Goal: Transaction & Acquisition: Purchase product/service

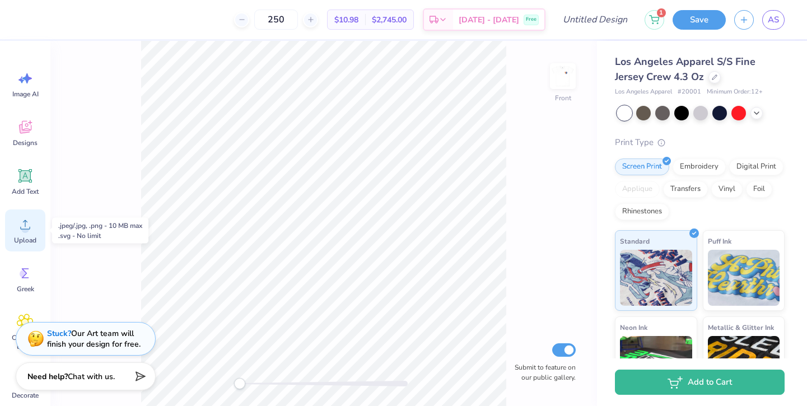
click at [30, 226] on icon at bounding box center [25, 224] width 17 height 17
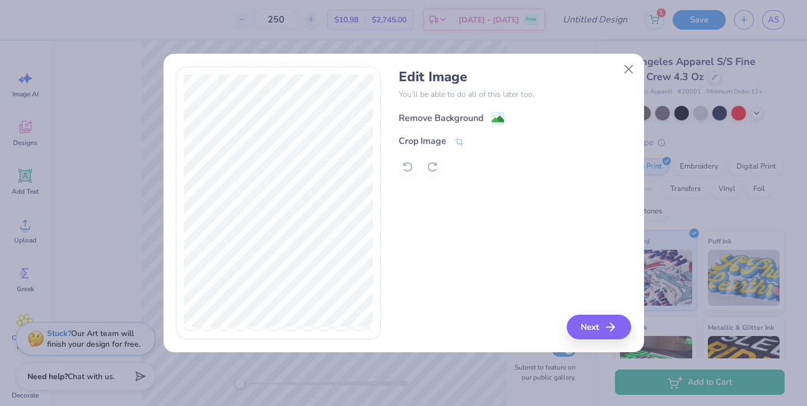
click at [410, 122] on div "Remove Background" at bounding box center [441, 118] width 85 height 13
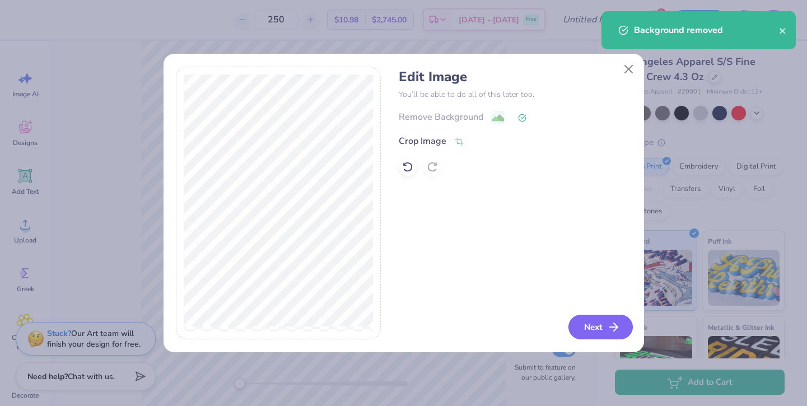
click at [592, 327] on button "Next" at bounding box center [601, 327] width 64 height 25
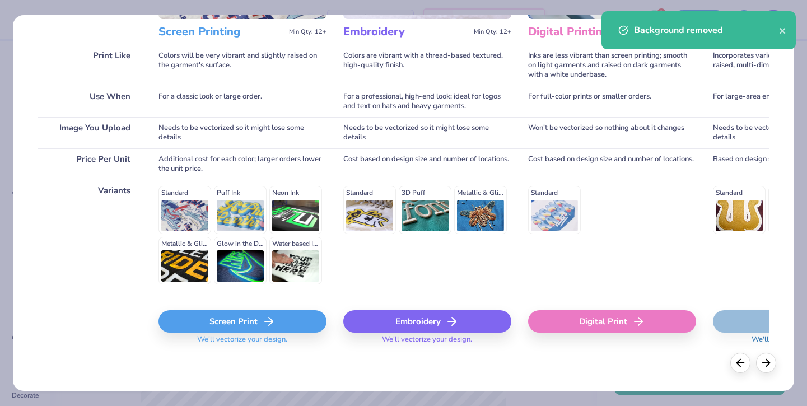
click at [215, 321] on div "Screen Print" at bounding box center [243, 321] width 168 height 22
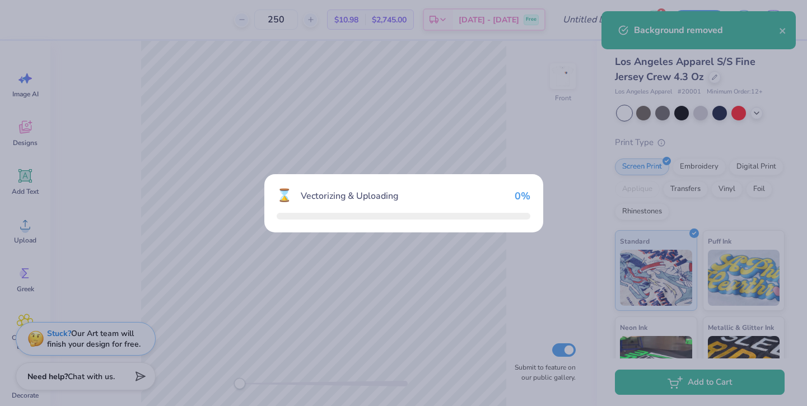
scroll to position [152, 0]
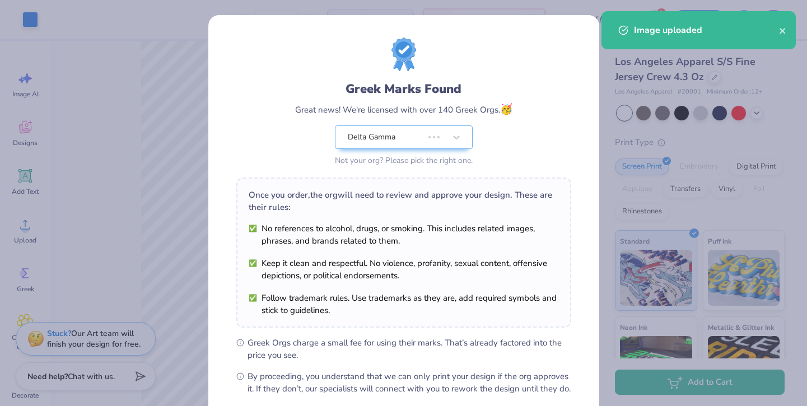
click at [278, 214] on body "Art colors 250 $12.22 Per Item $3,055.00 Total Est. Delivery Sep 22 - 25 Free D…" at bounding box center [403, 203] width 807 height 406
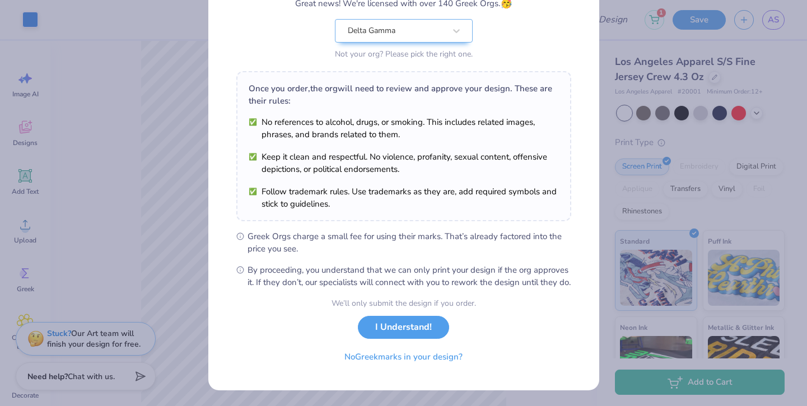
scroll to position [118, 0]
click at [373, 364] on button "No Greek marks in your design?" at bounding box center [403, 354] width 137 height 23
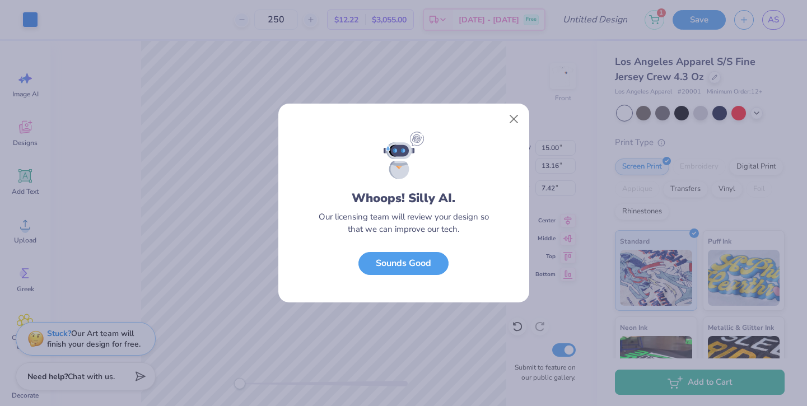
scroll to position [0, 0]
click at [392, 255] on button "Sounds Good" at bounding box center [404, 260] width 90 height 23
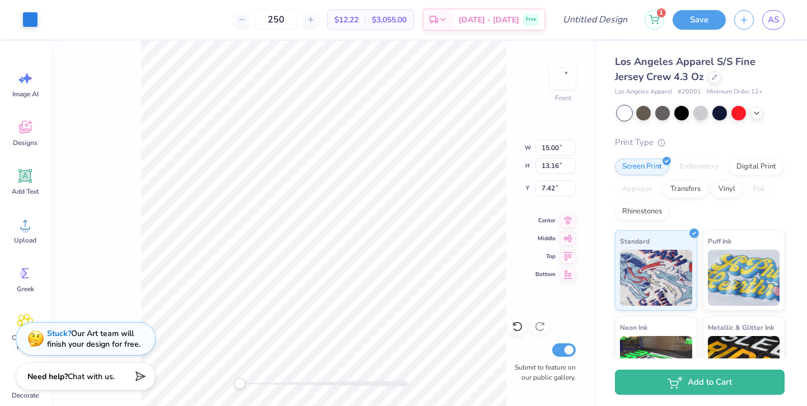
type input "7.78"
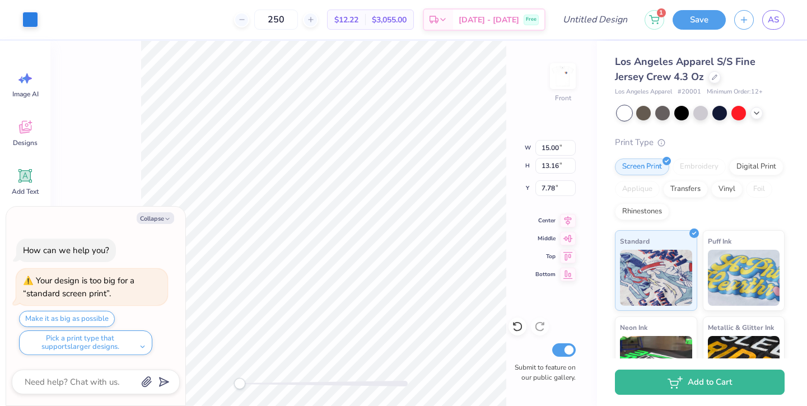
type textarea "x"
type input "6.61"
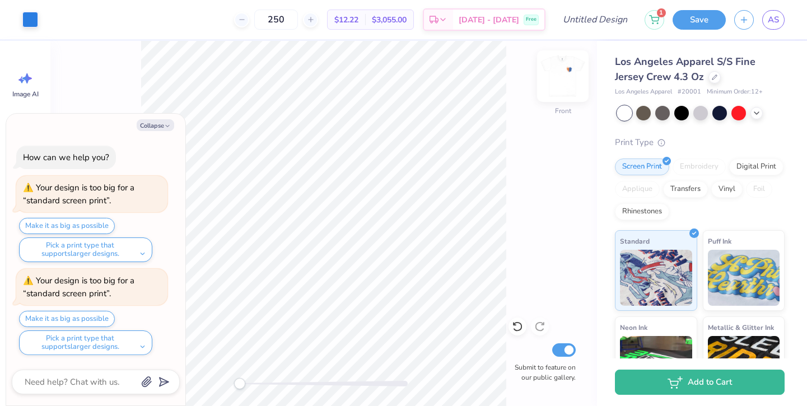
click at [568, 74] on img at bounding box center [563, 76] width 45 height 45
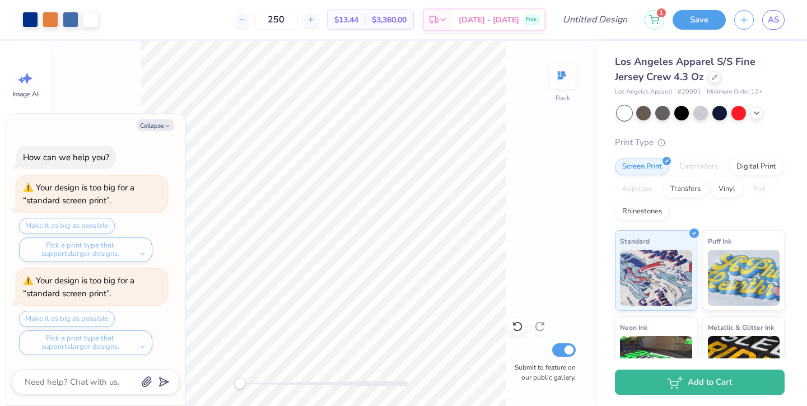
click at [568, 74] on img at bounding box center [563, 76] width 22 height 22
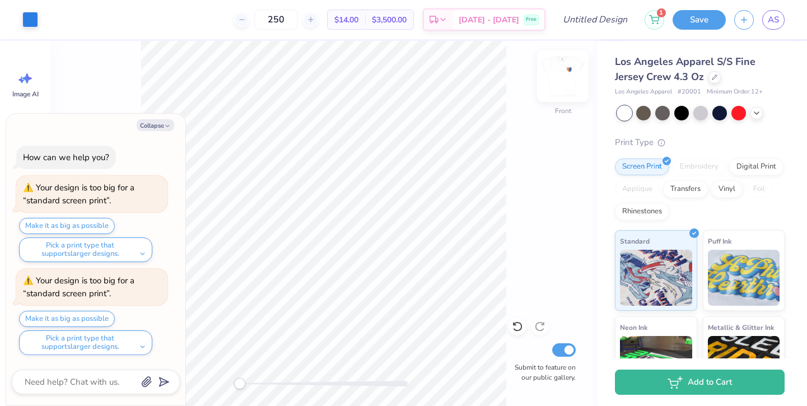
click at [568, 74] on img at bounding box center [563, 76] width 45 height 45
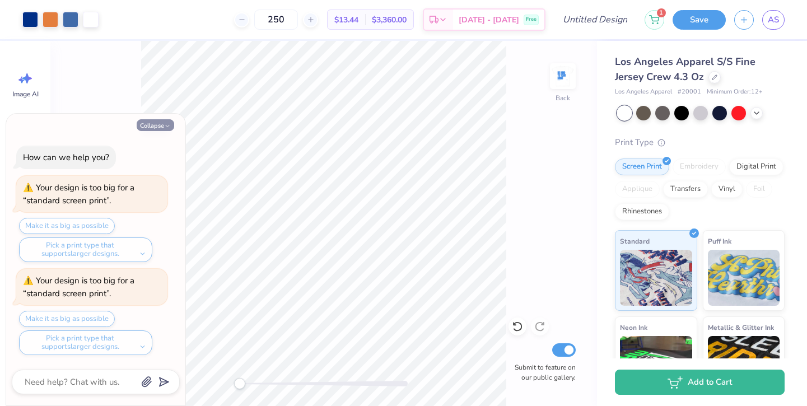
click at [164, 123] on button "Collapse" at bounding box center [156, 125] width 38 height 12
type textarea "x"
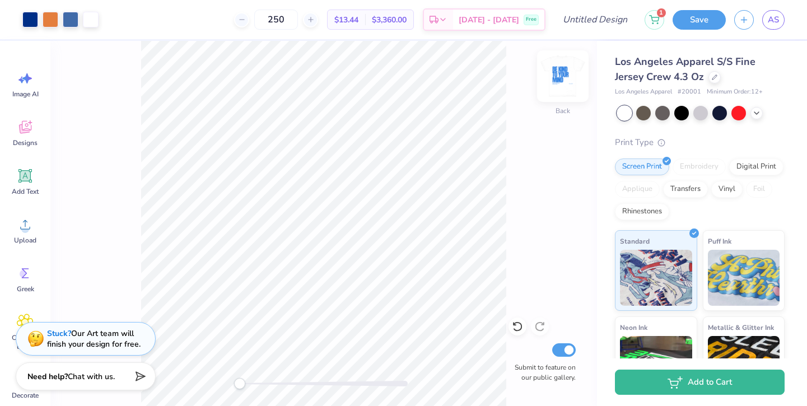
click at [560, 81] on img at bounding box center [563, 76] width 45 height 45
click at [557, 81] on img at bounding box center [563, 76] width 45 height 45
click at [558, 77] on img at bounding box center [563, 76] width 45 height 45
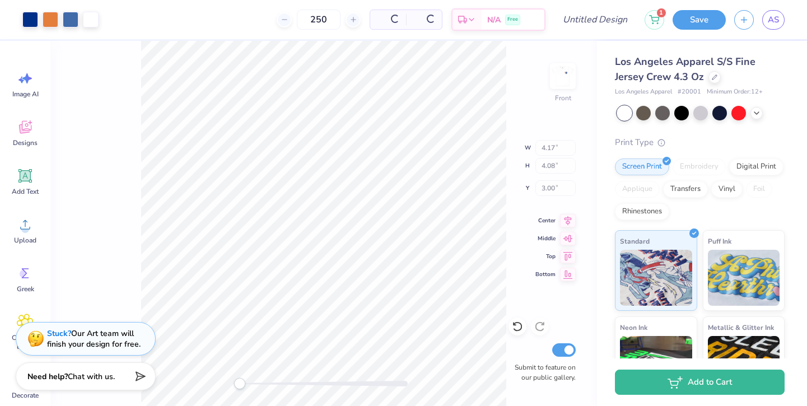
type input "4.21"
type input "4.12"
type input "6.64"
type input "15.00"
type input "13.16"
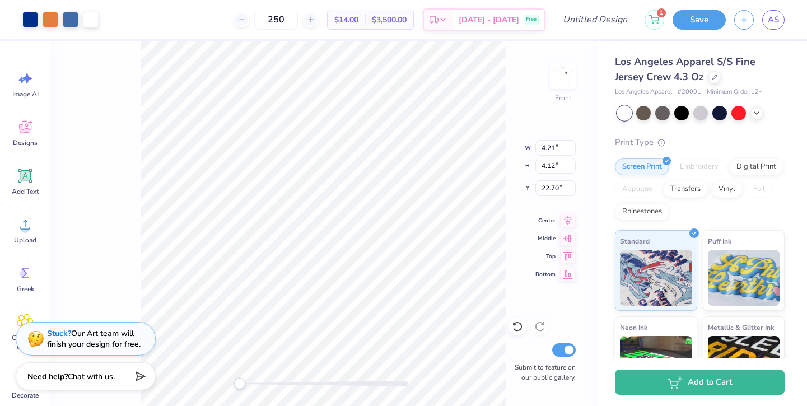
type input "6.61"
click at [22, 18] on div at bounding box center [30, 19] width 16 height 16
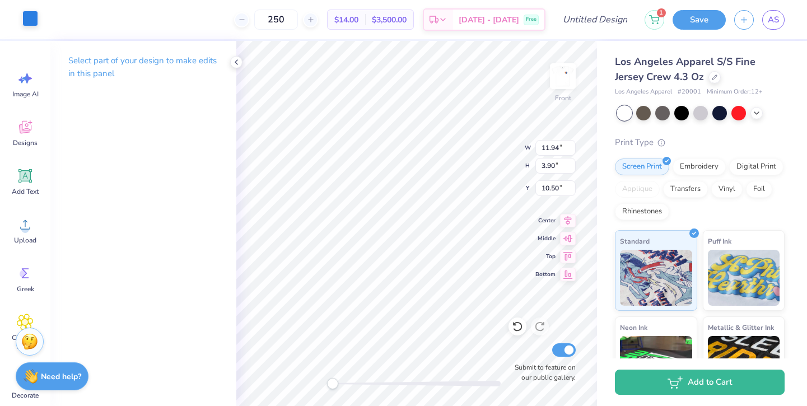
click at [24, 12] on div at bounding box center [30, 19] width 16 height 16
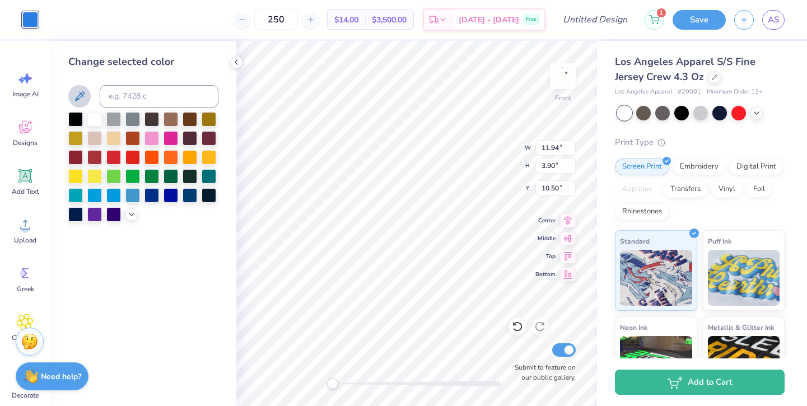
click at [75, 95] on icon at bounding box center [79, 96] width 13 height 13
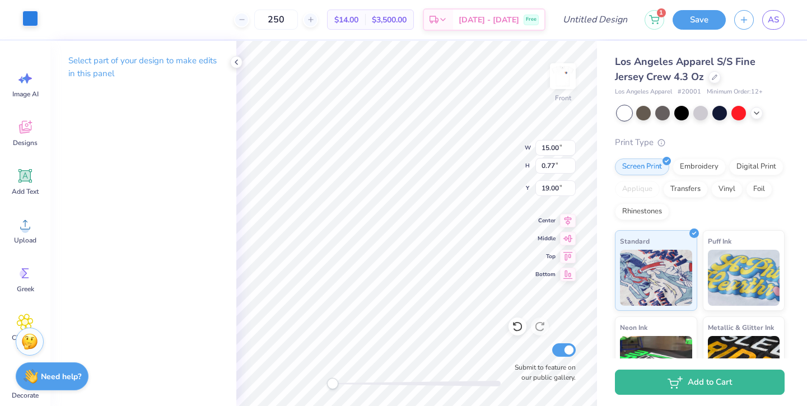
click at [28, 25] on div at bounding box center [30, 19] width 16 height 16
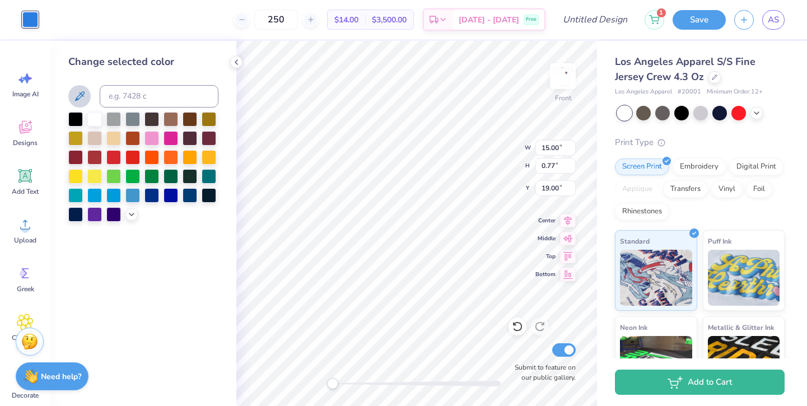
click at [79, 97] on icon at bounding box center [79, 96] width 13 height 13
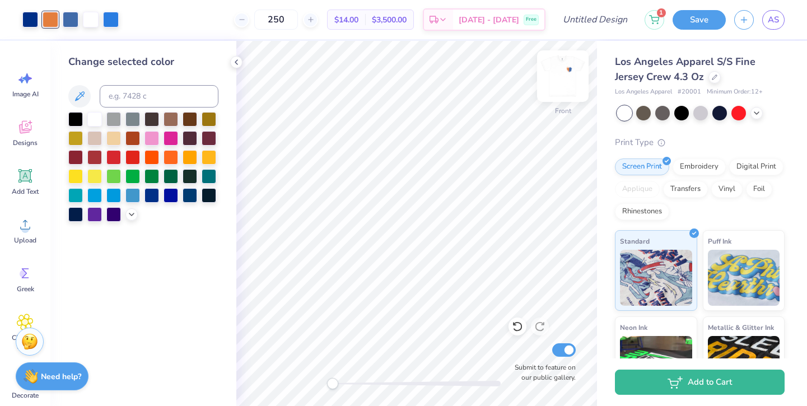
click at [564, 96] on div at bounding box center [563, 76] width 52 height 52
click at [563, 92] on img at bounding box center [563, 76] width 45 height 45
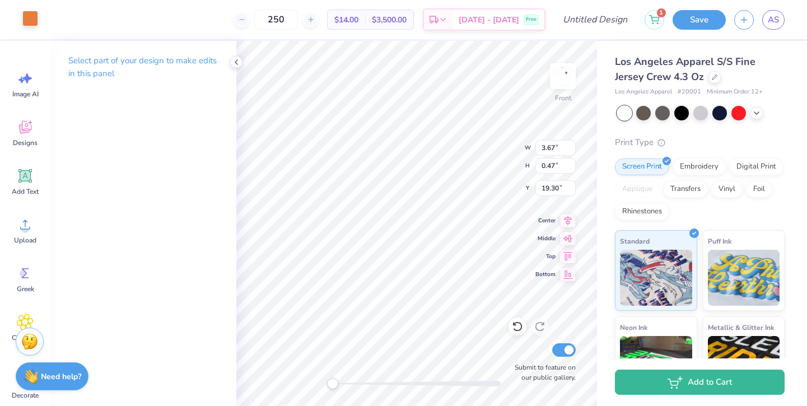
click at [31, 23] on div at bounding box center [30, 19] width 16 height 16
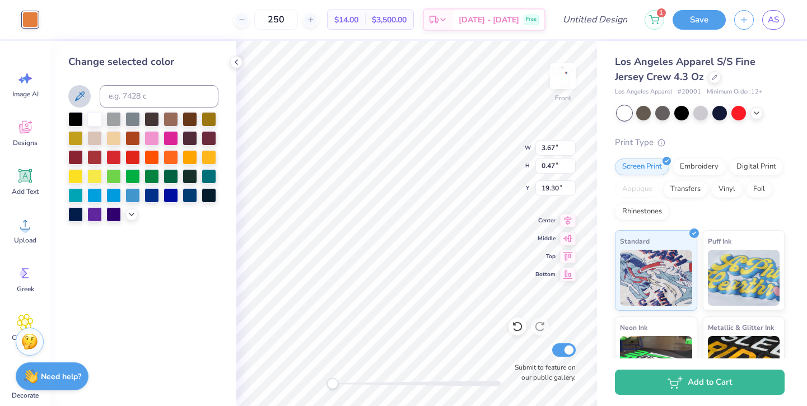
click at [78, 95] on icon at bounding box center [79, 96] width 13 height 13
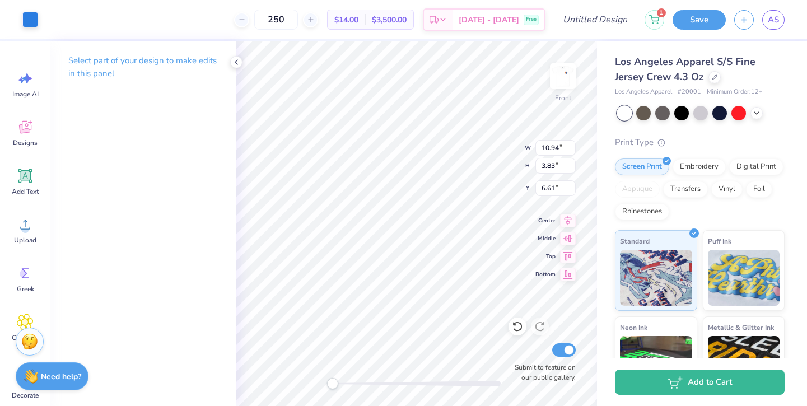
click at [19, 18] on div "Art colors" at bounding box center [19, 19] width 38 height 39
click at [21, 20] on div "Art colors" at bounding box center [19, 19] width 38 height 39
click at [25, 22] on div at bounding box center [30, 19] width 16 height 16
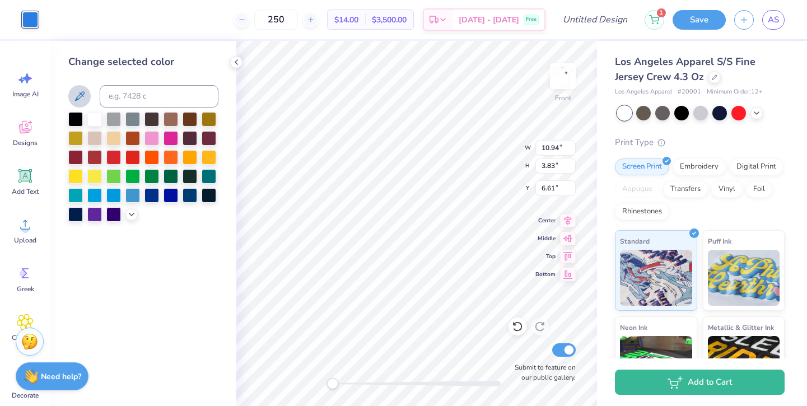
click at [82, 97] on icon at bounding box center [79, 96] width 13 height 13
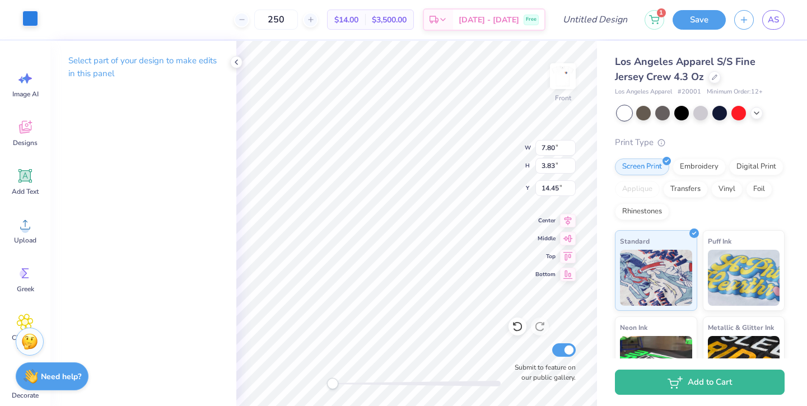
click at [22, 16] on div at bounding box center [30, 19] width 16 height 16
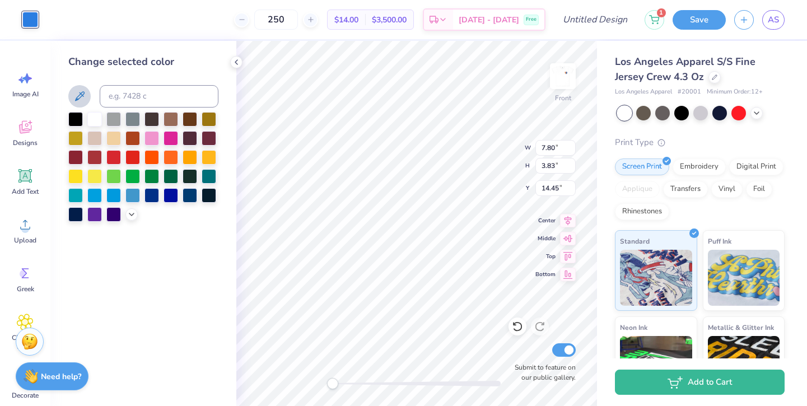
click at [75, 90] on icon at bounding box center [79, 96] width 13 height 13
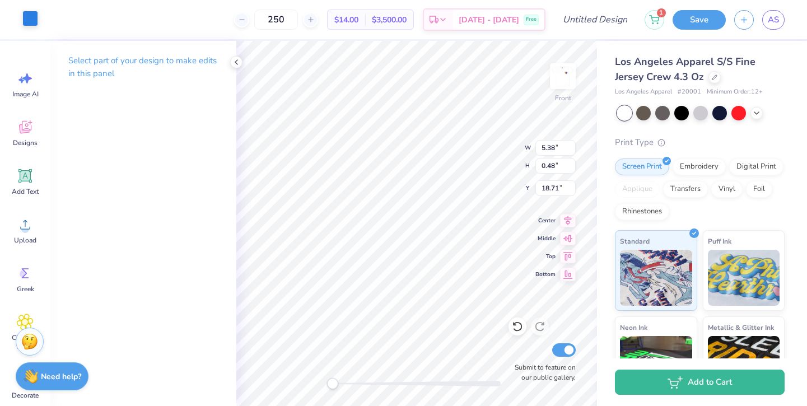
click at [35, 21] on div at bounding box center [30, 19] width 16 height 16
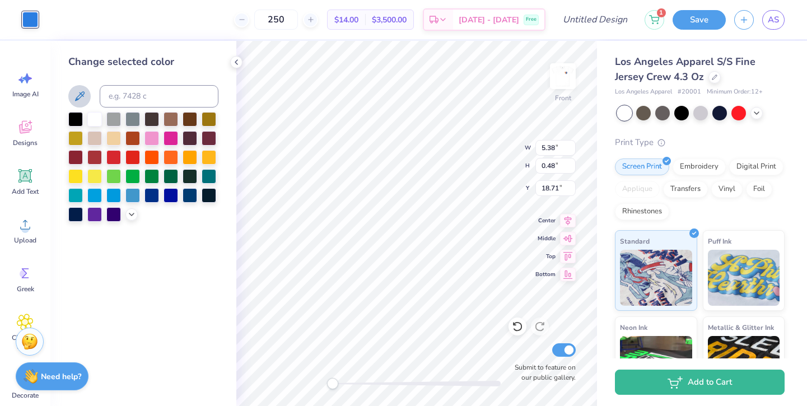
click at [87, 97] on button at bounding box center [79, 96] width 22 height 22
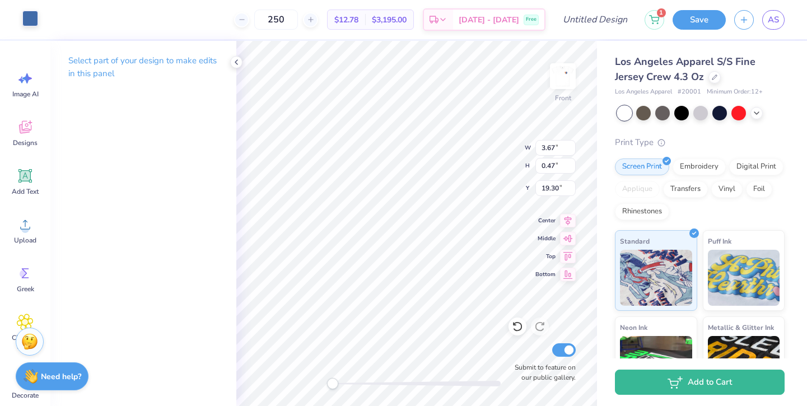
click at [30, 20] on div at bounding box center [30, 19] width 16 height 16
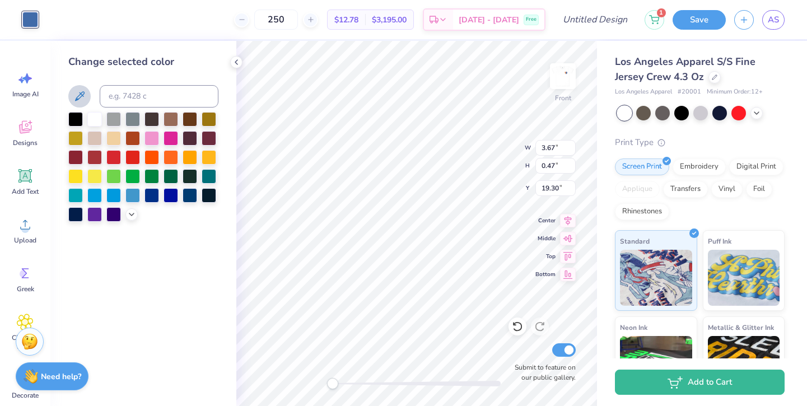
click at [84, 98] on icon at bounding box center [79, 96] width 13 height 13
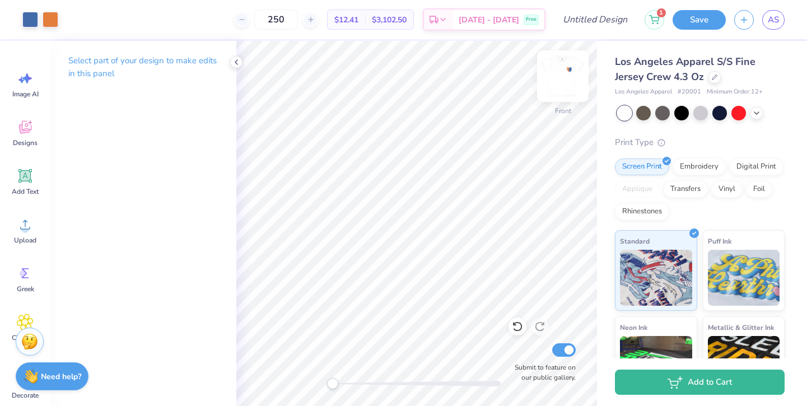
click at [573, 68] on img at bounding box center [563, 76] width 45 height 45
click at [237, 61] on icon at bounding box center [236, 62] width 9 height 9
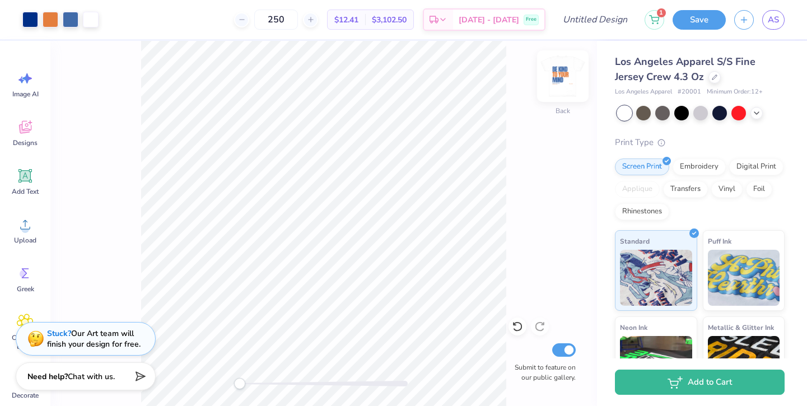
click at [561, 77] on img at bounding box center [563, 76] width 45 height 45
click at [561, 77] on img at bounding box center [563, 76] width 22 height 22
click at [561, 77] on img at bounding box center [563, 76] width 45 height 45
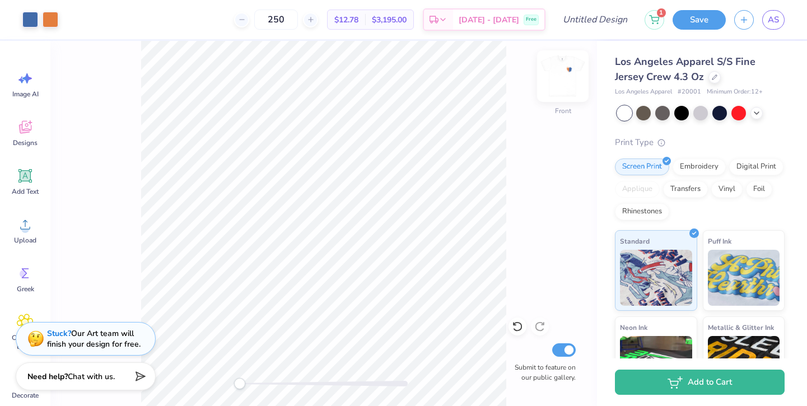
click at [562, 77] on img at bounding box center [563, 76] width 45 height 45
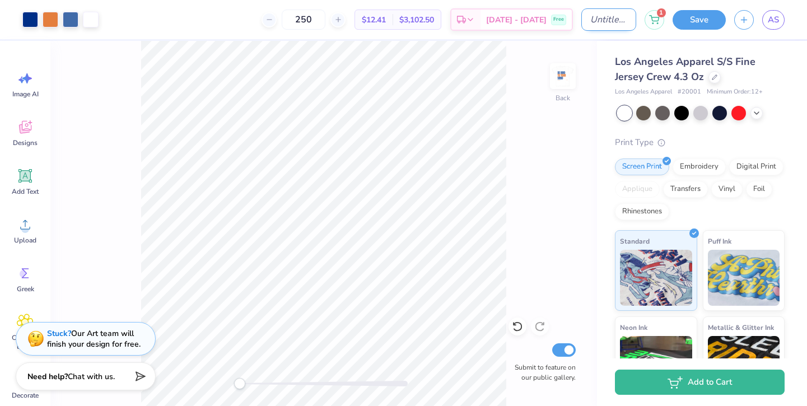
click at [582, 24] on input "Design Title" at bounding box center [609, 19] width 55 height 22
type input "1"
click at [707, 19] on button "Save" at bounding box center [699, 18] width 53 height 20
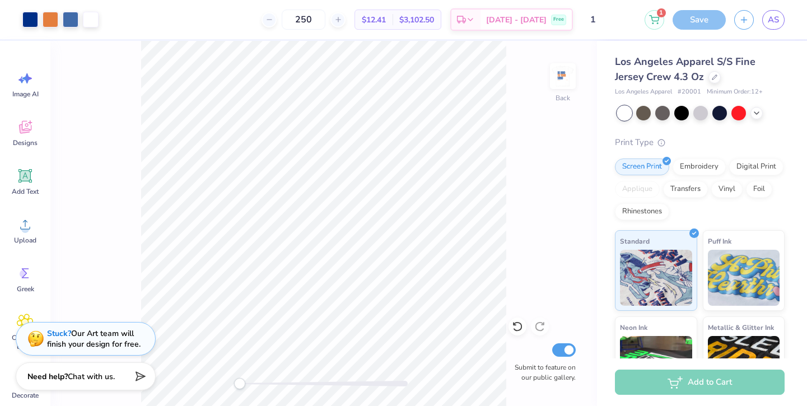
click at [690, 21] on div "Save" at bounding box center [699, 20] width 53 height 20
click at [776, 25] on span "AS" at bounding box center [773, 19] width 11 height 13
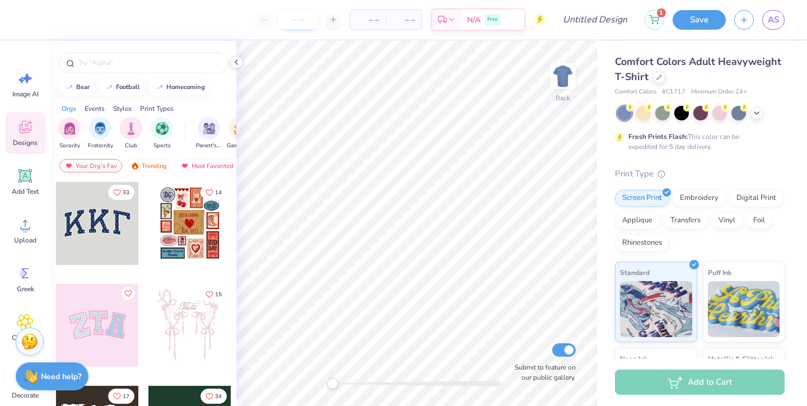
click at [300, 20] on input "number" at bounding box center [299, 20] width 44 height 20
type input "250"
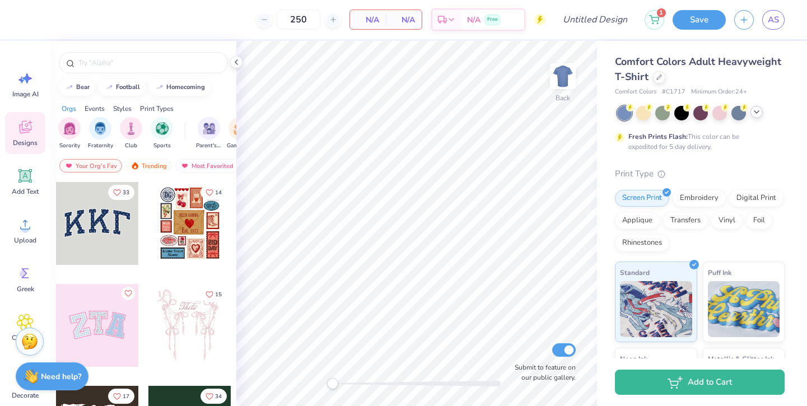
click at [752, 112] on div at bounding box center [757, 112] width 12 height 12
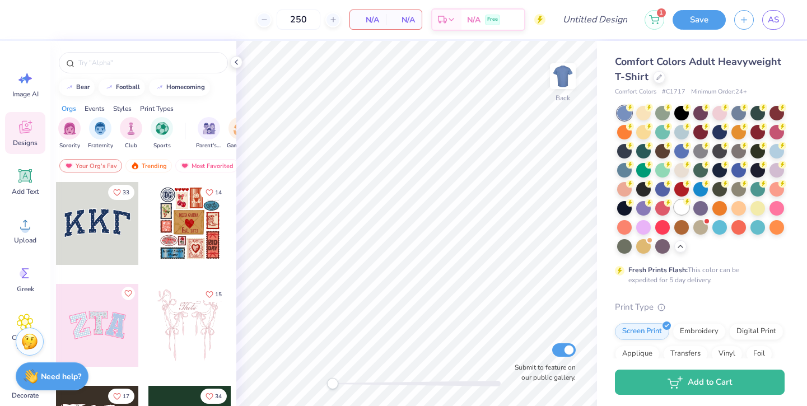
click at [686, 214] on div at bounding box center [682, 207] width 15 height 15
click at [238, 62] on icon at bounding box center [236, 62] width 9 height 9
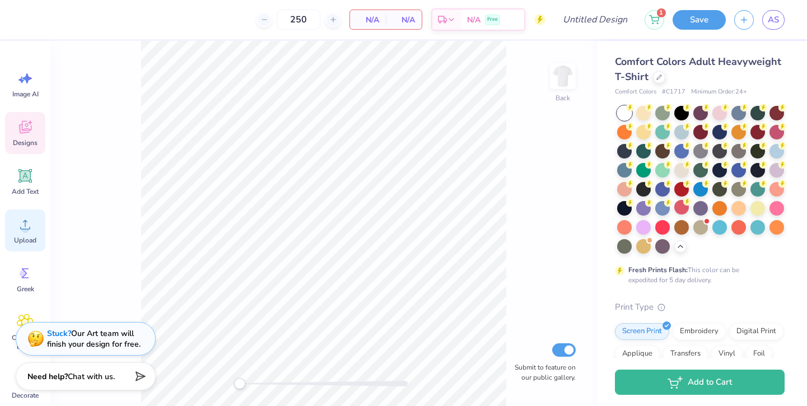
click at [20, 236] on span "Upload" at bounding box center [25, 240] width 22 height 9
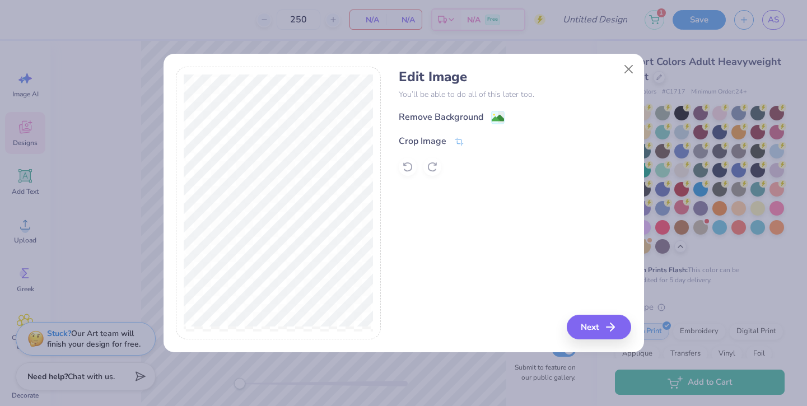
click at [445, 117] on div "Remove Background" at bounding box center [441, 116] width 85 height 13
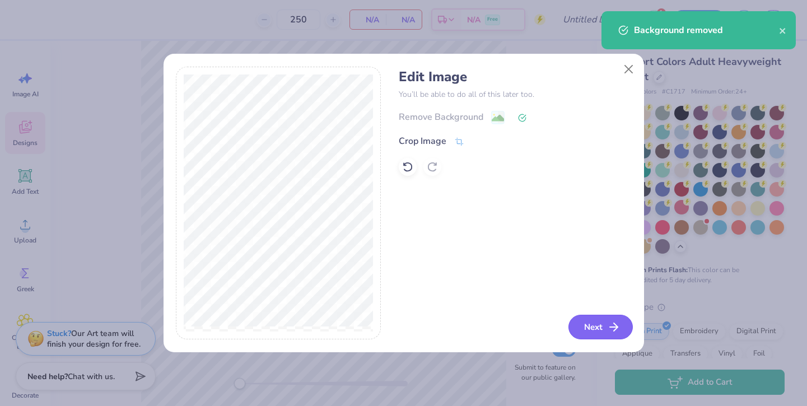
click at [615, 331] on polyline "button" at bounding box center [616, 327] width 4 height 8
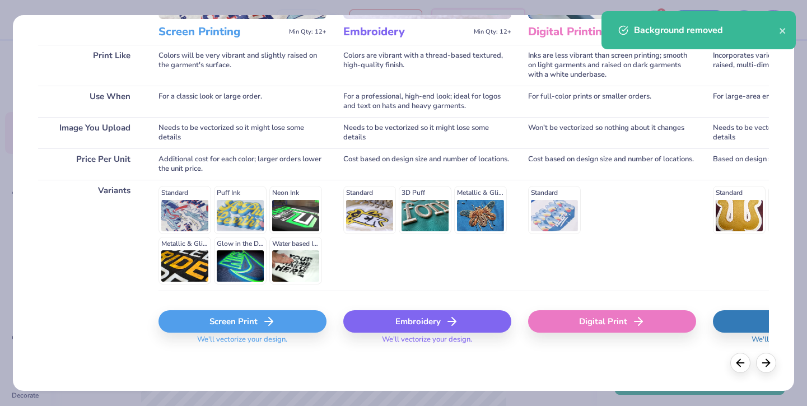
scroll to position [152, 0]
click at [263, 330] on div "Screen Print" at bounding box center [243, 322] width 168 height 22
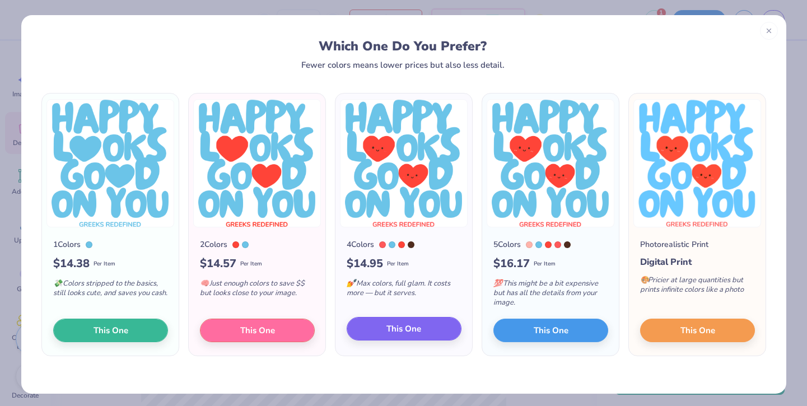
click at [415, 329] on span "This One" at bounding box center [404, 329] width 35 height 13
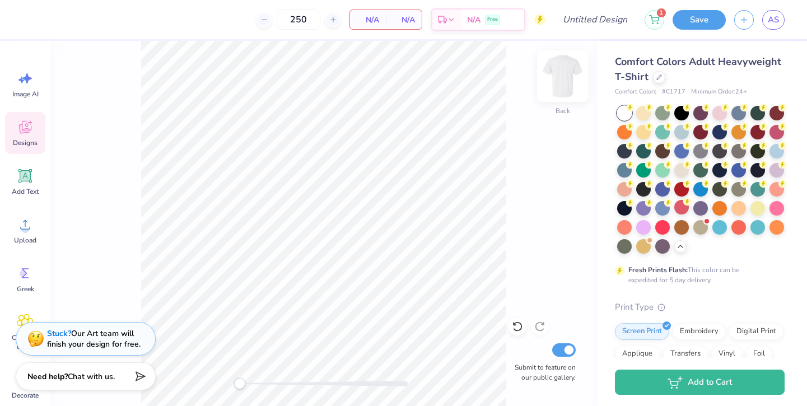
click at [555, 76] on img at bounding box center [563, 76] width 45 height 45
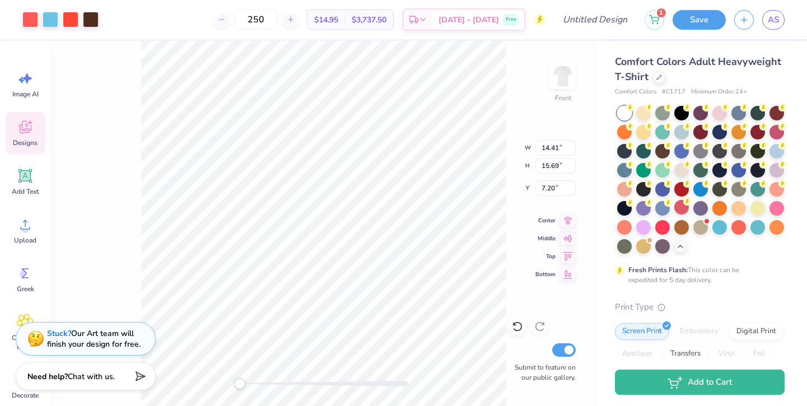
type input "12.39"
type input "13.50"
type input "9.40"
click at [559, 81] on img at bounding box center [563, 76] width 45 height 45
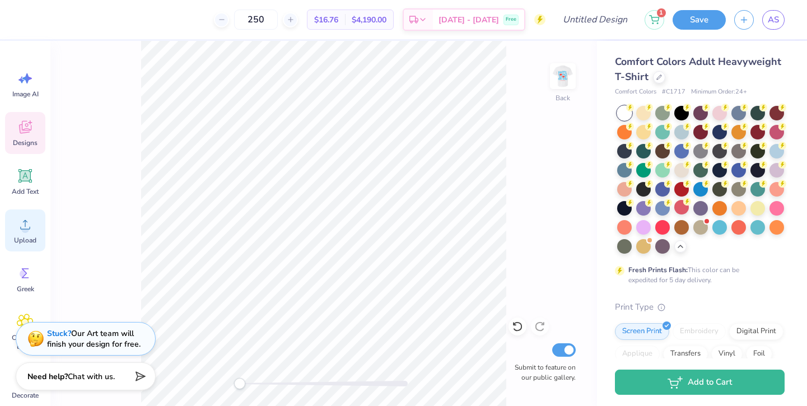
click at [27, 229] on icon at bounding box center [25, 224] width 17 height 17
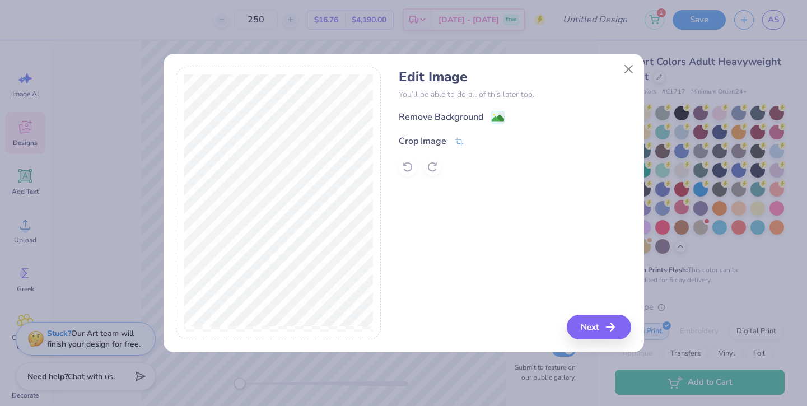
click at [416, 133] on div "Remove Background Crop Image" at bounding box center [515, 143] width 233 height 66
click at [417, 139] on div "Crop Image" at bounding box center [423, 142] width 48 height 13
click at [475, 140] on icon at bounding box center [478, 141] width 7 height 7
click at [456, 113] on div "Remove Background" at bounding box center [441, 118] width 85 height 13
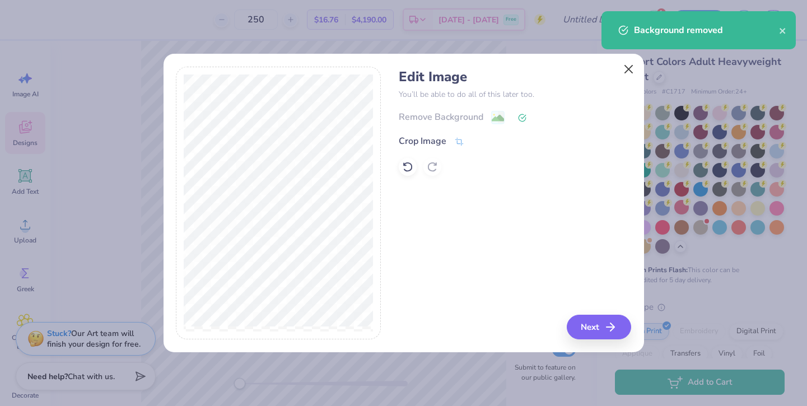
click at [629, 68] on button "Close" at bounding box center [628, 69] width 21 height 21
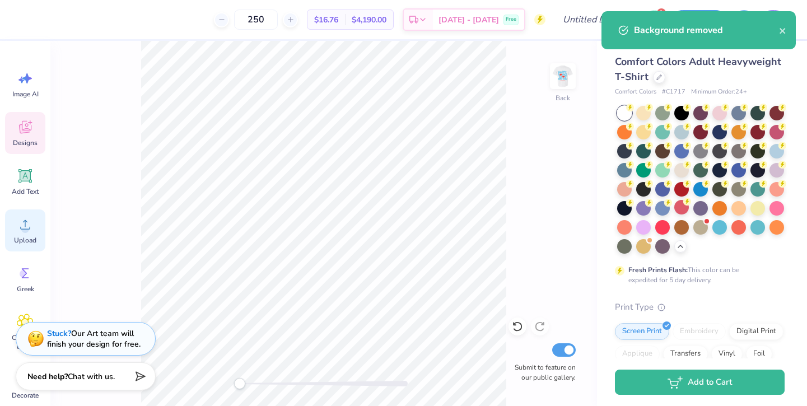
click at [27, 229] on icon at bounding box center [25, 225] width 10 height 10
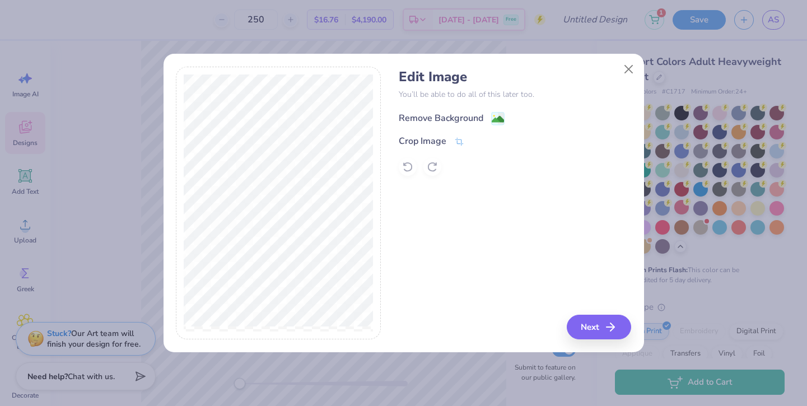
click at [439, 114] on div "Remove Background" at bounding box center [441, 118] width 85 height 13
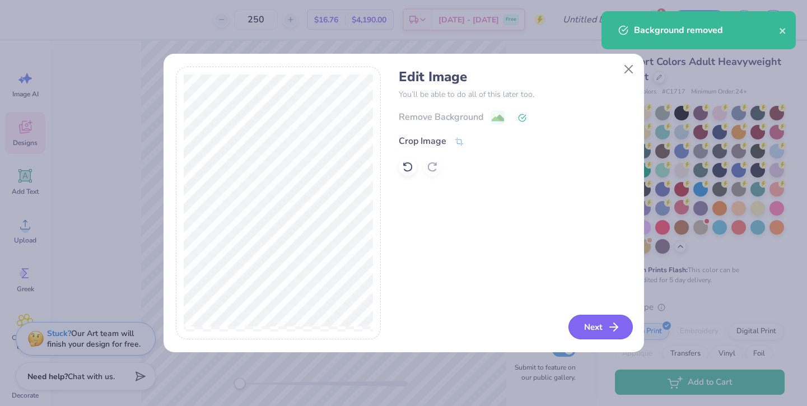
click at [614, 324] on polyline "button" at bounding box center [616, 327] width 4 height 8
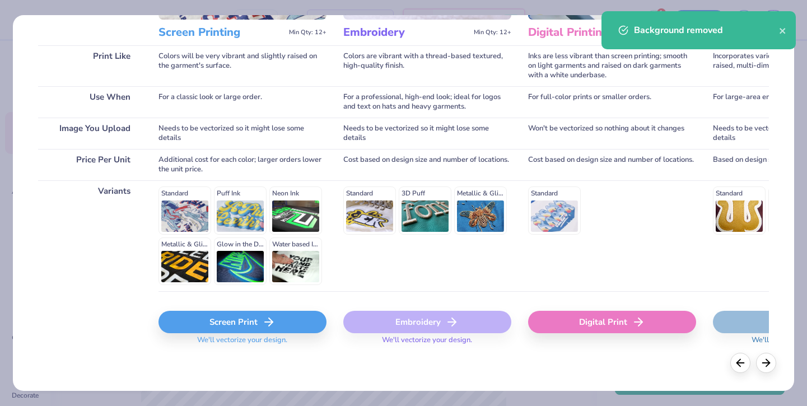
click at [225, 326] on div "Screen Print" at bounding box center [243, 322] width 168 height 22
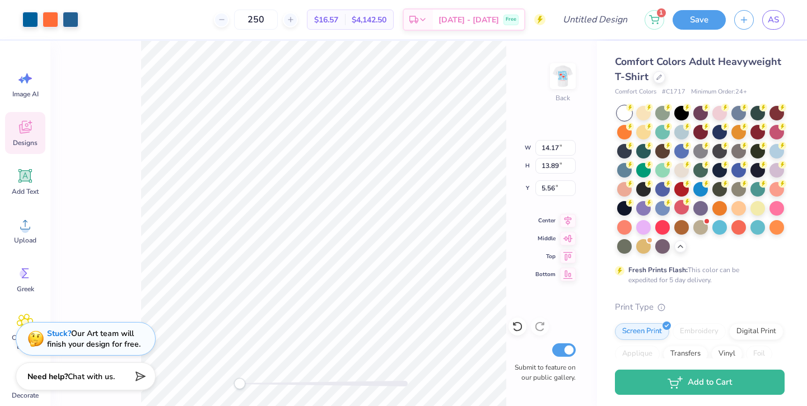
type input "3.97"
type input "3.89"
type input "15.56"
type input "14.17"
type input "15.44"
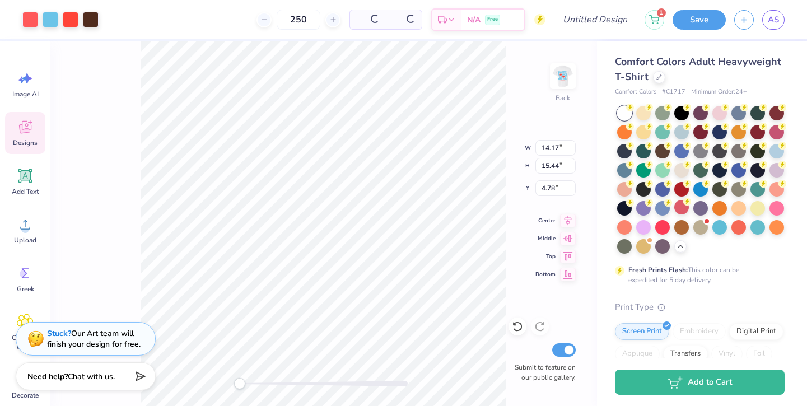
type input "4.78"
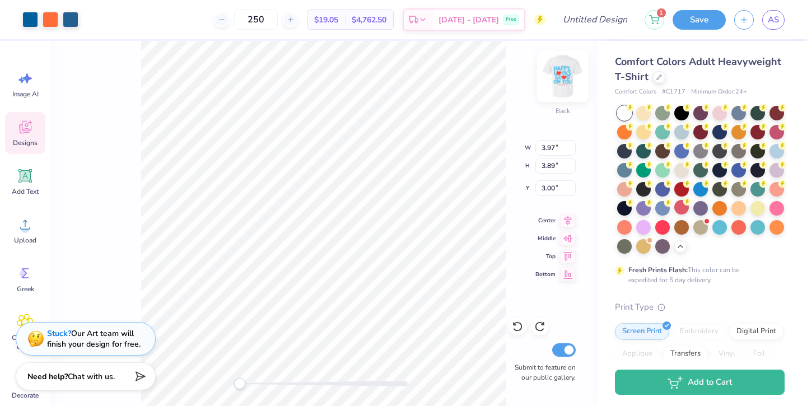
click at [555, 77] on img at bounding box center [563, 76] width 45 height 45
type input "4.03"
type input "3.95"
type input "5.39"
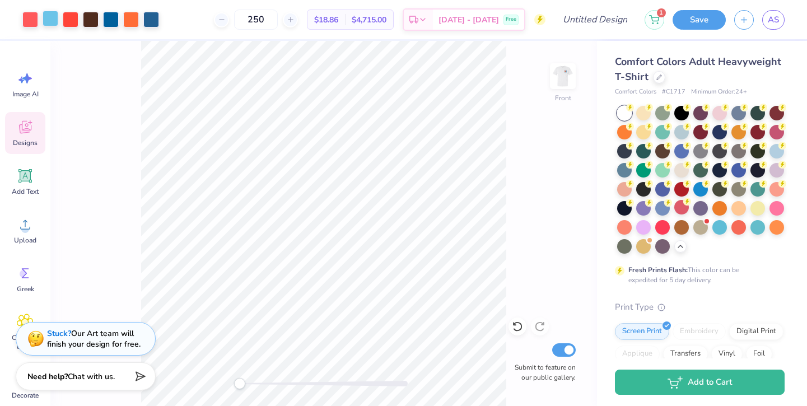
click at [54, 21] on div at bounding box center [51, 19] width 16 height 16
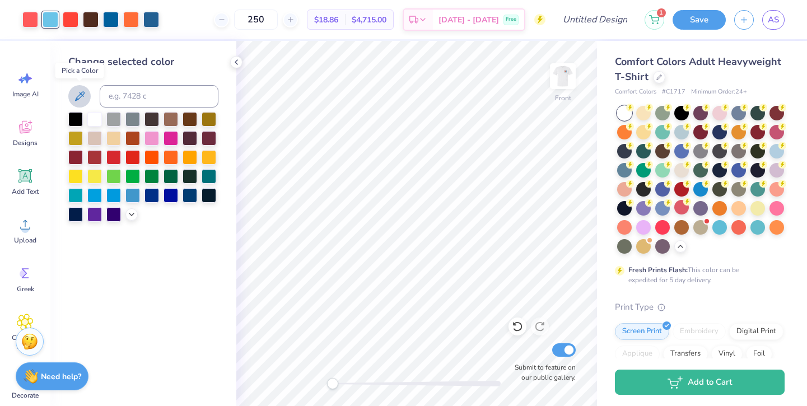
click at [83, 103] on icon at bounding box center [79, 96] width 13 height 13
click at [99, 20] on div at bounding box center [91, 19] width 16 height 16
click at [75, 117] on div at bounding box center [75, 118] width 15 height 15
click at [114, 17] on div at bounding box center [111, 19] width 16 height 16
click at [65, 15] on div at bounding box center [71, 19] width 16 height 16
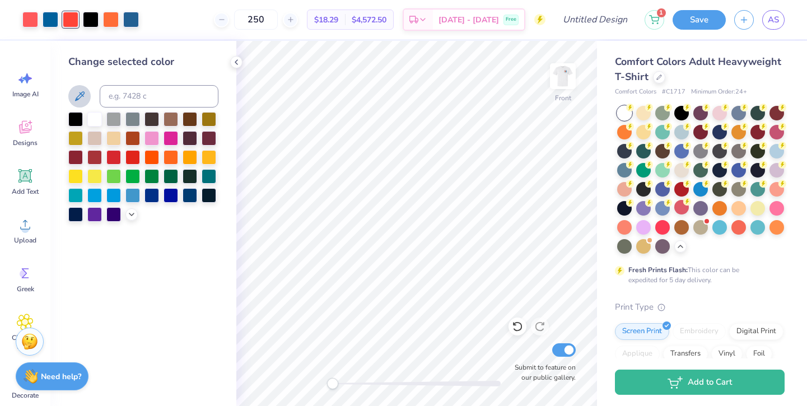
click at [73, 96] on icon at bounding box center [79, 96] width 13 height 13
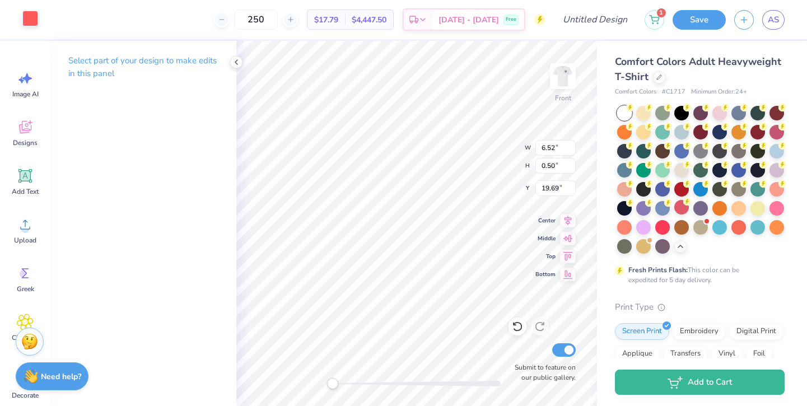
click at [29, 21] on div at bounding box center [30, 19] width 16 height 16
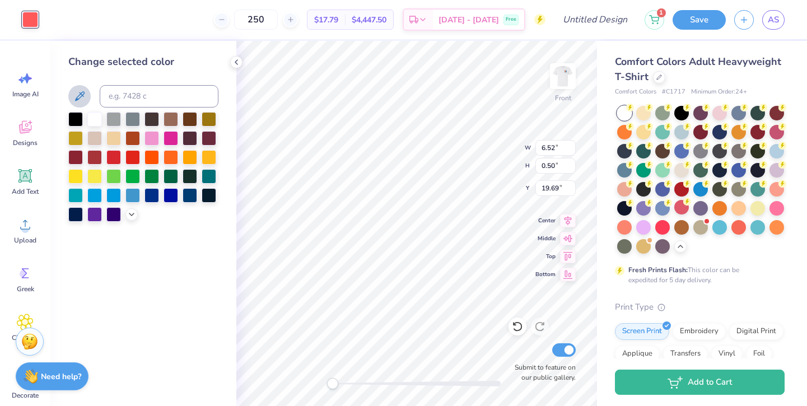
click at [80, 95] on icon at bounding box center [79, 96] width 13 height 13
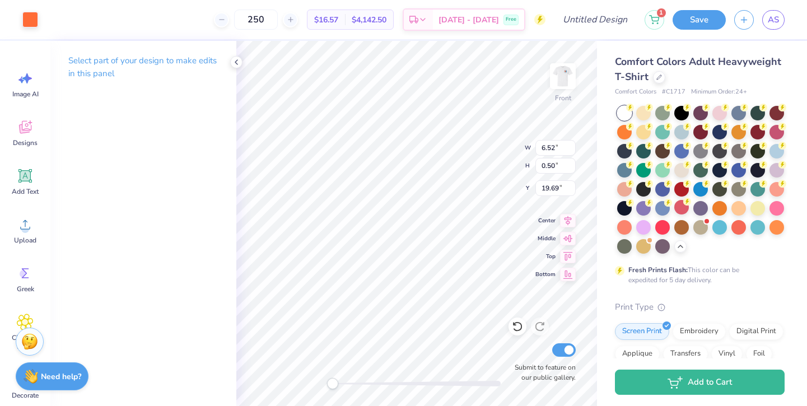
type input "20.31"
type input "5.89"
click at [560, 86] on img at bounding box center [563, 76] width 45 height 45
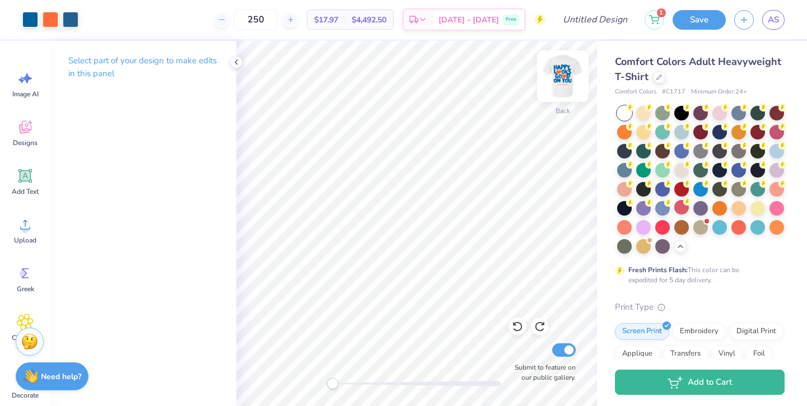
click at [560, 86] on img at bounding box center [563, 76] width 45 height 45
click at [662, 74] on div at bounding box center [659, 76] width 12 height 12
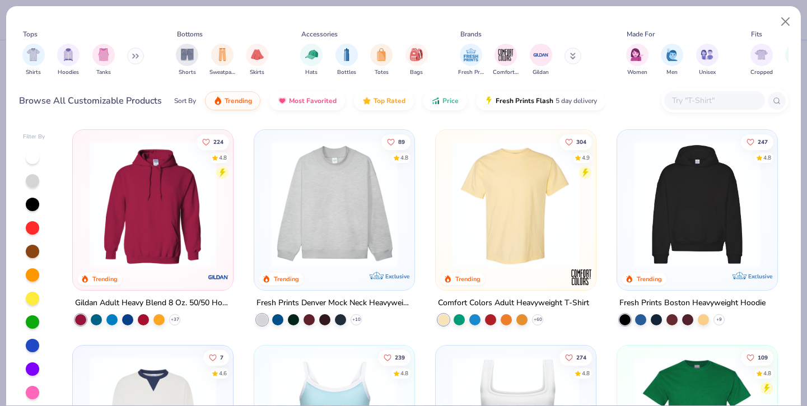
click at [45, 55] on div "Shirts Hoodies Tanks" at bounding box center [83, 59] width 129 height 41
click at [36, 55] on img "filter for Shirts" at bounding box center [33, 53] width 13 height 13
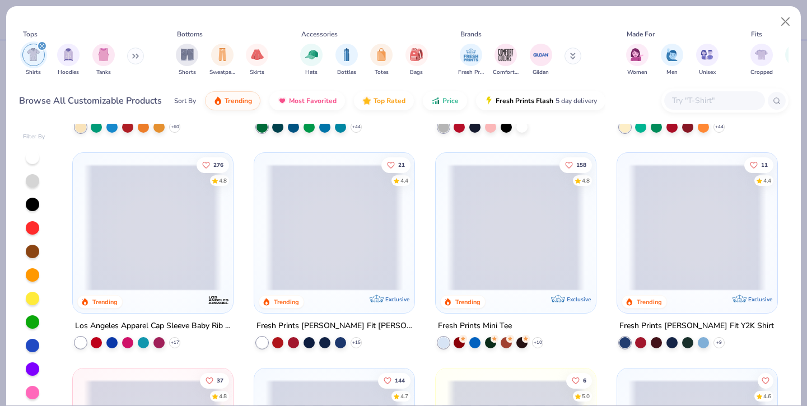
scroll to position [198, 0]
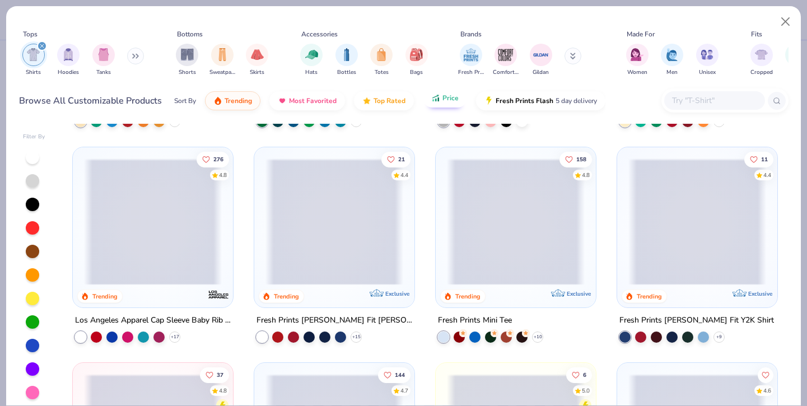
click at [443, 97] on span "Price" at bounding box center [451, 98] width 16 height 9
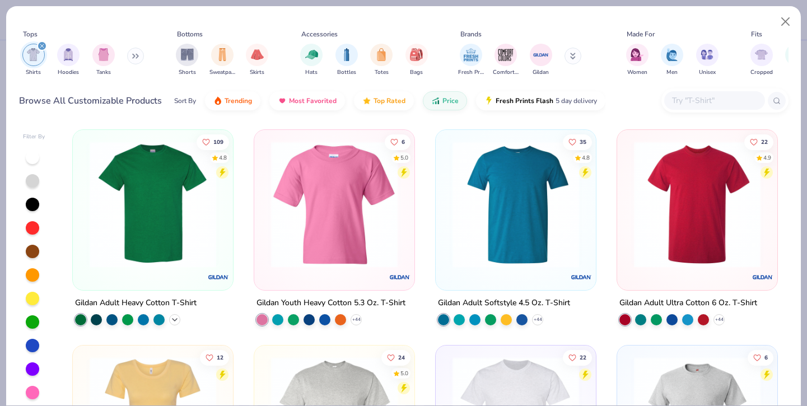
click at [173, 315] on icon at bounding box center [174, 319] width 9 height 9
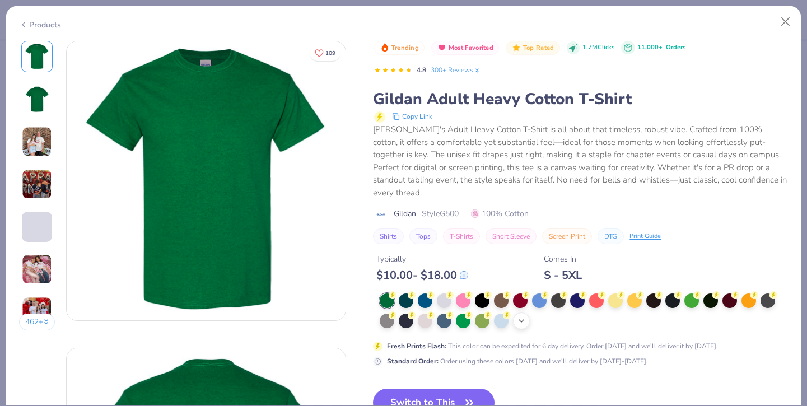
click at [522, 317] on icon at bounding box center [521, 321] width 9 height 9
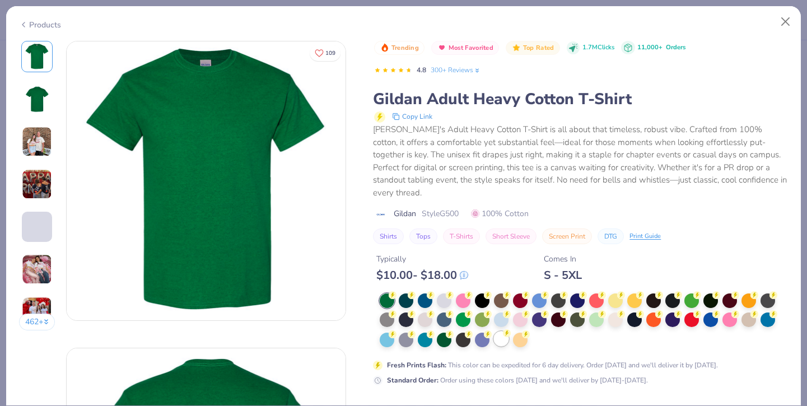
click at [499, 332] on div at bounding box center [501, 339] width 15 height 15
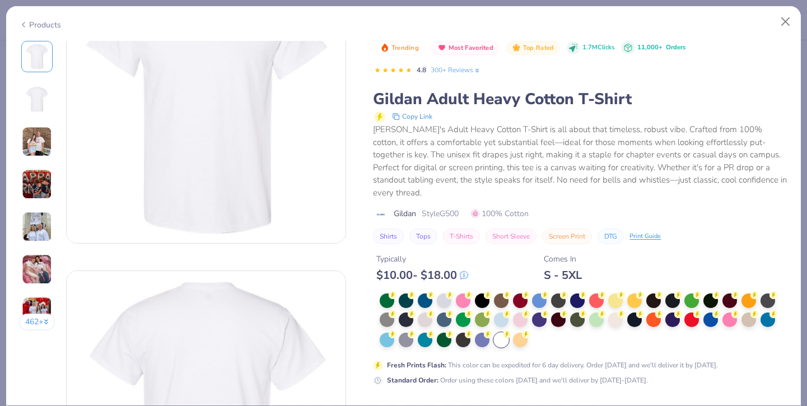
scroll to position [197, 0]
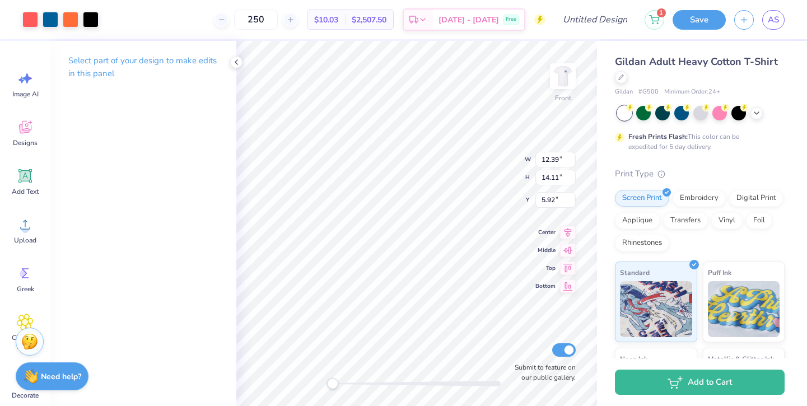
type input "6.22"
click at [558, 81] on img at bounding box center [563, 76] width 45 height 45
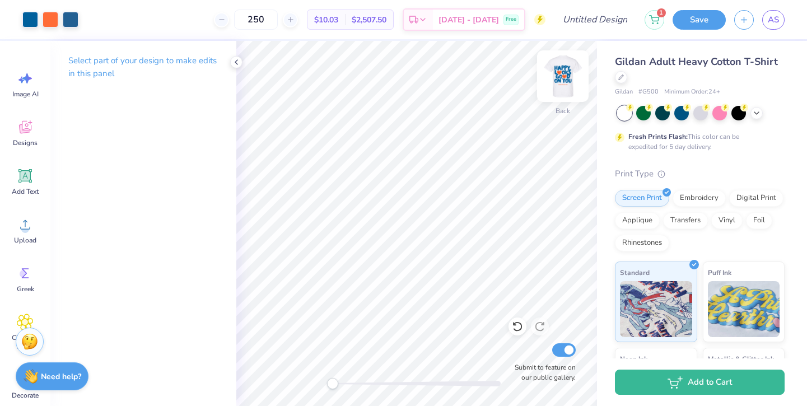
click at [564, 76] on img at bounding box center [563, 76] width 45 height 45
click at [564, 75] on img at bounding box center [563, 76] width 45 height 45
click at [564, 75] on img at bounding box center [563, 76] width 22 height 22
click at [560, 81] on img at bounding box center [563, 76] width 45 height 45
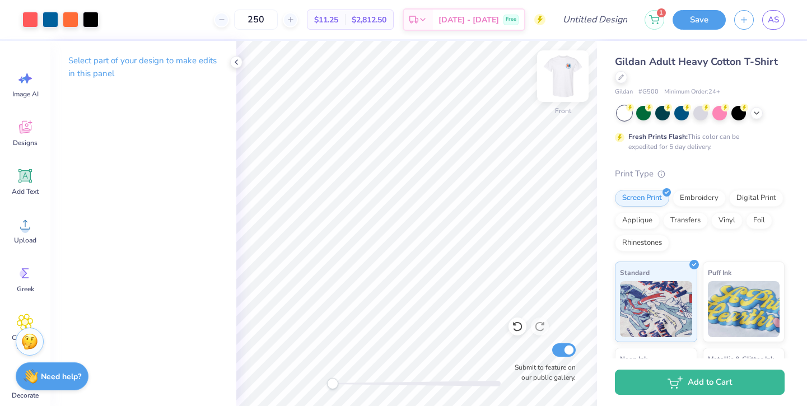
click at [567, 74] on img at bounding box center [563, 76] width 45 height 45
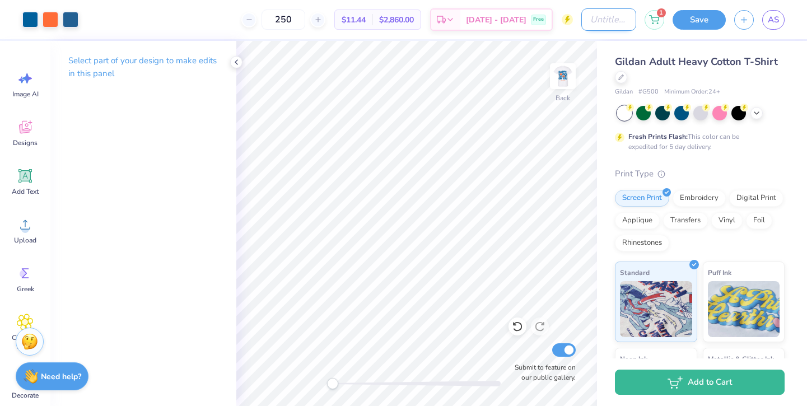
click at [588, 17] on input "Design Title" at bounding box center [609, 19] width 55 height 22
type input "2"
click at [686, 21] on button "Save" at bounding box center [699, 18] width 53 height 20
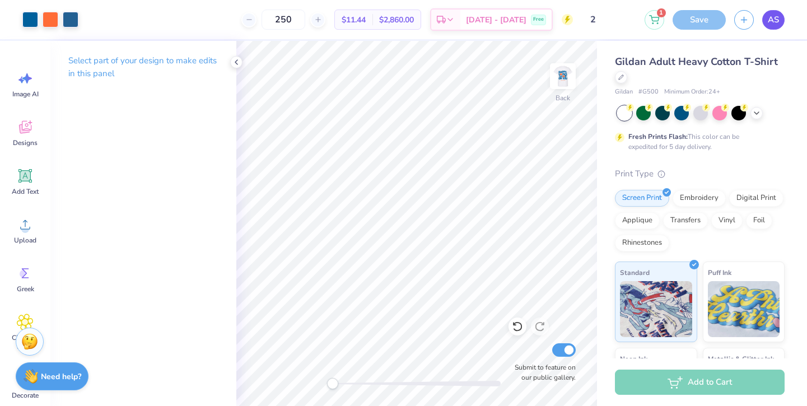
click at [777, 17] on span "AS" at bounding box center [773, 19] width 11 height 13
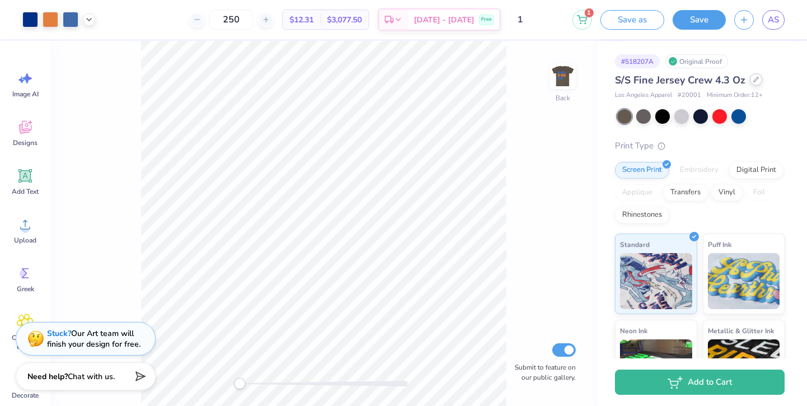
click at [759, 80] on div at bounding box center [756, 79] width 12 height 12
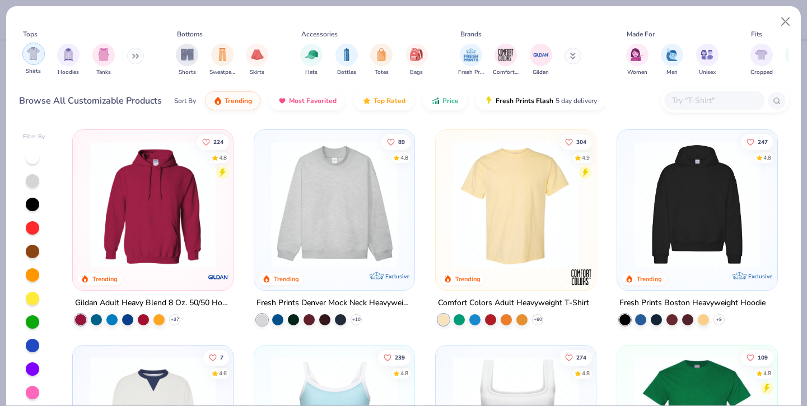
click at [35, 49] on img "filter for Shirts" at bounding box center [33, 53] width 13 height 13
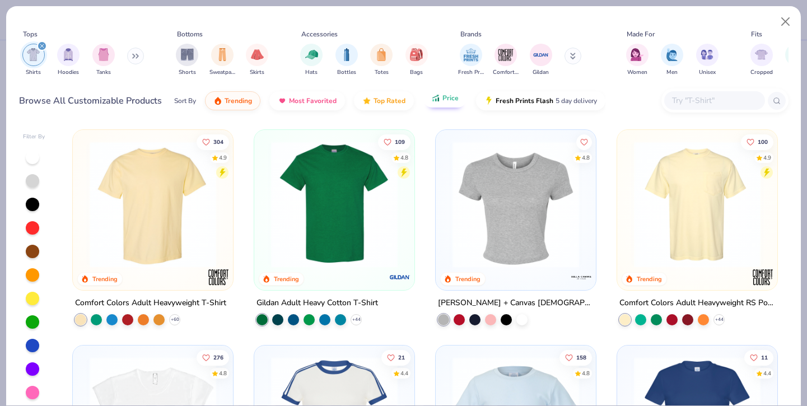
click at [431, 108] on button "Price" at bounding box center [445, 98] width 44 height 19
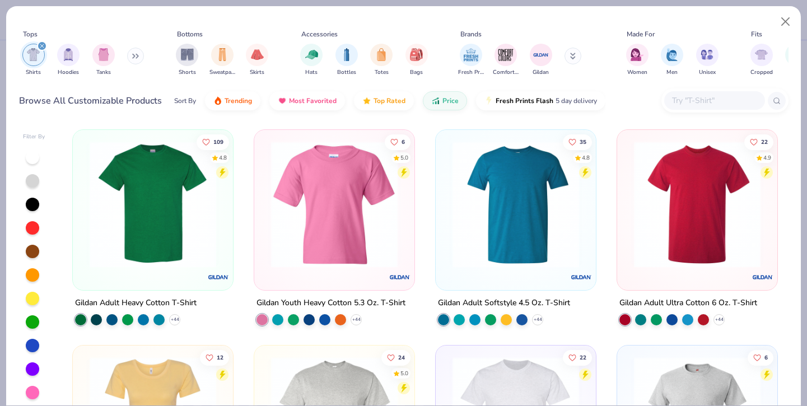
click at [172, 233] on img at bounding box center [153, 204] width 138 height 127
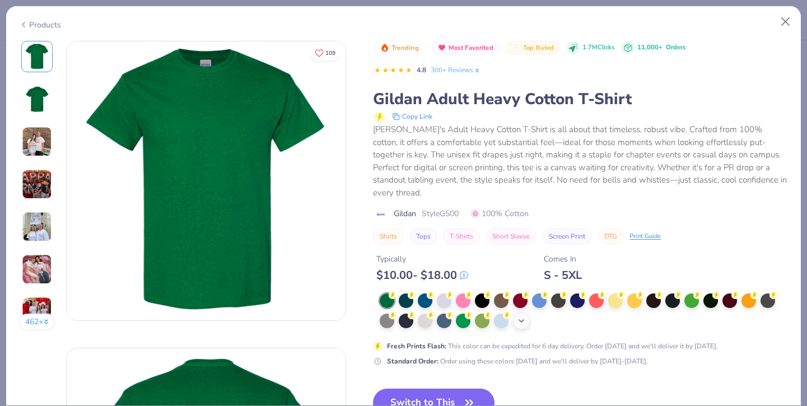
click at [526, 317] on icon at bounding box center [521, 321] width 9 height 9
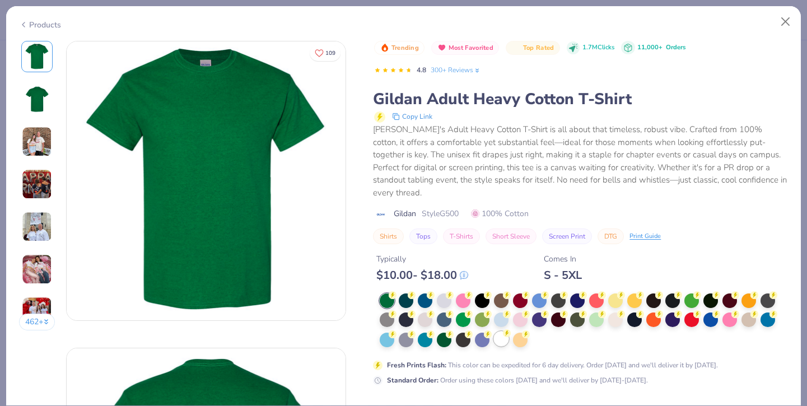
click at [499, 332] on div at bounding box center [501, 339] width 15 height 15
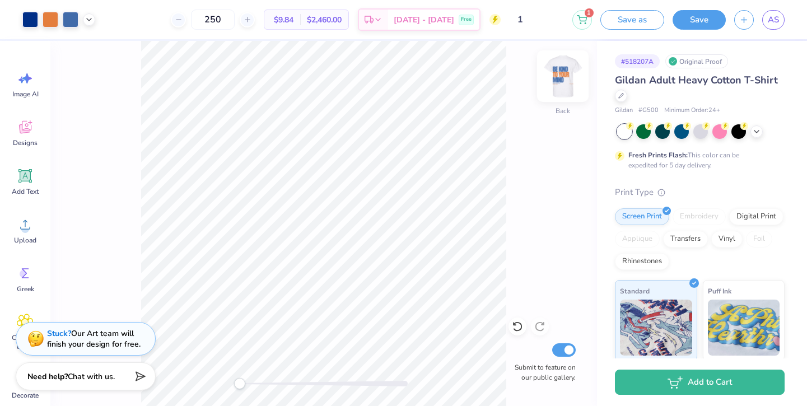
click at [569, 79] on img at bounding box center [563, 76] width 45 height 45
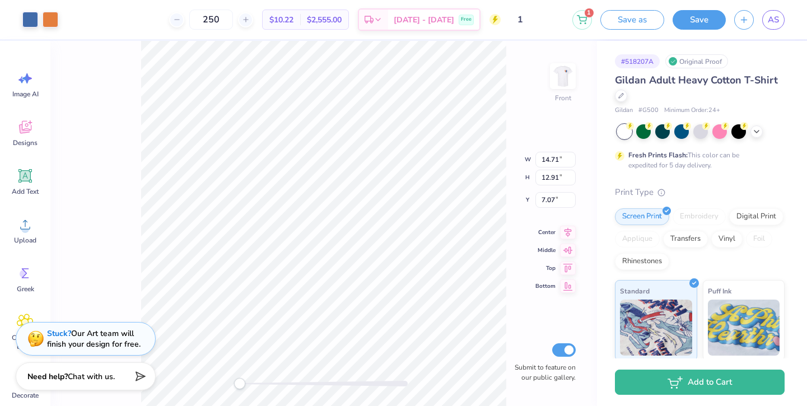
type input "13.54"
type input "11.88"
type input "8.10"
type input "14.27"
type input "12.52"
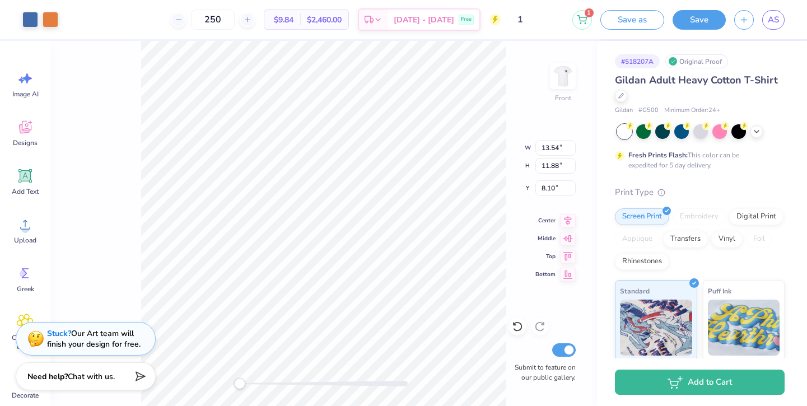
type input "6.23"
type input "13.27"
type input "11.64"
type input "8.24"
type input "13.72"
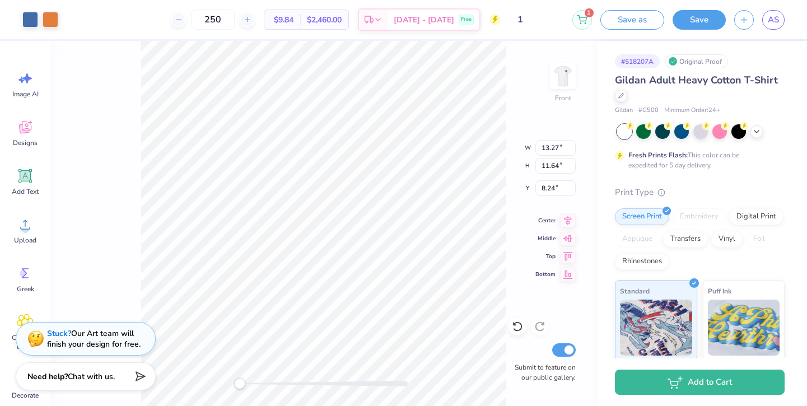
type input "12.04"
type input "7.84"
type input "18.45"
click at [563, 76] on img at bounding box center [563, 76] width 45 height 45
click at [563, 76] on img at bounding box center [563, 76] width 22 height 22
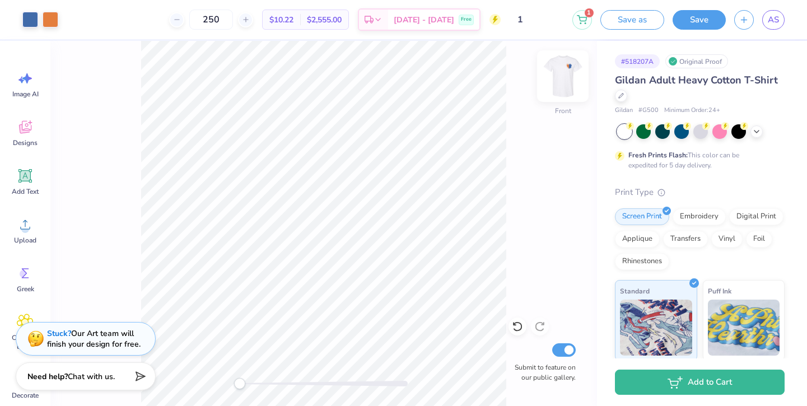
click at [569, 69] on img at bounding box center [563, 76] width 45 height 45
click at [621, 96] on icon at bounding box center [621, 94] width 4 height 4
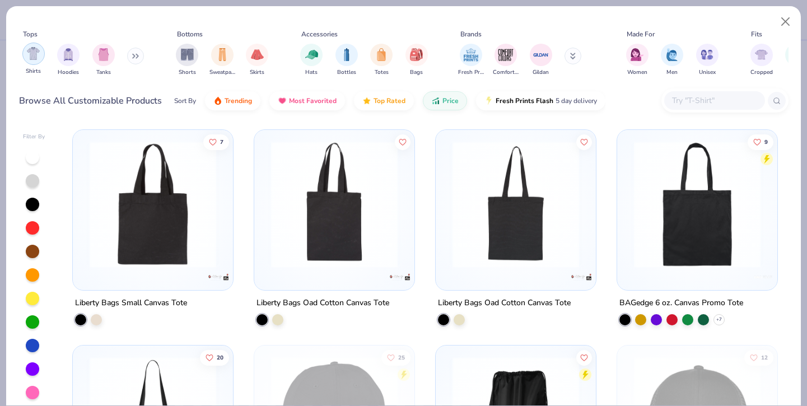
click at [35, 55] on img "filter for Shirts" at bounding box center [33, 53] width 13 height 13
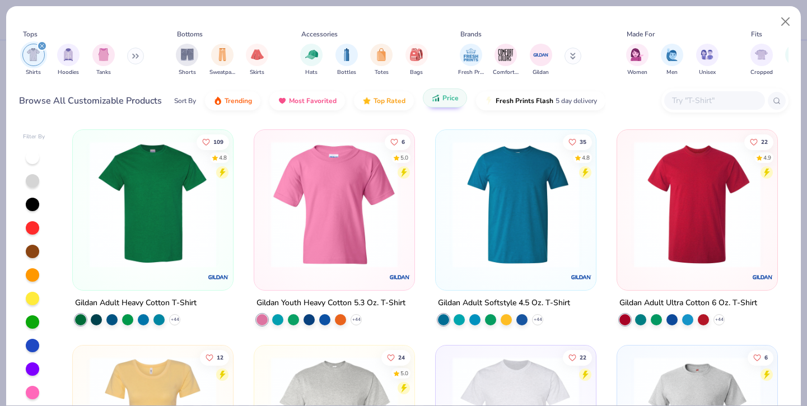
click at [440, 104] on button "Price" at bounding box center [445, 98] width 44 height 19
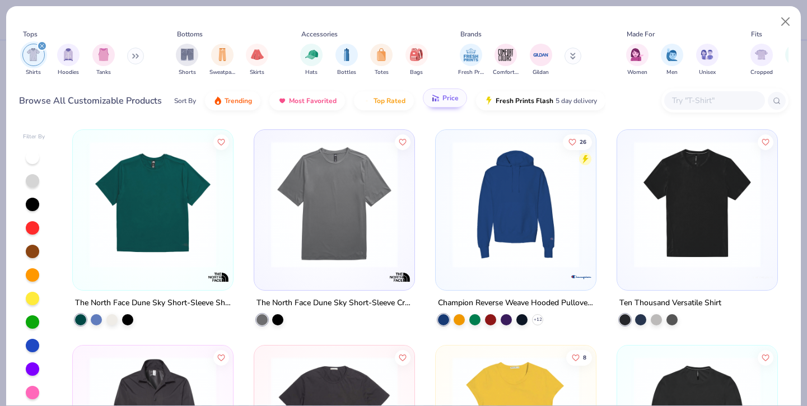
click at [438, 97] on icon "button" at bounding box center [435, 98] width 9 height 10
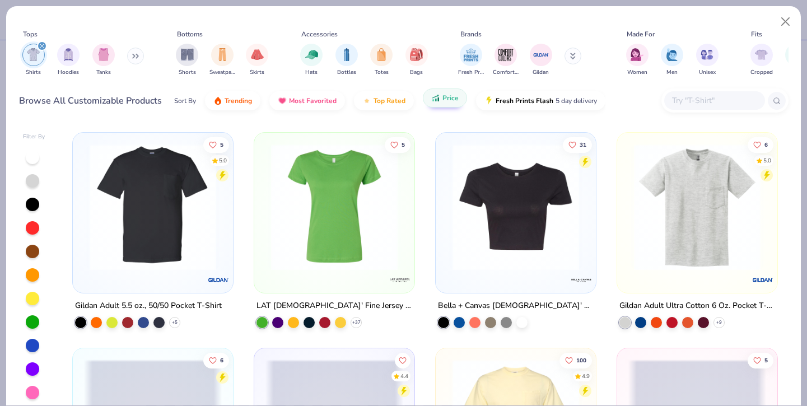
scroll to position [2811, 0]
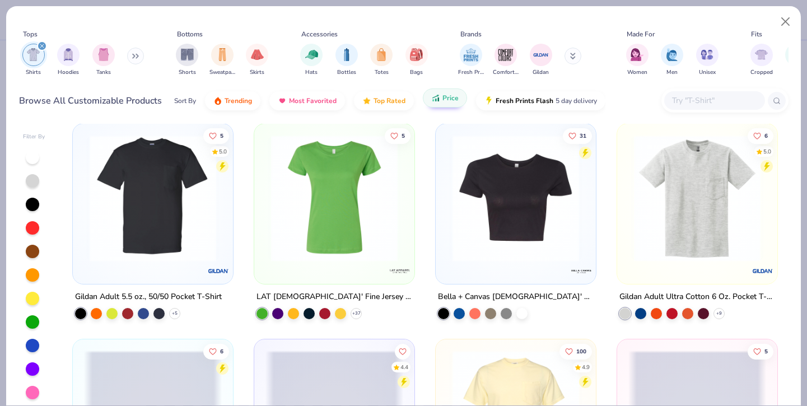
click at [712, 213] on img at bounding box center [698, 198] width 138 height 127
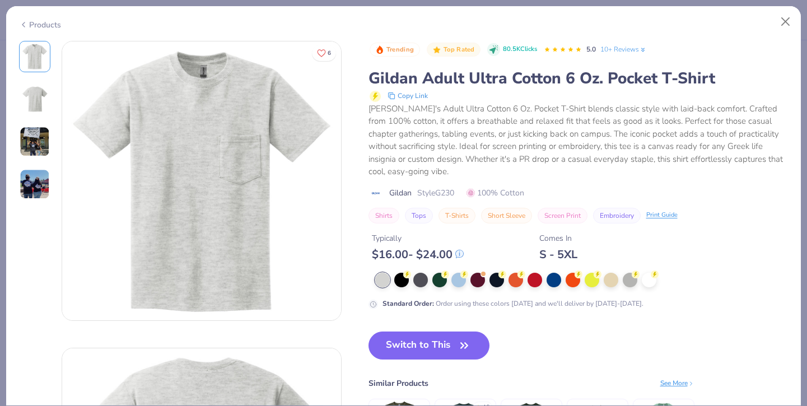
click at [25, 30] on icon at bounding box center [23, 24] width 9 height 13
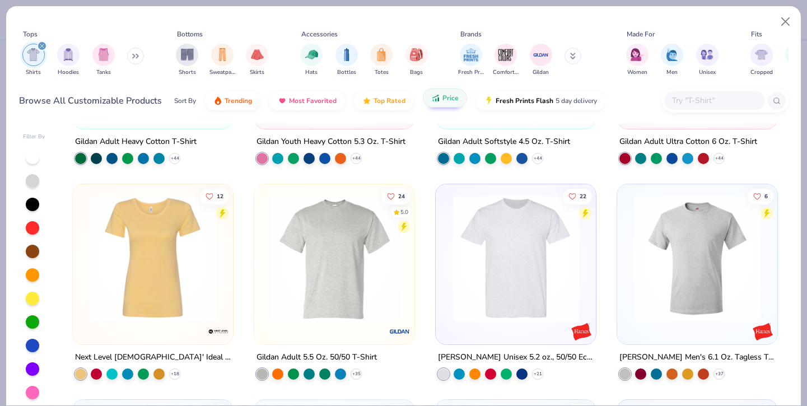
scroll to position [162, 0]
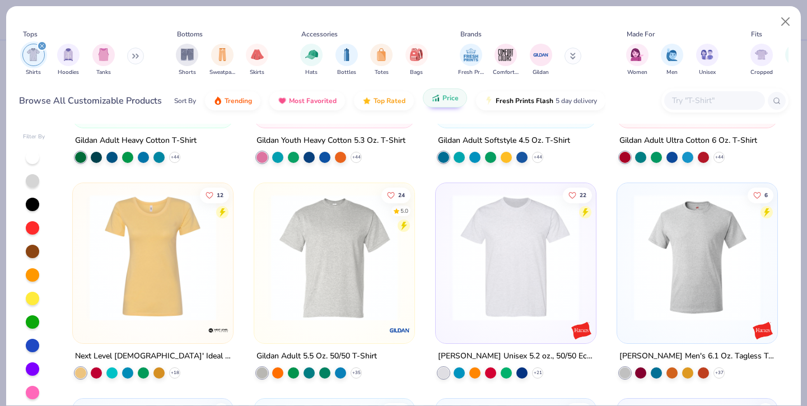
click at [310, 269] on img at bounding box center [335, 257] width 138 height 127
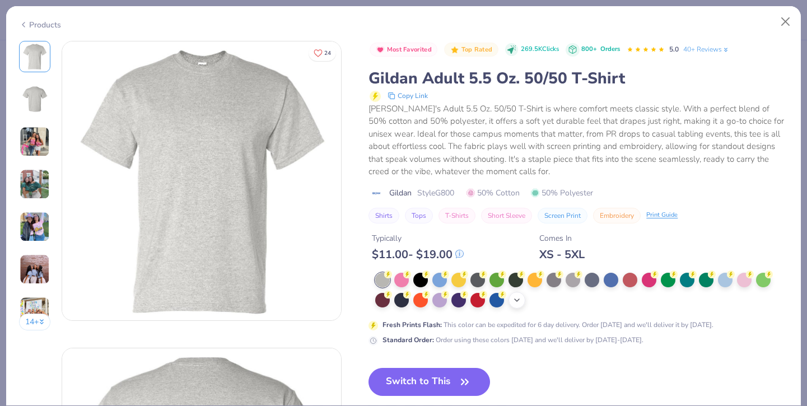
click at [518, 299] on icon at bounding box center [517, 300] width 9 height 9
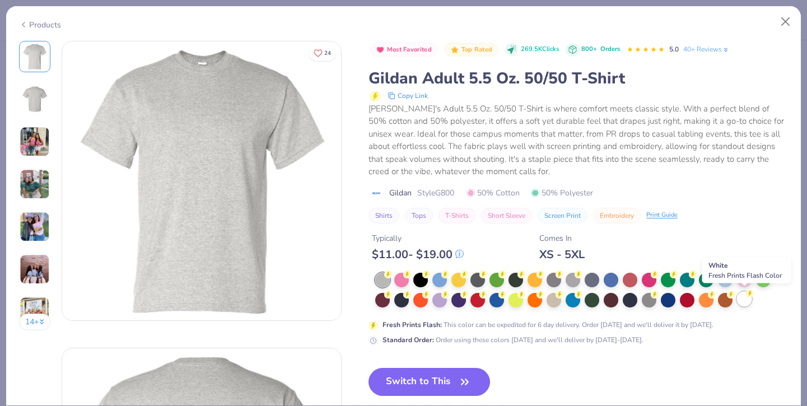
click at [745, 295] on div at bounding box center [744, 299] width 15 height 15
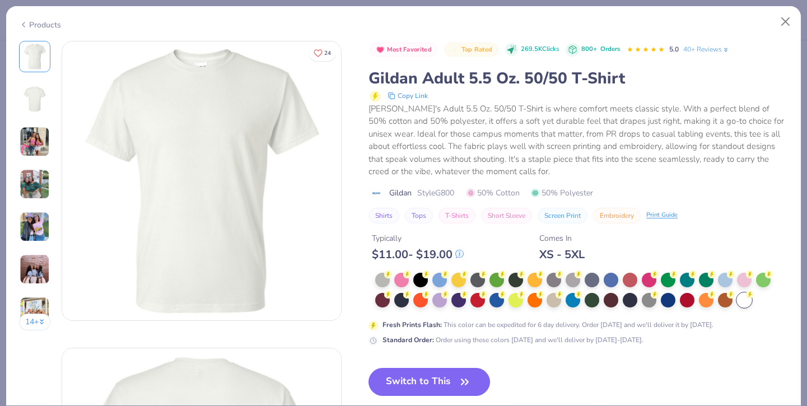
click at [36, 91] on img at bounding box center [34, 99] width 27 height 27
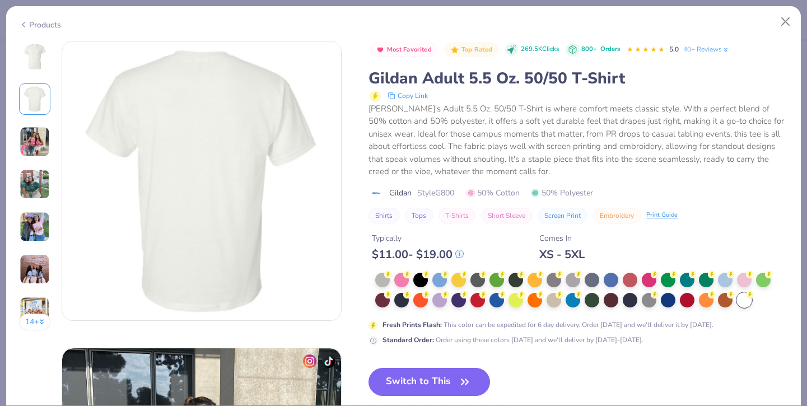
click at [35, 136] on img at bounding box center [35, 142] width 30 height 30
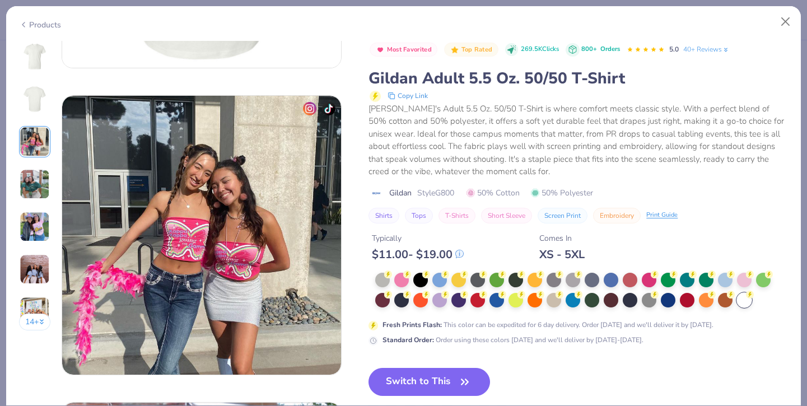
scroll to position [614, 0]
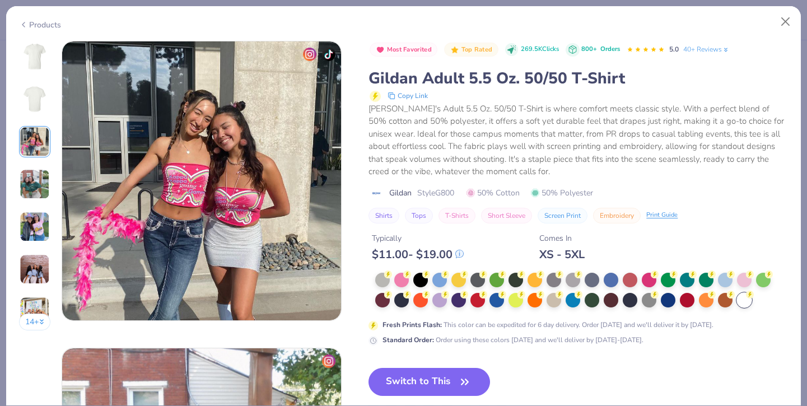
click at [33, 94] on img at bounding box center [34, 99] width 27 height 27
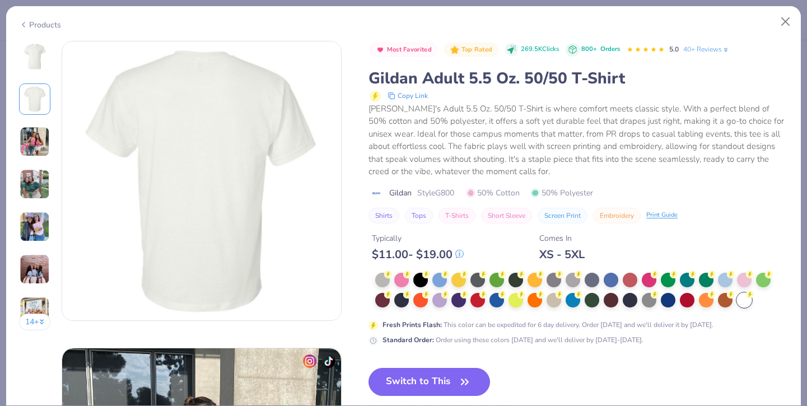
click at [38, 50] on img at bounding box center [34, 56] width 27 height 27
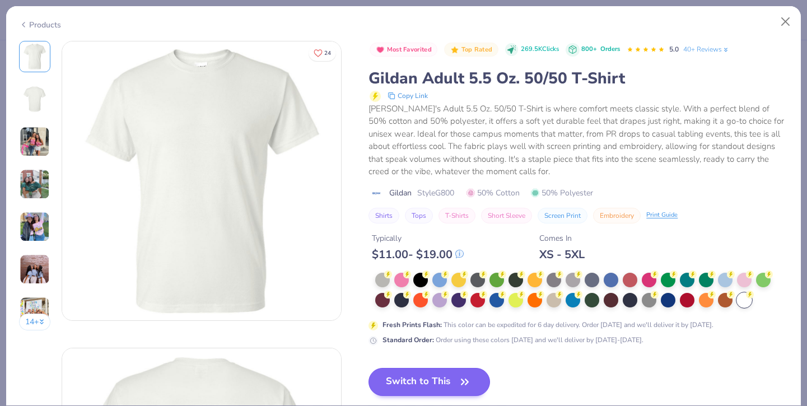
click at [433, 379] on button "Switch to This" at bounding box center [430, 382] width 122 height 28
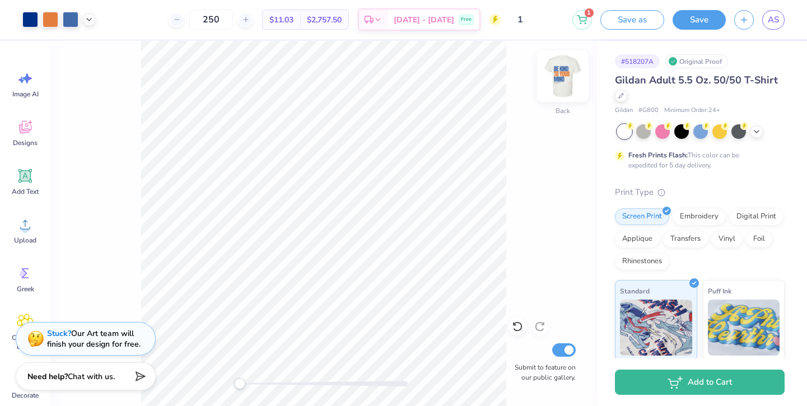
click at [555, 80] on img at bounding box center [563, 76] width 45 height 45
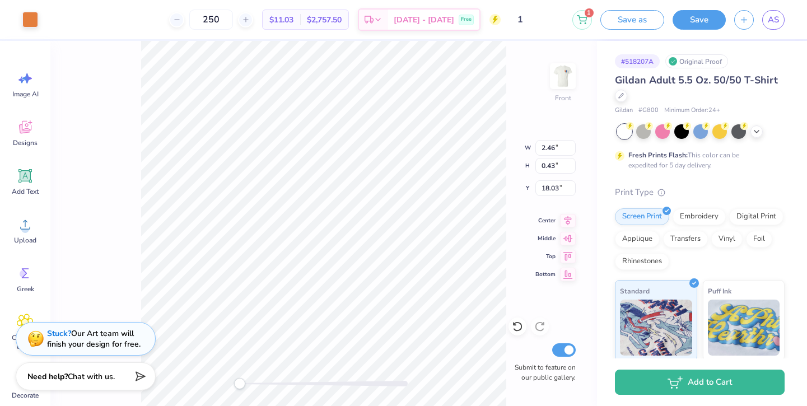
type input "2.10"
type input "0.37"
type input "18.10"
type input "17.62"
type input "11.71"
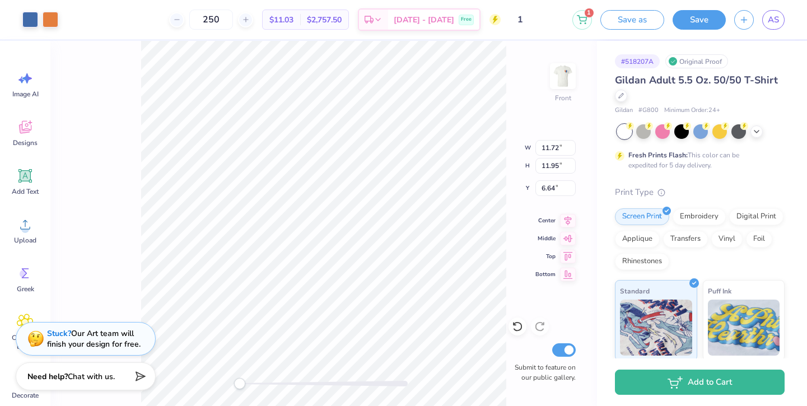
type input "11.93"
type input "6.76"
click at [573, 69] on img at bounding box center [563, 76] width 45 height 45
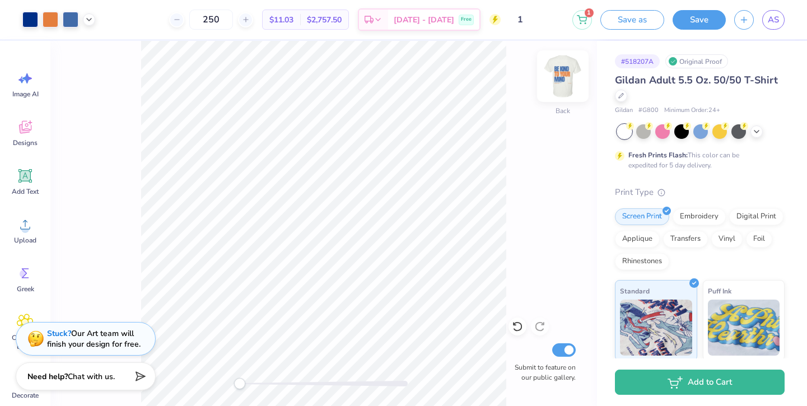
click at [573, 69] on img at bounding box center [563, 76] width 45 height 45
click at [619, 95] on icon at bounding box center [622, 95] width 6 height 6
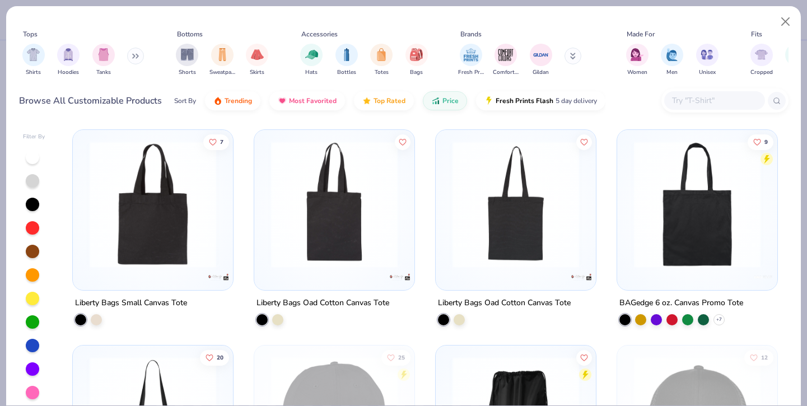
click at [19, 46] on div "Shirts Hoodies Tanks" at bounding box center [83, 59] width 129 height 41
click at [35, 60] on img "filter for Shirts" at bounding box center [33, 53] width 13 height 13
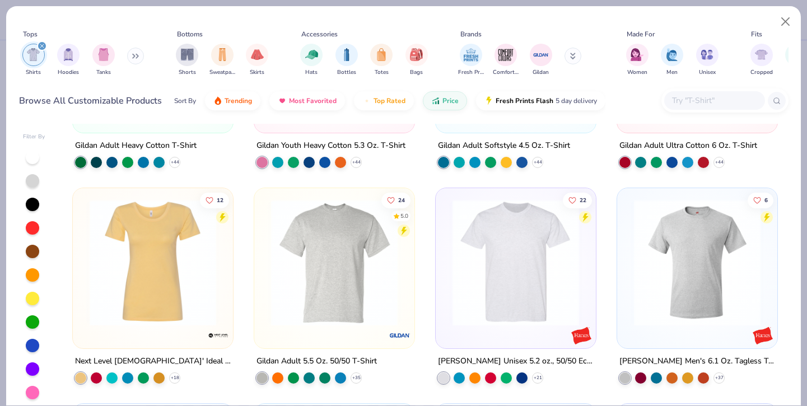
scroll to position [160, 0]
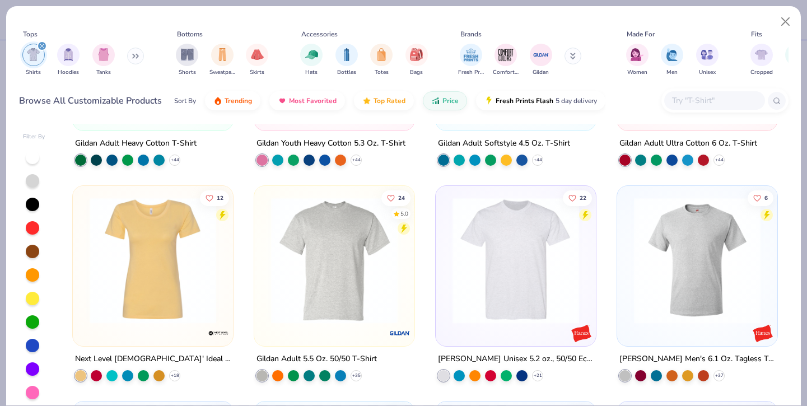
click at [529, 317] on img at bounding box center [516, 260] width 138 height 127
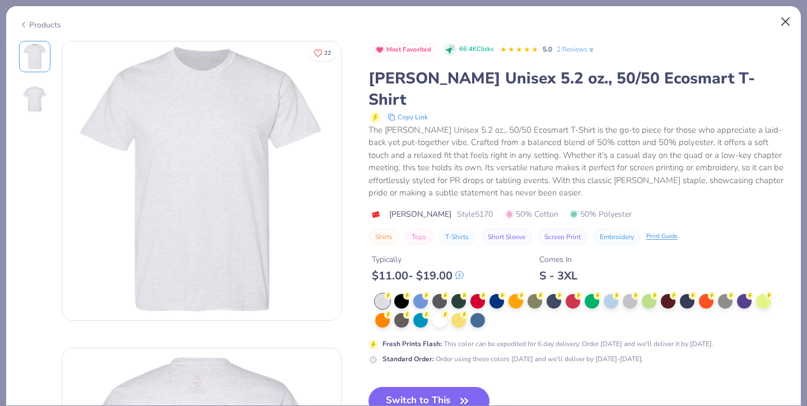
click at [786, 25] on button "Close" at bounding box center [785, 21] width 21 height 21
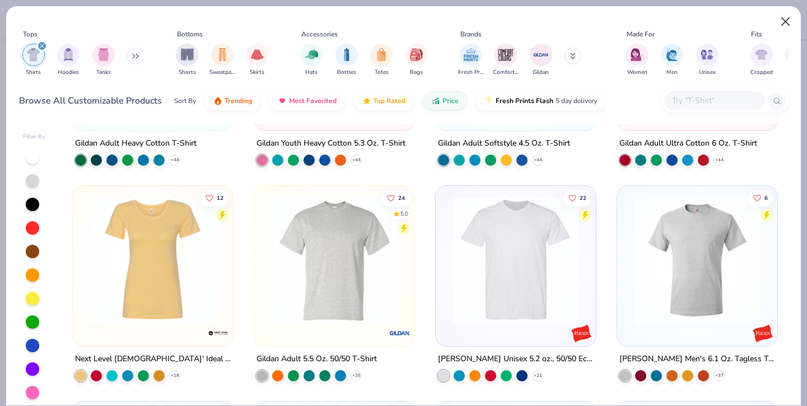
click at [786, 25] on button "Close" at bounding box center [785, 21] width 21 height 21
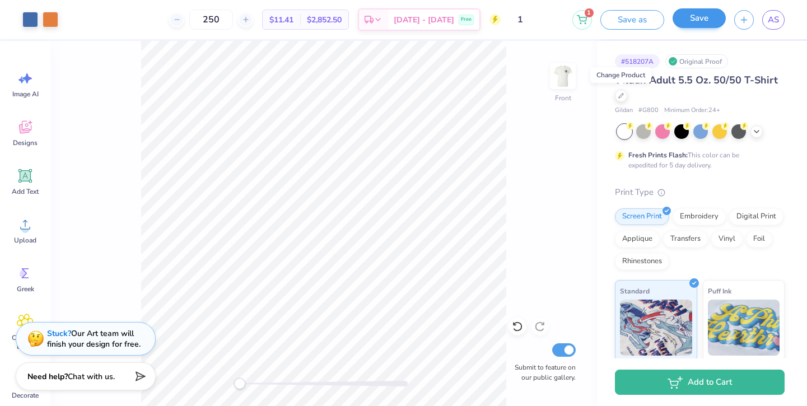
click at [699, 24] on button "Save" at bounding box center [699, 18] width 53 height 20
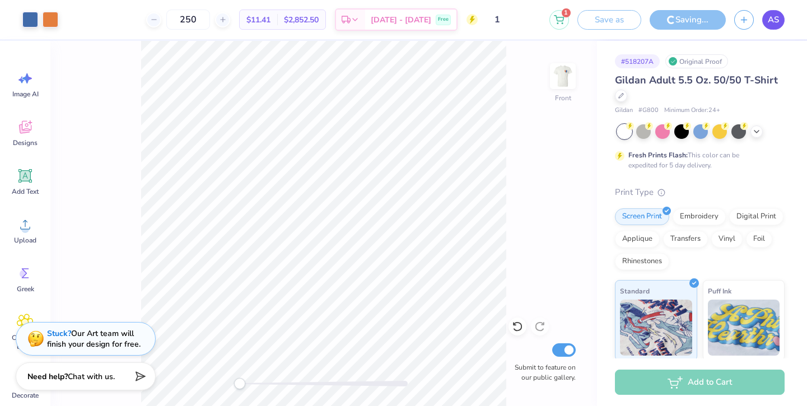
click at [769, 24] on span "AS" at bounding box center [773, 19] width 11 height 13
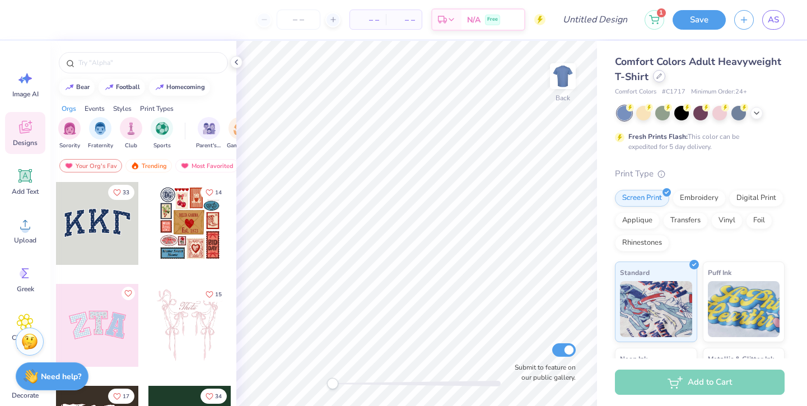
click at [659, 78] on icon at bounding box center [660, 76] width 6 height 6
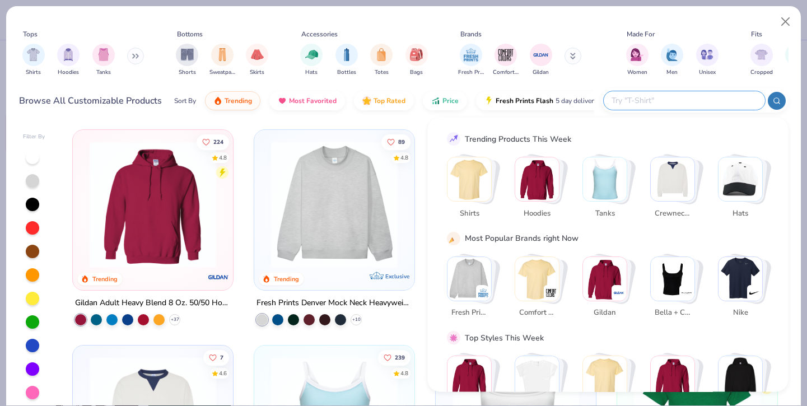
click at [699, 95] on input "text" at bounding box center [684, 100] width 147 height 13
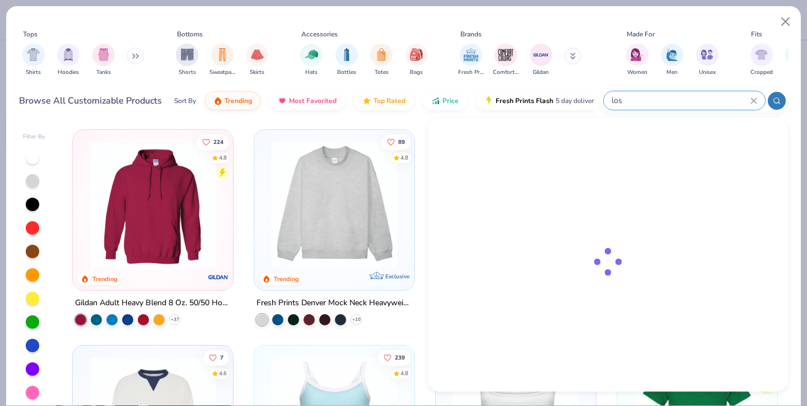
type input "los"
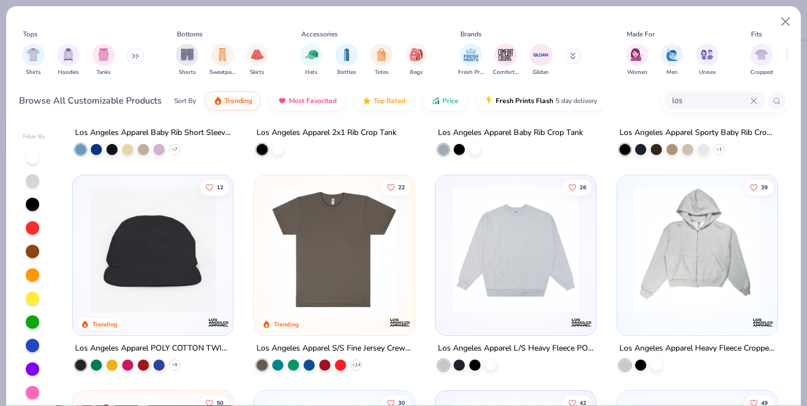
scroll to position [386, 0]
click at [340, 263] on img at bounding box center [335, 250] width 138 height 127
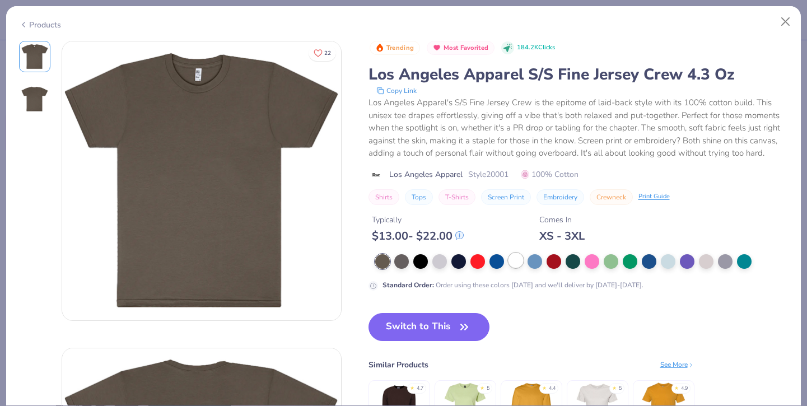
click at [519, 260] on div at bounding box center [516, 260] width 15 height 15
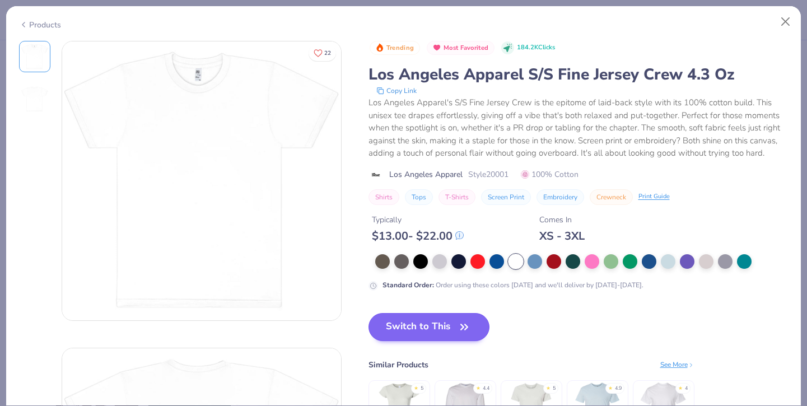
click at [439, 320] on button "Switch to This" at bounding box center [430, 327] width 122 height 28
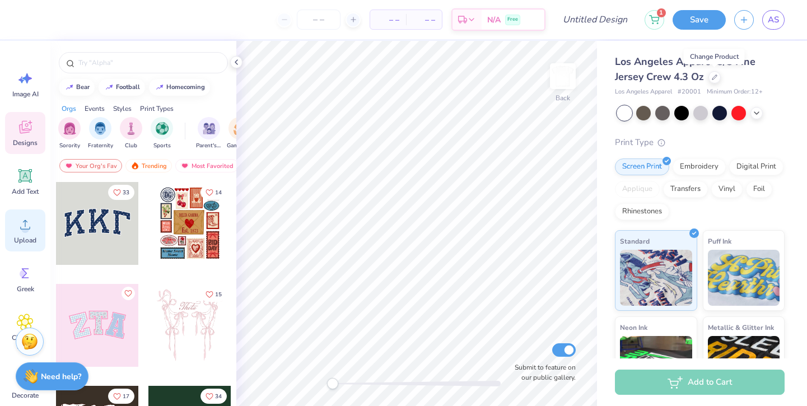
click at [30, 216] on icon at bounding box center [25, 224] width 17 height 17
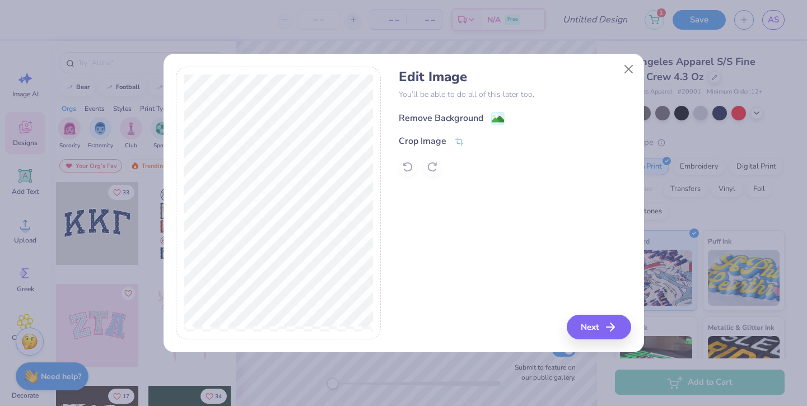
click at [425, 115] on div "Remove Background" at bounding box center [441, 118] width 85 height 13
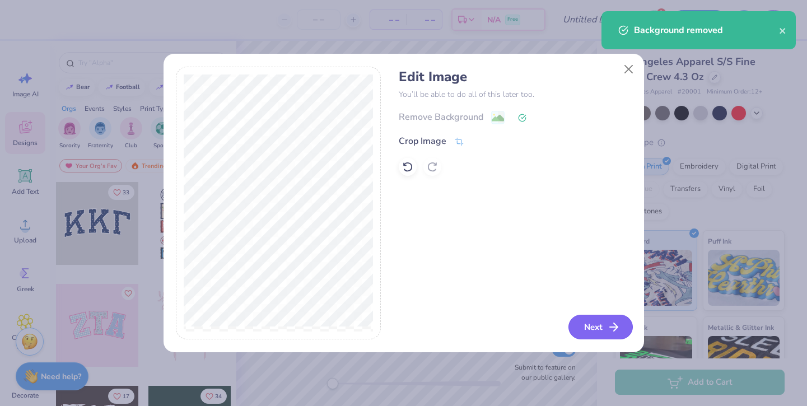
click at [601, 328] on button "Next" at bounding box center [601, 327] width 64 height 25
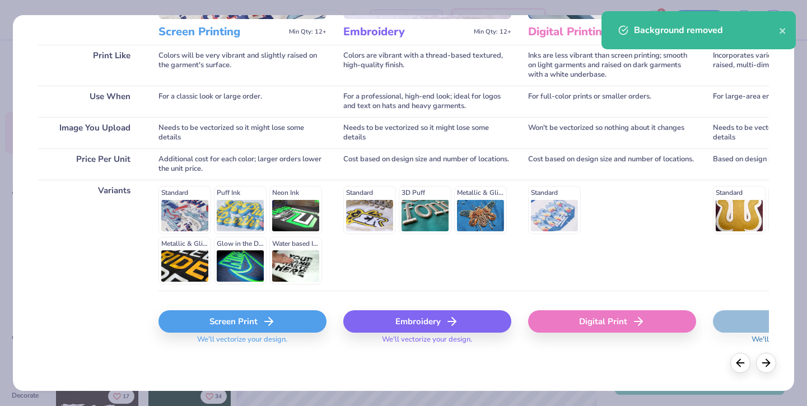
scroll to position [152, 0]
click at [217, 323] on div "Screen Print" at bounding box center [243, 322] width 168 height 22
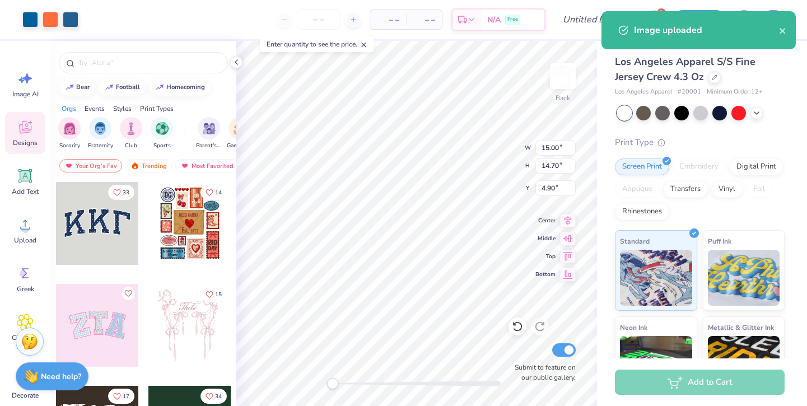
type input "6.67"
type input "6.53"
type input "13.06"
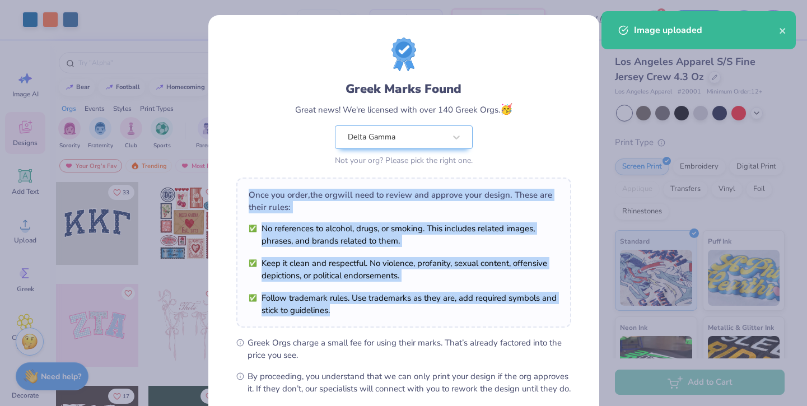
click at [383, 182] on div "Once you order, the org will need to review and approve your design. These are …" at bounding box center [403, 253] width 335 height 150
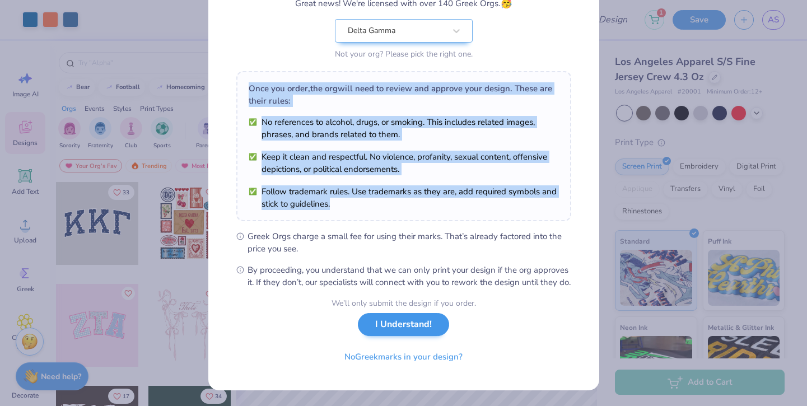
scroll to position [118, 0]
click at [371, 359] on button "No Greek marks in your design?" at bounding box center [403, 354] width 137 height 23
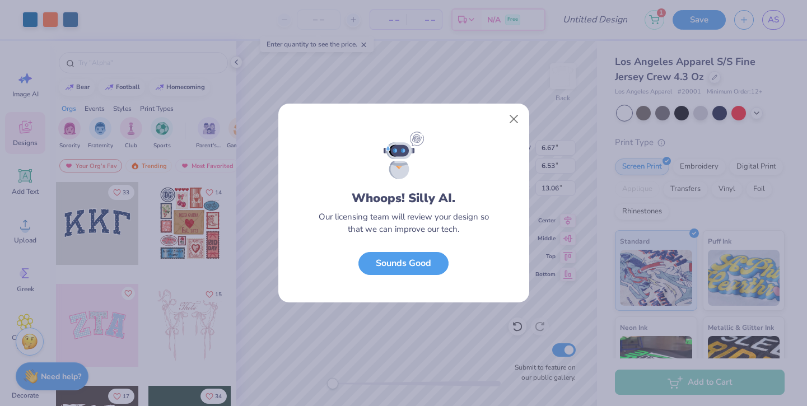
scroll to position [0, 0]
click at [450, 261] on div "Whoops! Silly AI. Our licensing team will review your design so that we can imp…" at bounding box center [403, 217] width 251 height 171
click at [430, 261] on button "Sounds Good" at bounding box center [404, 260] width 90 height 23
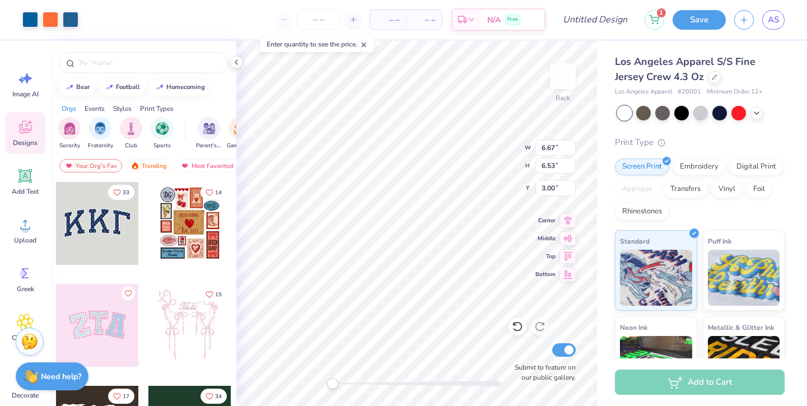
type input "4.03"
type input "3.95"
type input "5.58"
click at [565, 74] on img at bounding box center [563, 76] width 45 height 45
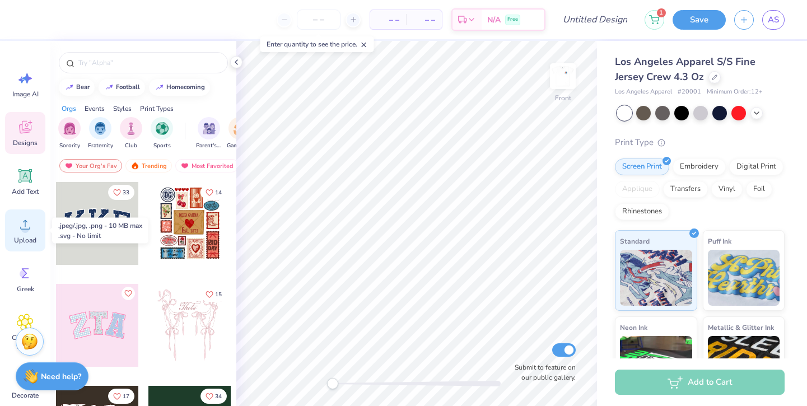
click at [18, 225] on icon at bounding box center [25, 224] width 17 height 17
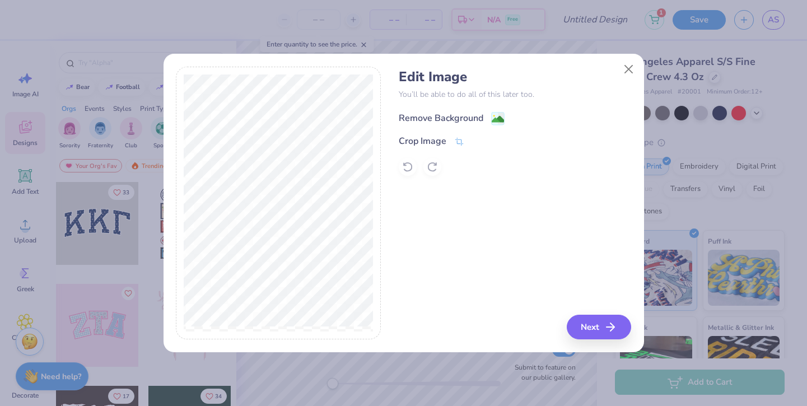
click at [445, 113] on div "Remove Background" at bounding box center [441, 118] width 85 height 13
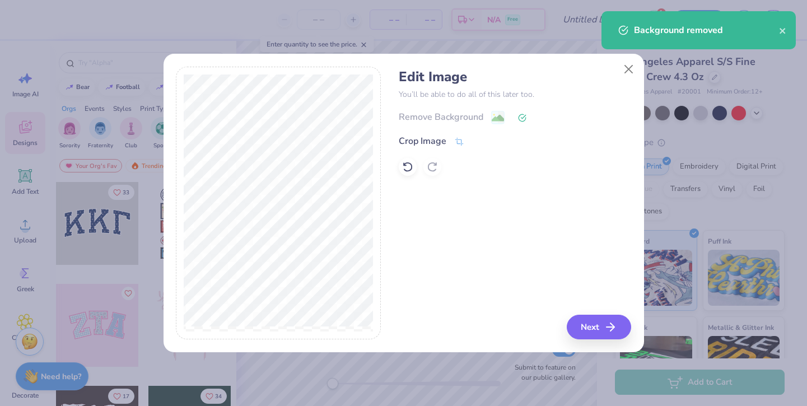
click at [593, 324] on button "Next" at bounding box center [599, 327] width 64 height 25
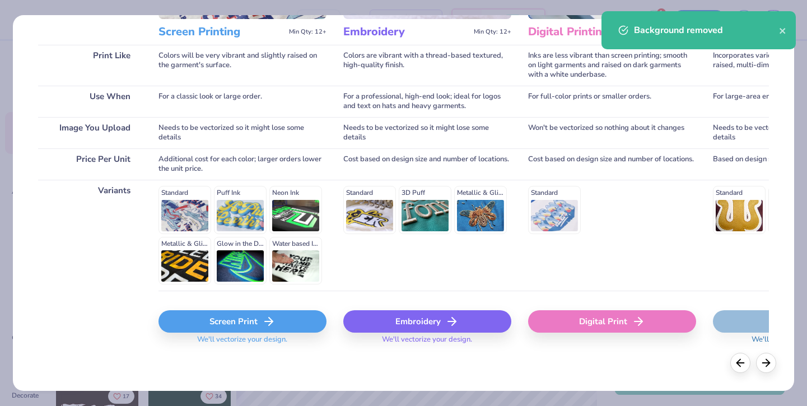
scroll to position [152, 0]
click at [206, 322] on div "Screen Print" at bounding box center [243, 322] width 168 height 22
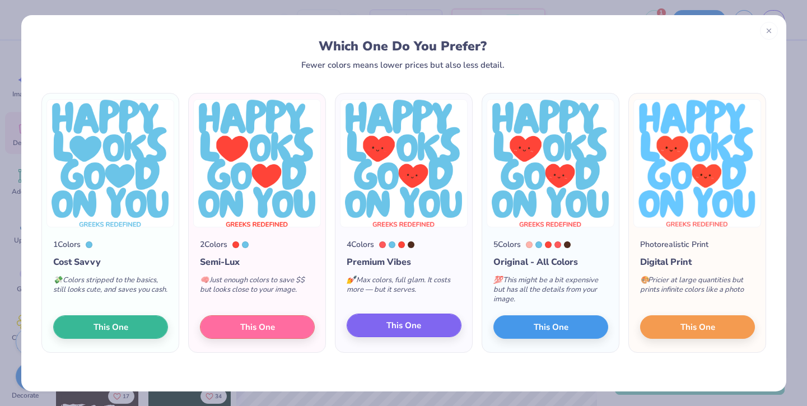
click at [407, 324] on span "This One" at bounding box center [404, 325] width 35 height 13
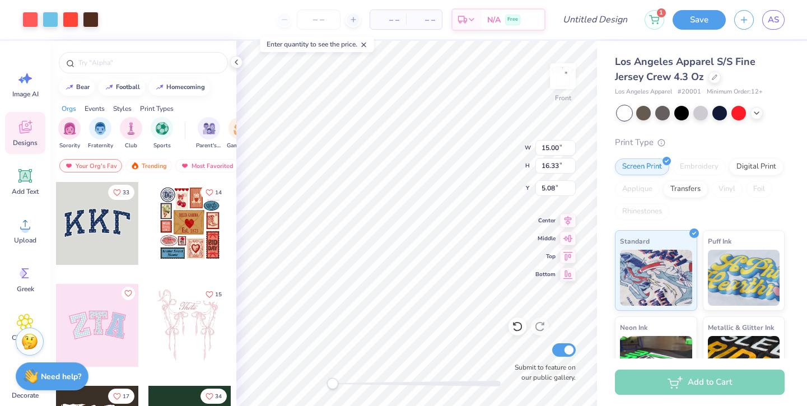
type input "0.49"
type input "0.60"
type input "20.81"
type input "21.36"
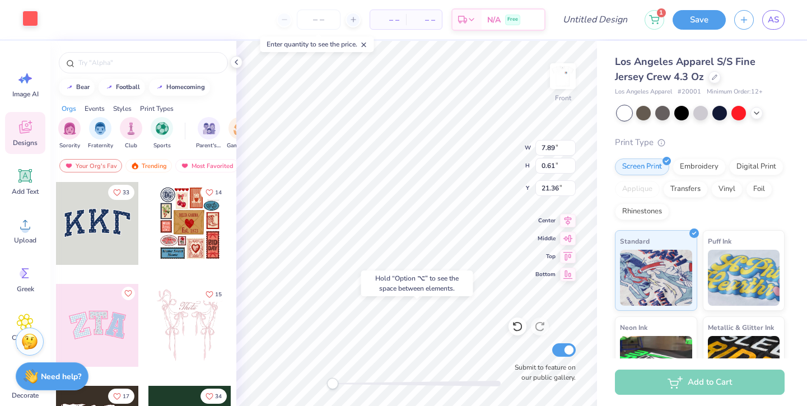
click at [36, 21] on div at bounding box center [30, 19] width 16 height 16
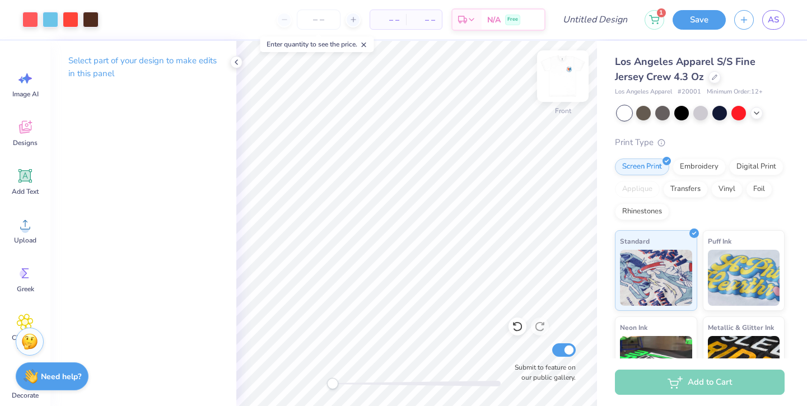
click at [568, 64] on img at bounding box center [563, 76] width 45 height 45
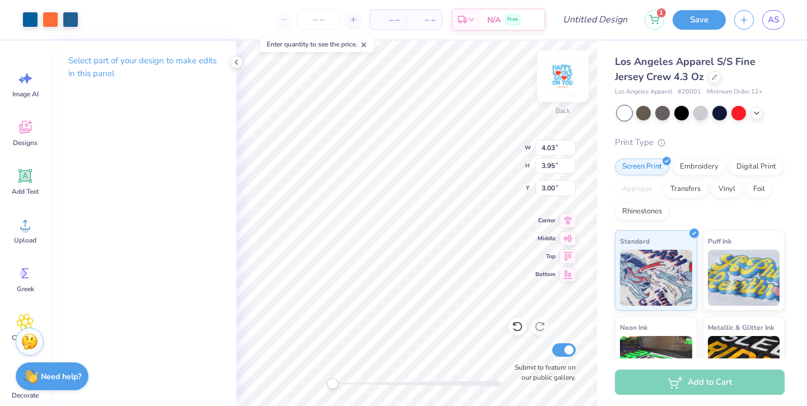
click at [563, 68] on img at bounding box center [563, 76] width 45 height 45
type input "4.07"
type input "3.98"
type input "6.64"
click at [29, 17] on div at bounding box center [30, 19] width 16 height 16
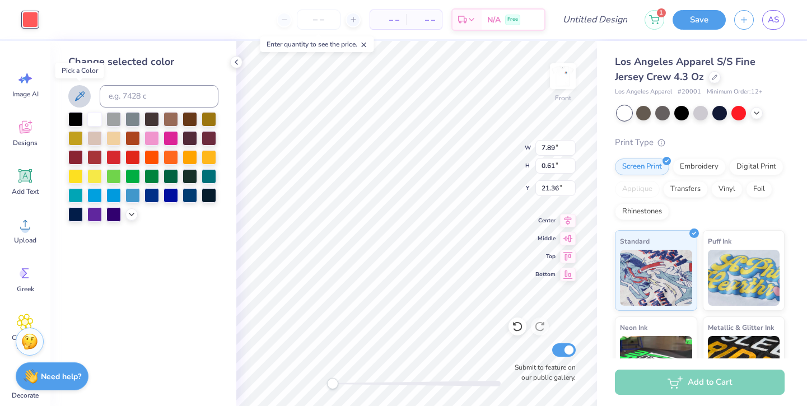
click at [75, 97] on icon at bounding box center [79, 96] width 13 height 13
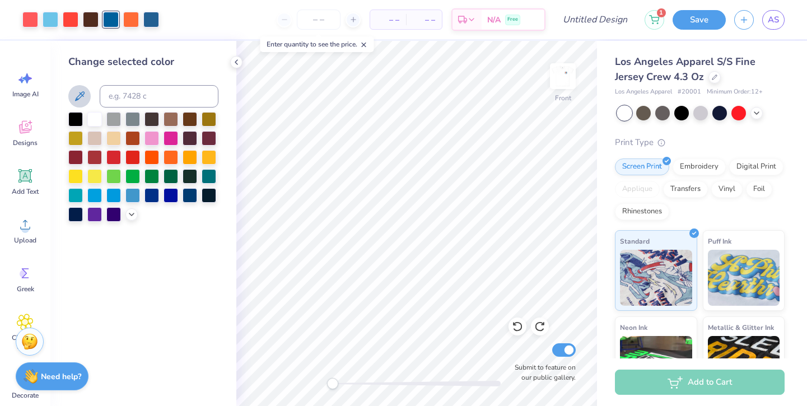
click at [81, 91] on icon at bounding box center [79, 96] width 13 height 13
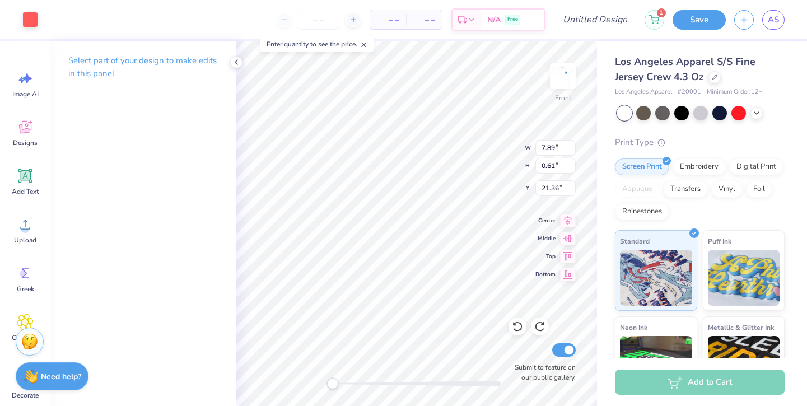
click at [17, 6] on div "Art colors" at bounding box center [19, 19] width 38 height 39
click at [26, 18] on div at bounding box center [30, 19] width 16 height 16
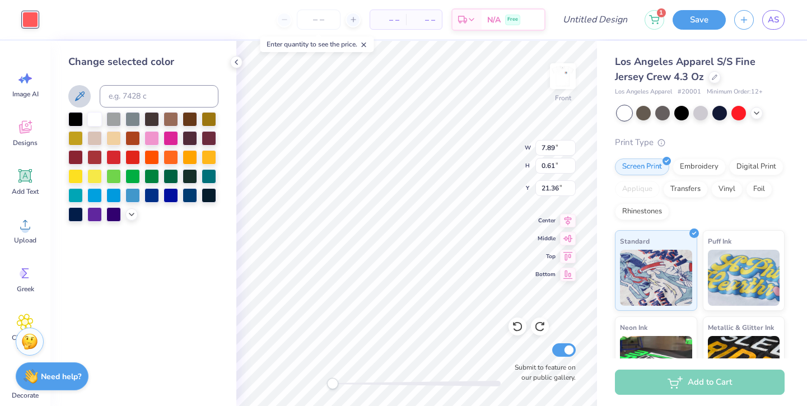
click at [86, 91] on icon at bounding box center [79, 96] width 13 height 13
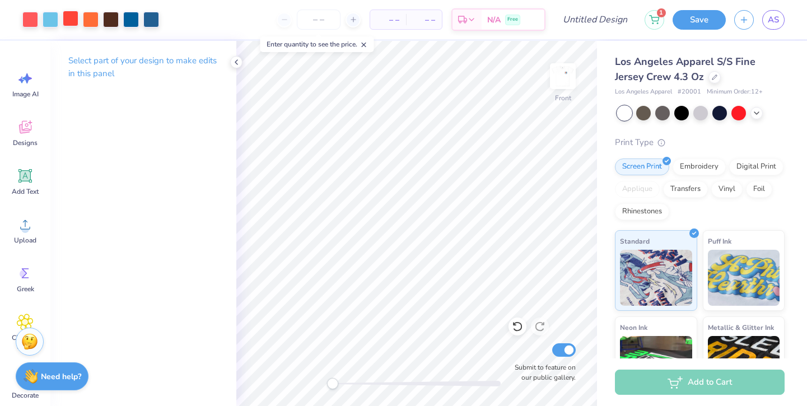
click at [68, 21] on div at bounding box center [71, 19] width 16 height 16
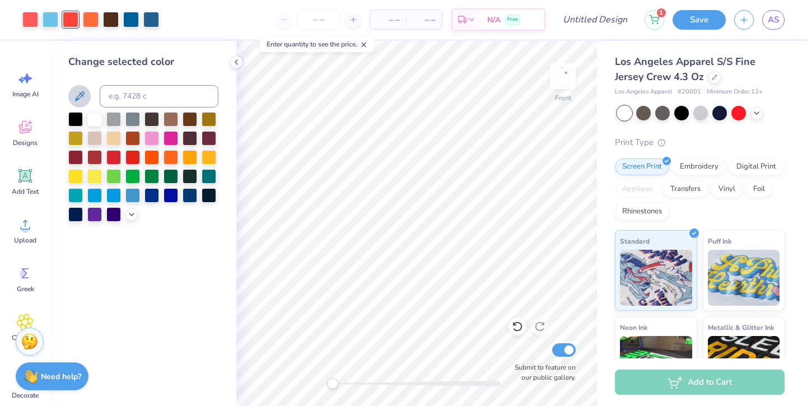
click at [81, 100] on icon at bounding box center [79, 96] width 13 height 13
click at [88, 21] on div at bounding box center [91, 19] width 16 height 16
click at [78, 117] on div at bounding box center [75, 118] width 15 height 15
click at [49, 18] on div at bounding box center [51, 19] width 16 height 16
click at [82, 97] on icon at bounding box center [79, 96] width 13 height 13
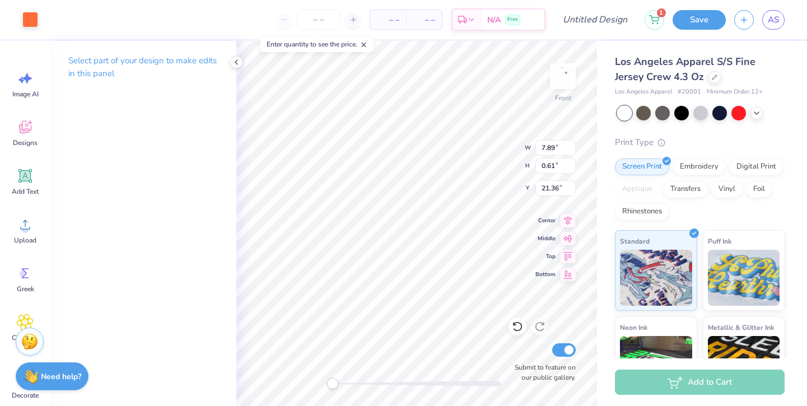
type input "21.26"
type input "21.51"
click at [558, 73] on img at bounding box center [563, 76] width 45 height 45
click at [558, 73] on img at bounding box center [563, 76] width 22 height 22
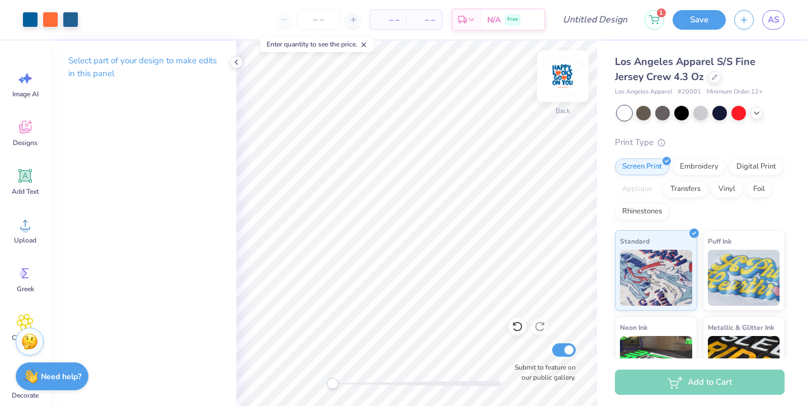
click at [563, 77] on img at bounding box center [563, 76] width 45 height 45
click at [318, 14] on input "number" at bounding box center [319, 20] width 44 height 20
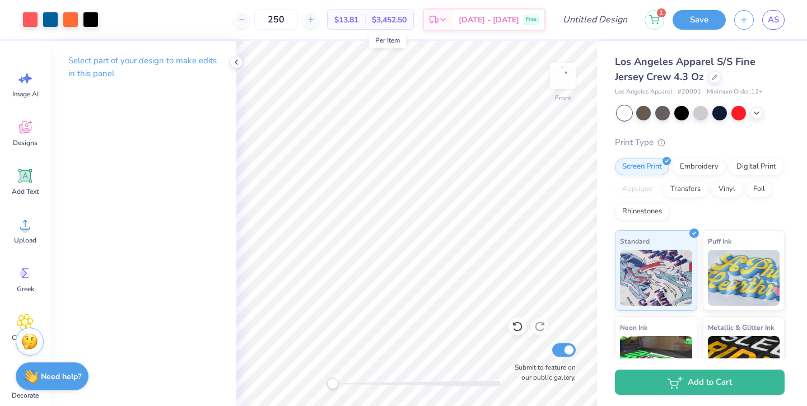
type input "250"
click at [716, 79] on div at bounding box center [715, 76] width 12 height 12
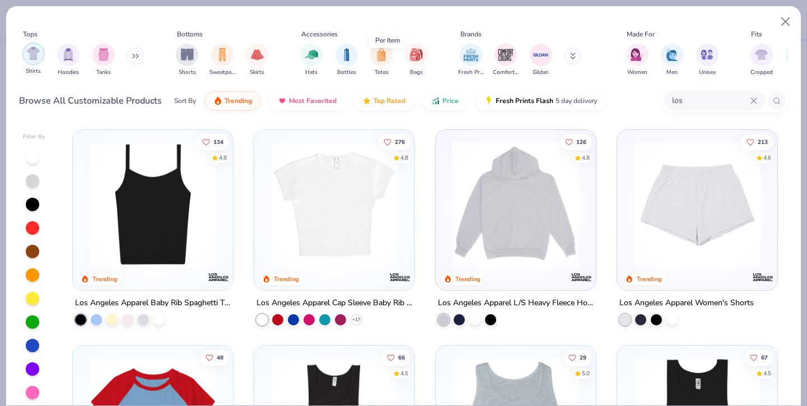
click at [31, 54] on img "filter for Shirts" at bounding box center [33, 53] width 13 height 13
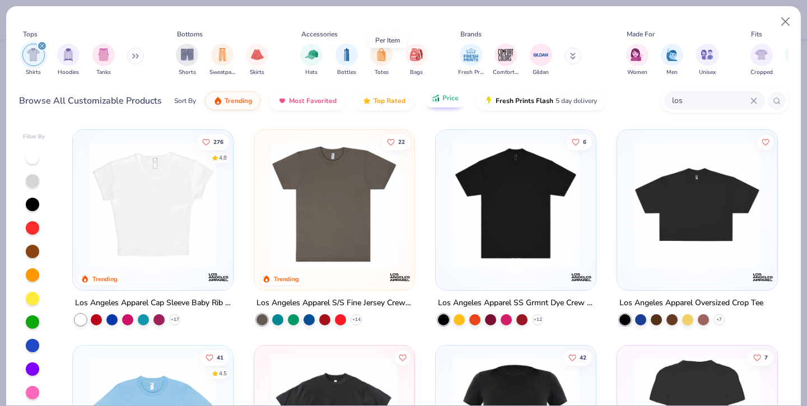
click at [457, 101] on button "Price" at bounding box center [445, 98] width 44 height 19
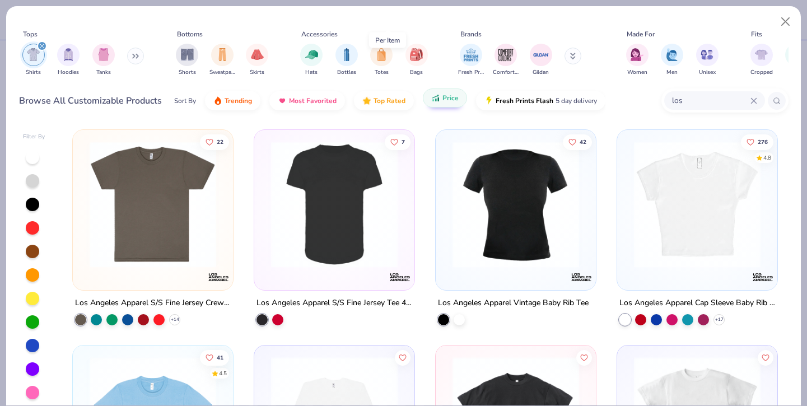
click at [457, 101] on button "Price" at bounding box center [445, 98] width 44 height 19
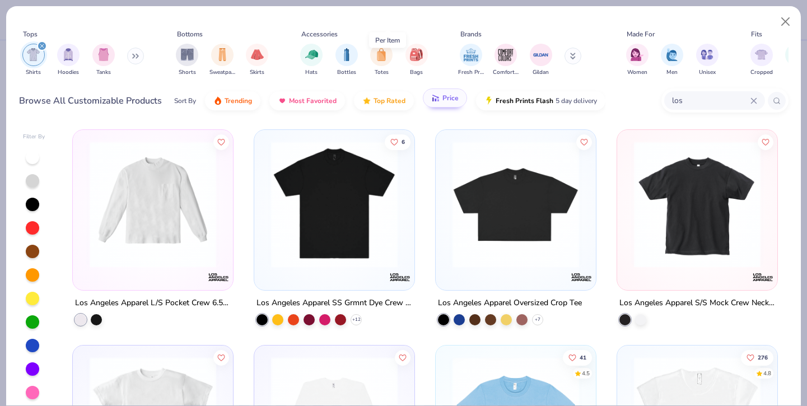
click at [457, 101] on button "Price" at bounding box center [445, 98] width 44 height 19
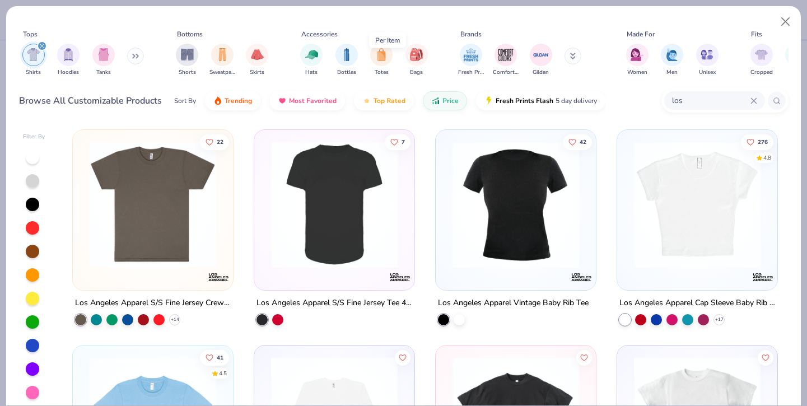
click at [670, 102] on div "los" at bounding box center [715, 100] width 101 height 18
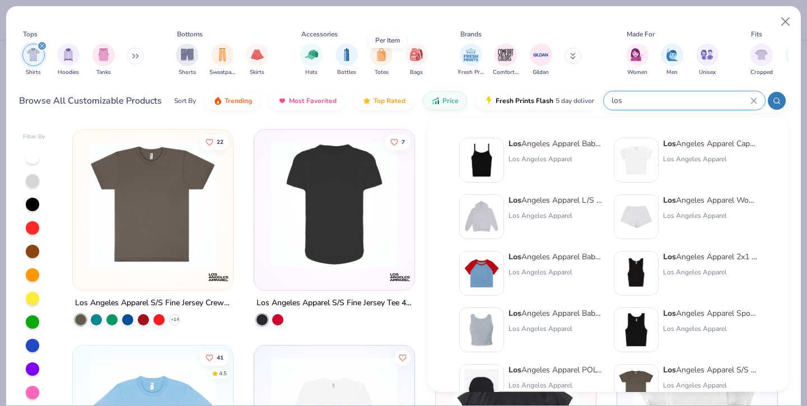
click at [670, 102] on div "los" at bounding box center [684, 100] width 161 height 18
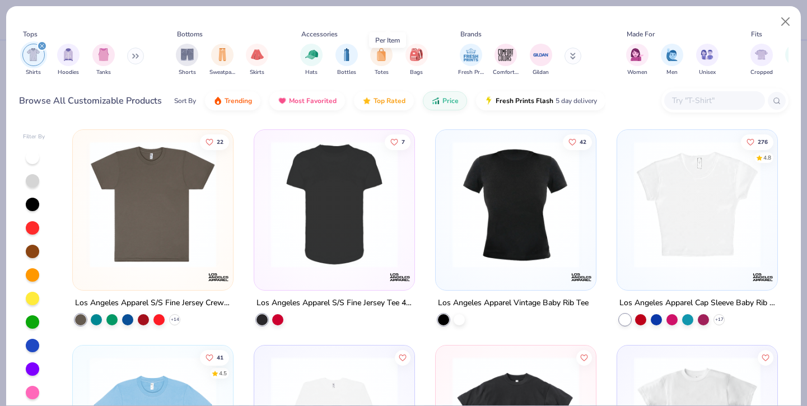
click at [607, 97] on div "Browse All Customizable Products Sort By Trending Most Favorited Top Rated Pric…" at bounding box center [404, 100] width 770 height 31
click at [456, 96] on span "Price" at bounding box center [451, 98] width 16 height 9
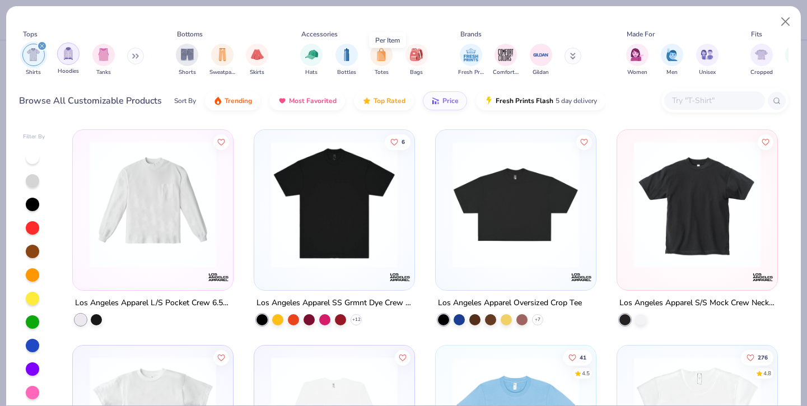
click at [73, 56] on img "filter for Hoodies" at bounding box center [68, 53] width 12 height 13
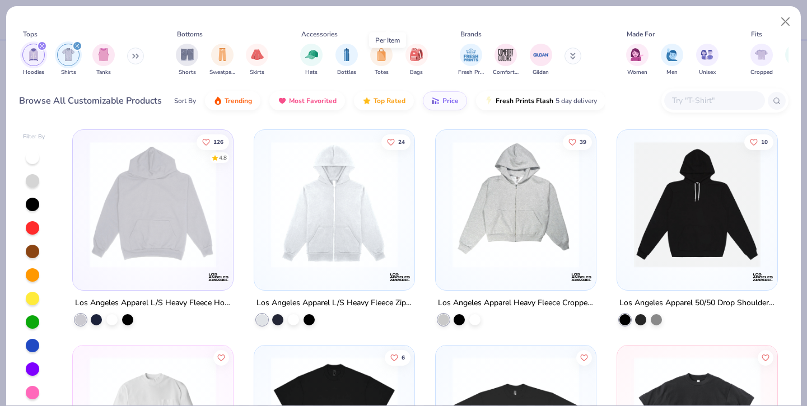
click at [40, 44] on icon "filter for Hoodies" at bounding box center [42, 46] width 4 height 4
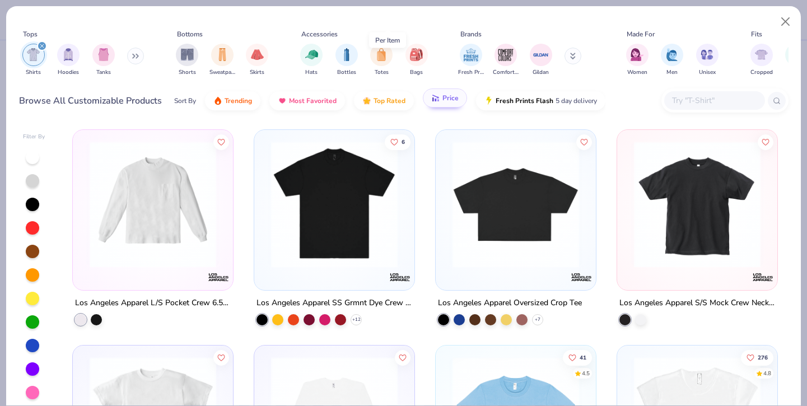
click at [434, 101] on icon "button" at bounding box center [435, 98] width 9 height 10
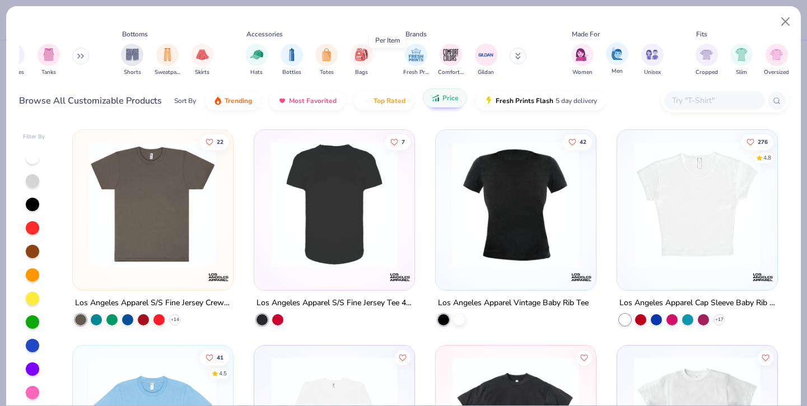
scroll to position [0, 58]
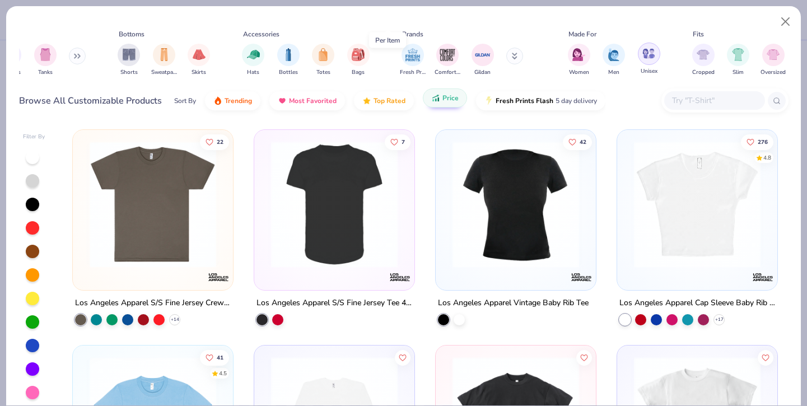
click at [649, 61] on div "filter for Unisex" at bounding box center [649, 54] width 22 height 22
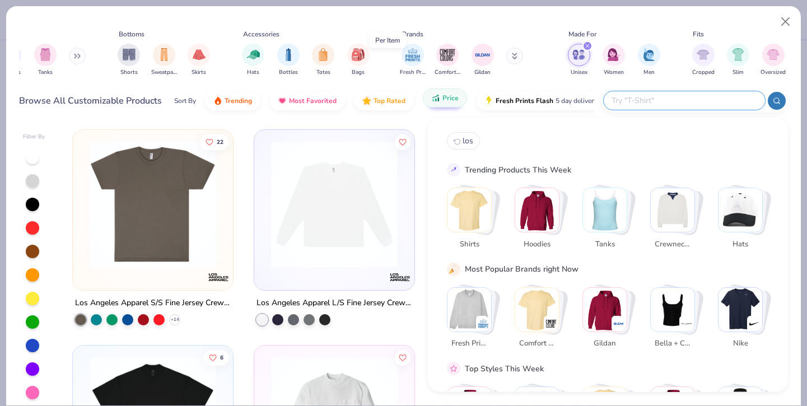
click at [713, 98] on input "text" at bounding box center [684, 100] width 147 height 13
click at [492, 198] on div "Stack Card Button Shirts" at bounding box center [472, 209] width 49 height 49
click at [688, 106] on input "text" at bounding box center [684, 100] width 147 height 13
click at [477, 206] on img "Stack Card Button Shirts" at bounding box center [470, 210] width 44 height 44
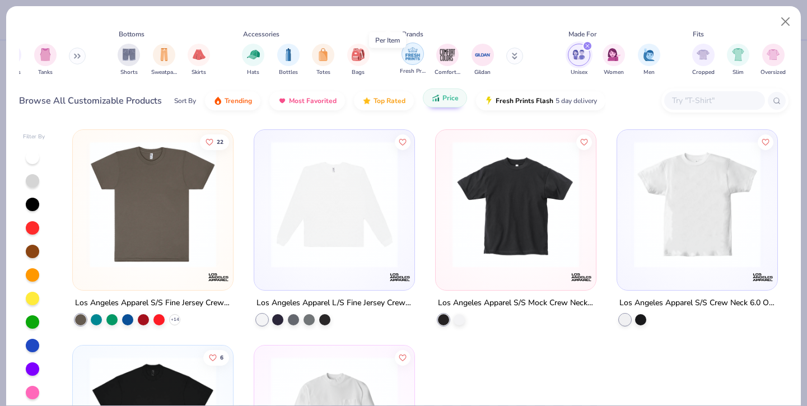
click at [408, 64] on div "filter for Fresh Prints" at bounding box center [413, 54] width 22 height 22
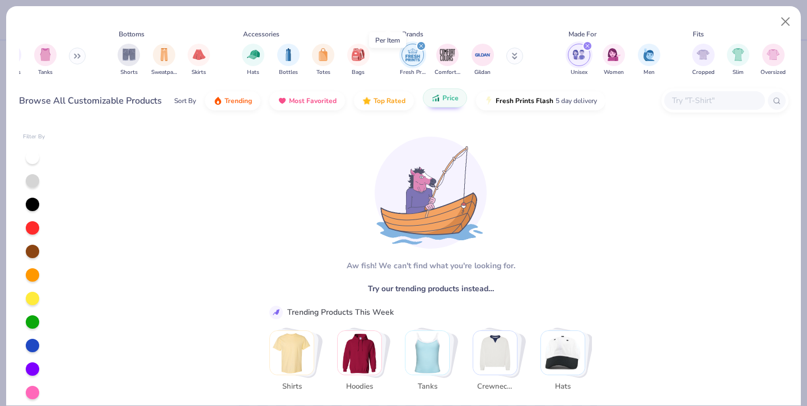
click at [408, 64] on div "filter for Fresh Prints" at bounding box center [413, 55] width 22 height 22
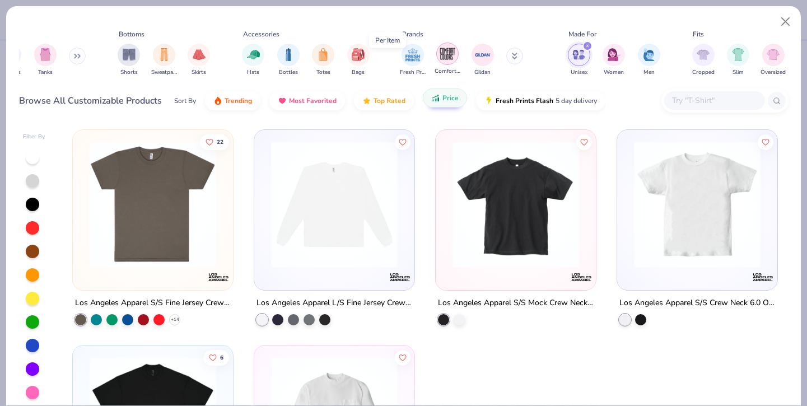
click at [441, 62] on div "filter for Comfort Colors" at bounding box center [447, 54] width 22 height 22
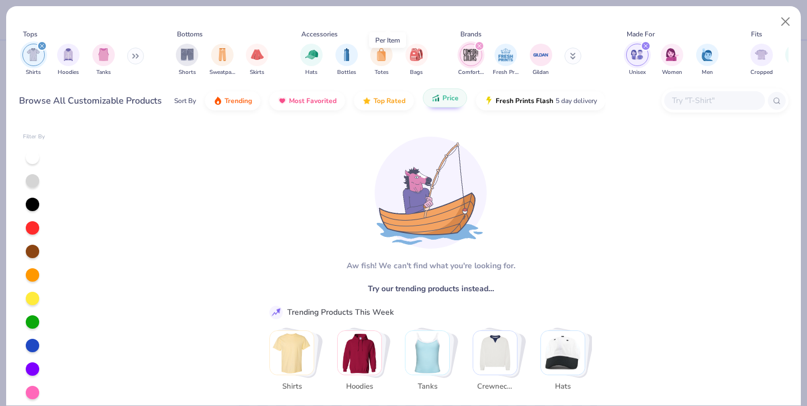
click at [42, 45] on icon "filter for Shirts" at bounding box center [42, 46] width 4 height 4
click at [477, 46] on icon "filter for Comfort Colors" at bounding box center [479, 46] width 4 height 4
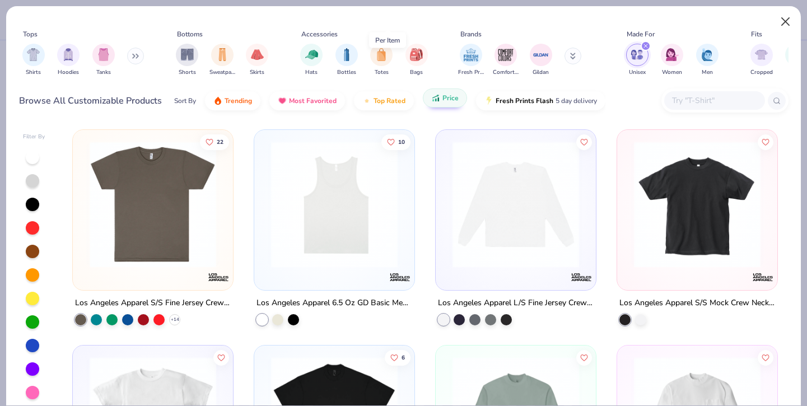
click at [788, 20] on button "Close" at bounding box center [785, 21] width 21 height 21
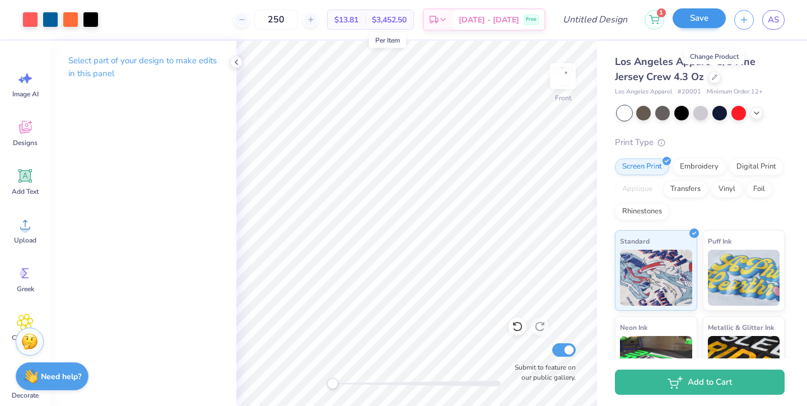
click at [704, 20] on button "Save" at bounding box center [699, 18] width 53 height 20
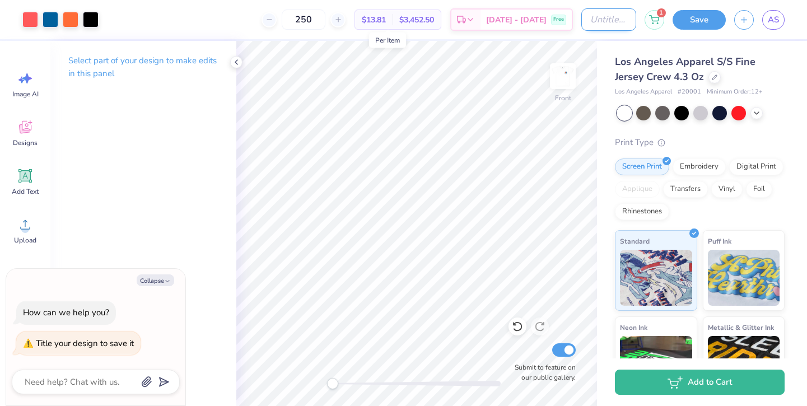
type textarea "x"
click at [601, 18] on input "Design Title" at bounding box center [609, 19] width 55 height 22
type input "3"
type textarea "x"
type input "3"
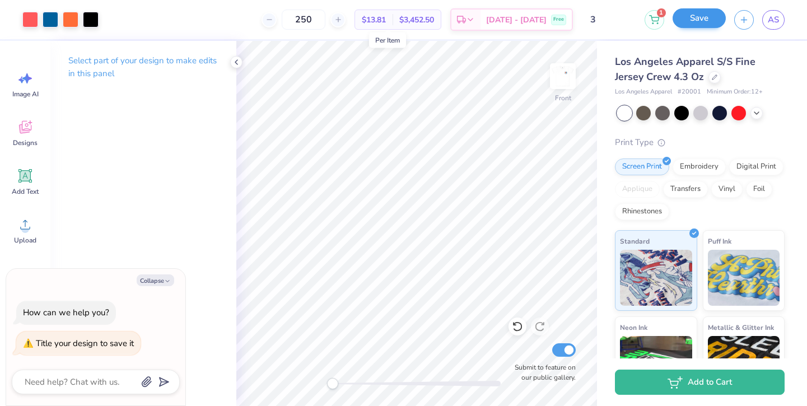
click at [693, 25] on button "Save" at bounding box center [699, 18] width 53 height 20
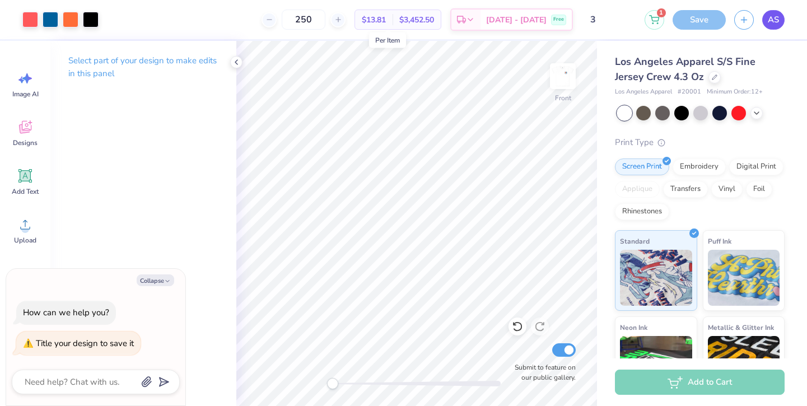
click at [771, 21] on span "AS" at bounding box center [773, 19] width 11 height 13
type textarea "x"
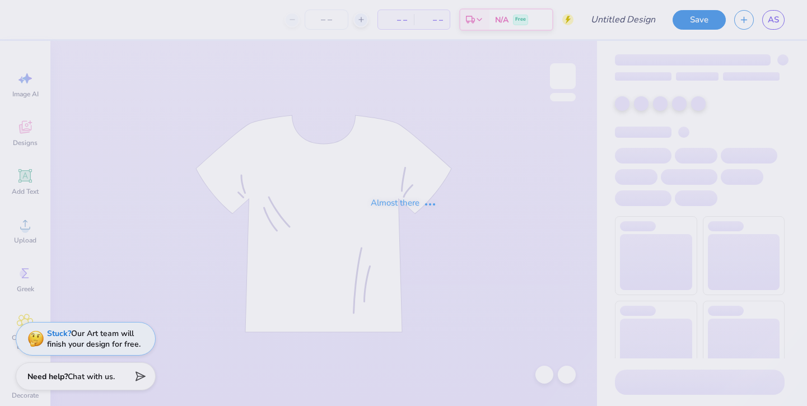
type input "1"
type input "250"
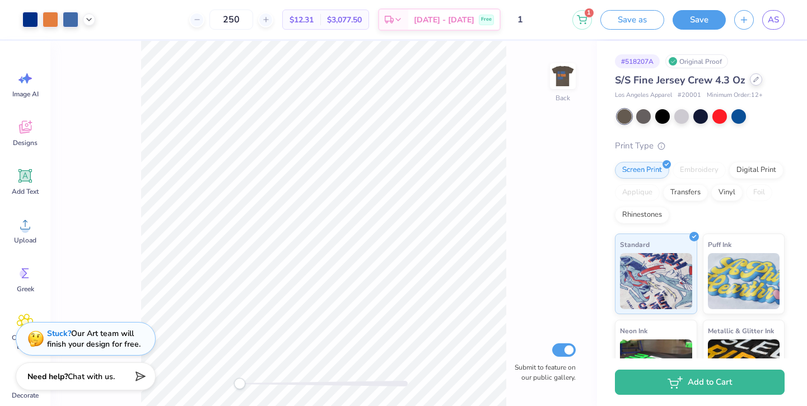
click at [755, 82] on icon at bounding box center [757, 80] width 6 height 6
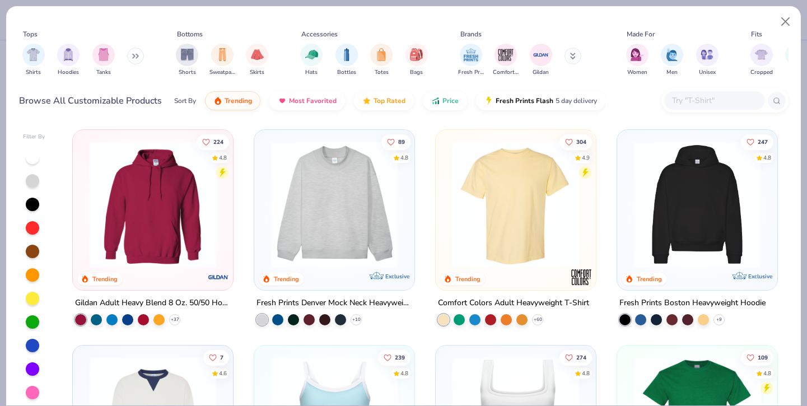
click at [781, 33] on div "Fits" at bounding box center [814, 34] width 134 height 10
click at [779, 27] on button "Close" at bounding box center [785, 21] width 21 height 21
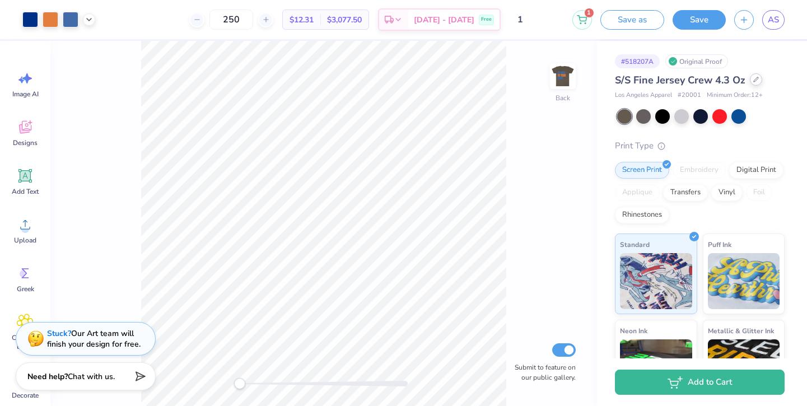
click at [754, 83] on div at bounding box center [756, 79] width 12 height 12
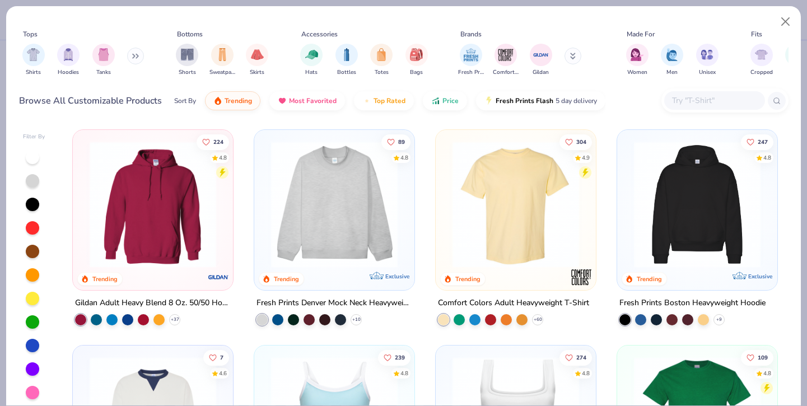
click at [16, 40] on div "Tops Shirts Hoodies Tanks Bottoms Shorts Sweatpants Skirts Accessories Hats Bot…" at bounding box center [403, 63] width 795 height 115
click at [30, 53] on img "filter for Shirts" at bounding box center [33, 53] width 13 height 13
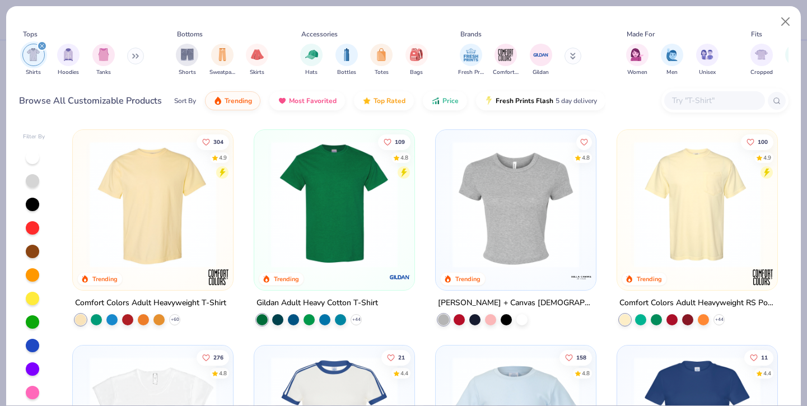
click at [174, 212] on img at bounding box center [153, 204] width 138 height 127
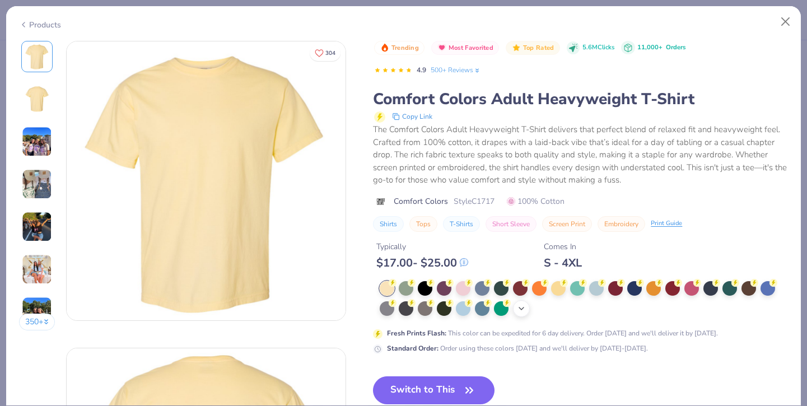
click at [519, 312] on div "+ 38" at bounding box center [521, 308] width 17 height 17
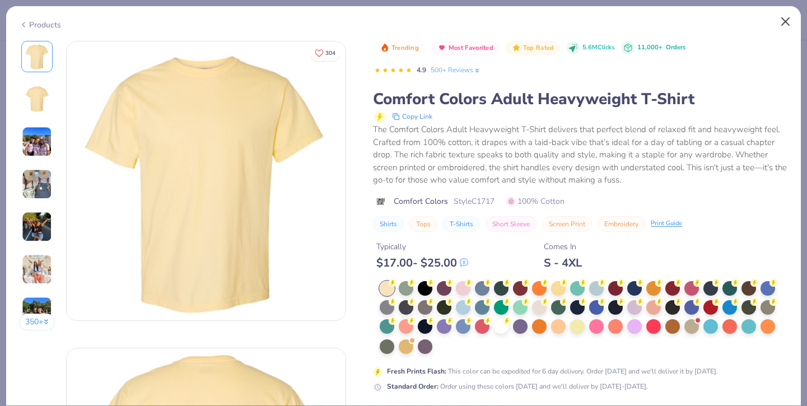
click at [783, 21] on button "Close" at bounding box center [785, 21] width 21 height 21
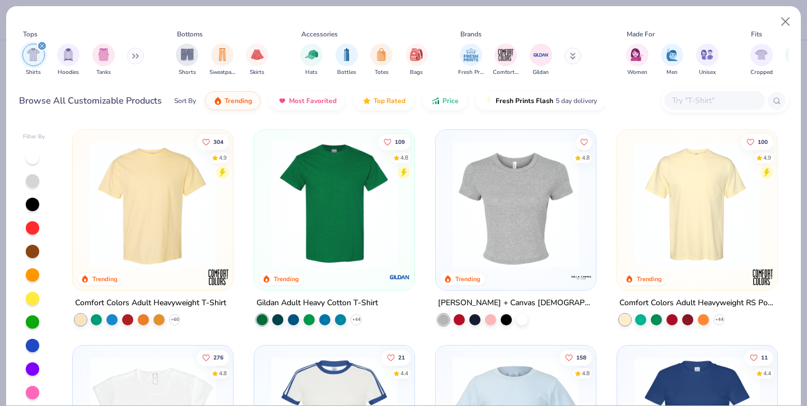
click at [334, 239] on img at bounding box center [335, 204] width 138 height 127
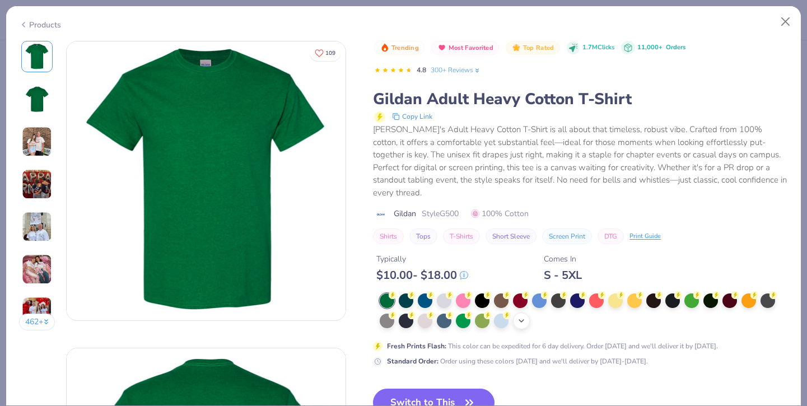
click at [517, 317] on icon at bounding box center [521, 321] width 9 height 9
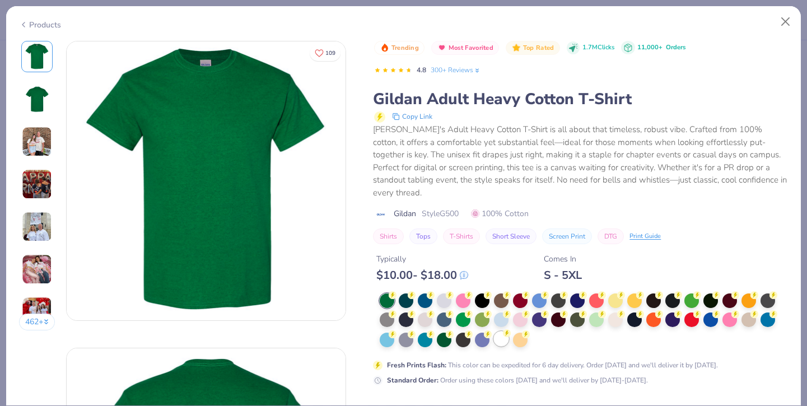
click at [503, 332] on div at bounding box center [501, 339] width 15 height 15
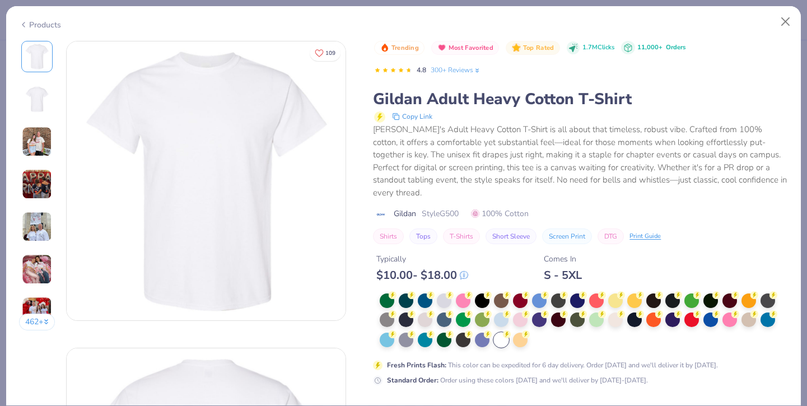
scroll to position [45, 0]
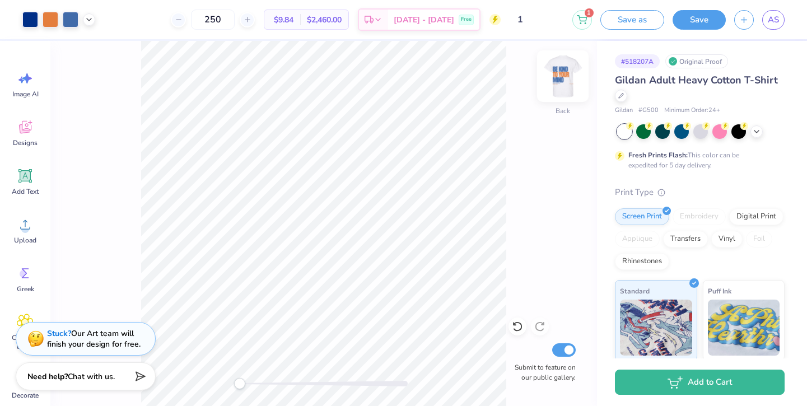
click at [563, 78] on img at bounding box center [563, 76] width 45 height 45
click at [519, 378] on div "Front Submit to feature on our public gallery." at bounding box center [323, 223] width 547 height 365
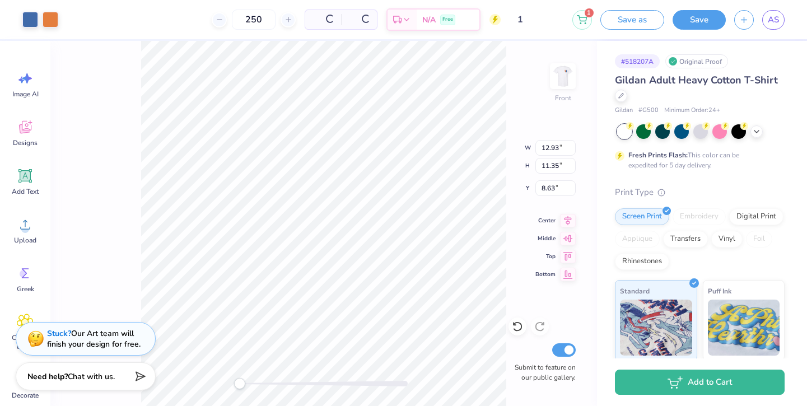
type input "12.93"
type input "11.35"
type input "8.63"
type input "13.23"
type input "11.60"
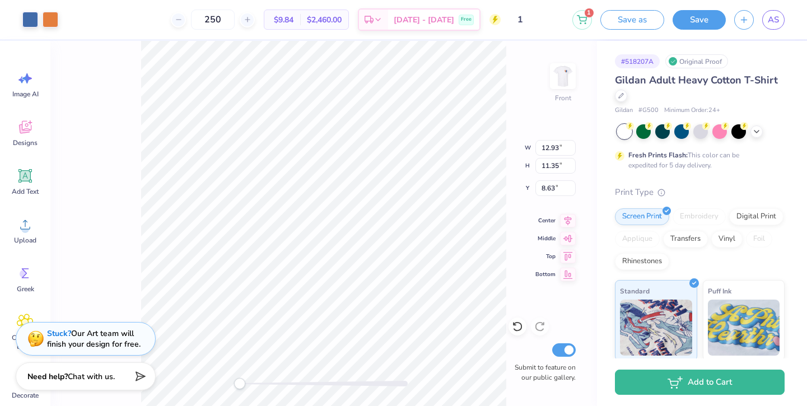
type input "7.40"
type input "18.24"
type input "12.67"
type input "11.37"
click at [568, 77] on img at bounding box center [563, 76] width 45 height 45
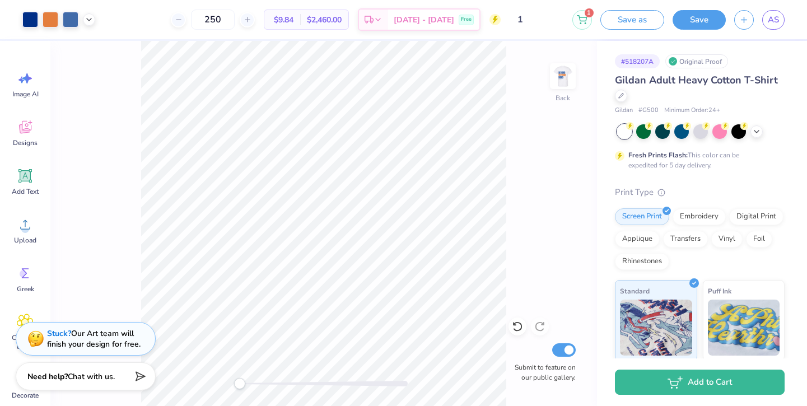
click at [568, 77] on img at bounding box center [563, 76] width 22 height 22
click at [19, 226] on icon at bounding box center [25, 224] width 17 height 17
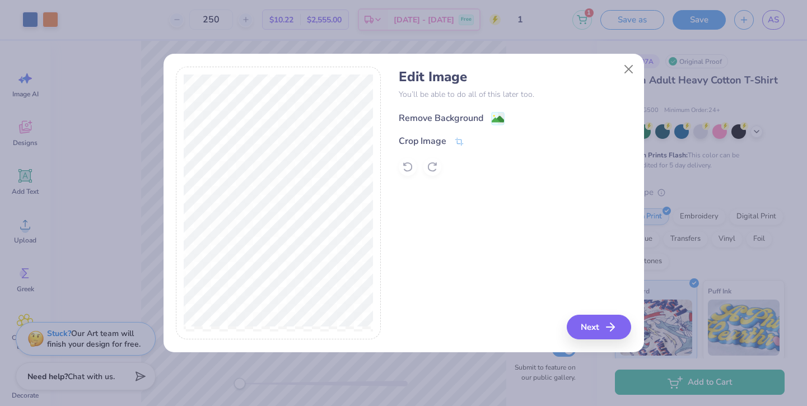
click at [458, 123] on div "Remove Background" at bounding box center [441, 118] width 85 height 13
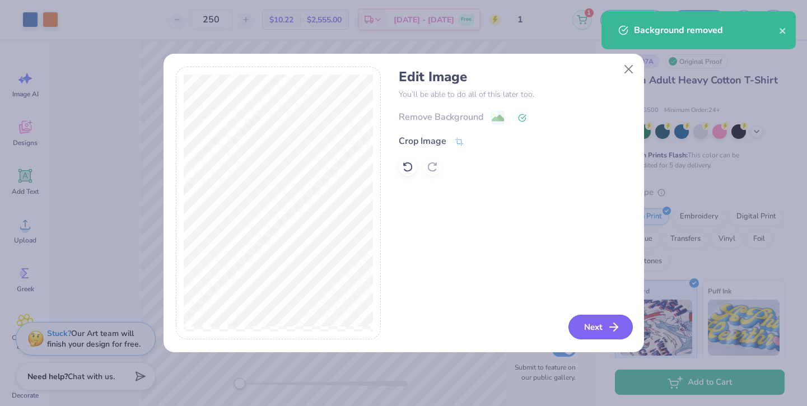
click at [598, 335] on button "Next" at bounding box center [601, 327] width 64 height 25
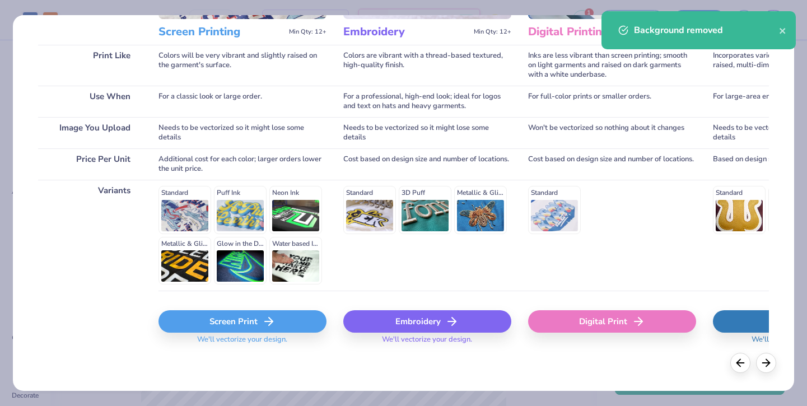
click at [246, 306] on div "Screen Print We'll vectorize your design." at bounding box center [243, 324] width 168 height 67
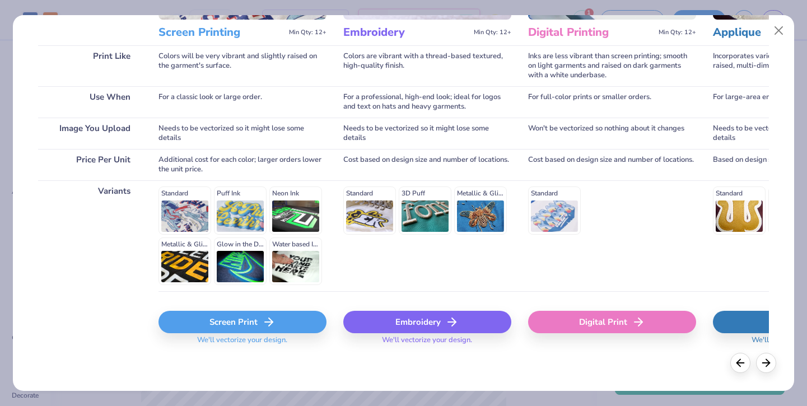
click at [250, 327] on div "Screen Print" at bounding box center [243, 322] width 168 height 22
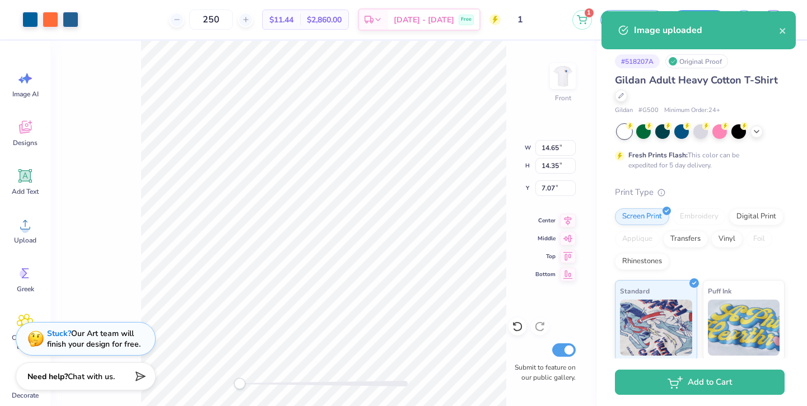
type input "13.65"
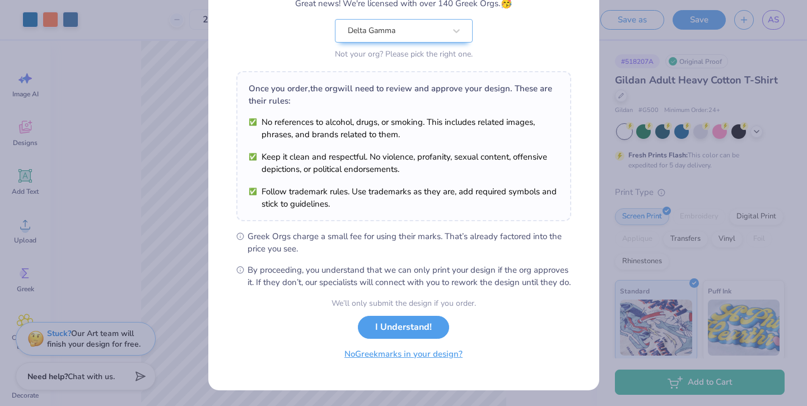
scroll to position [118, 0]
click at [357, 357] on button "No Greek marks in your design?" at bounding box center [403, 354] width 137 height 23
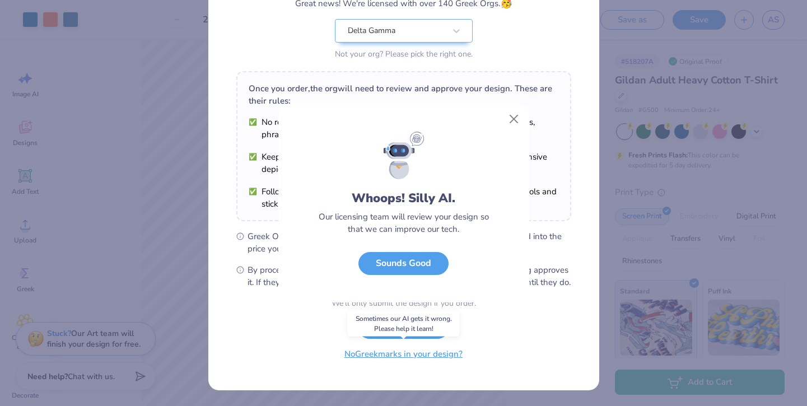
scroll to position [0, 0]
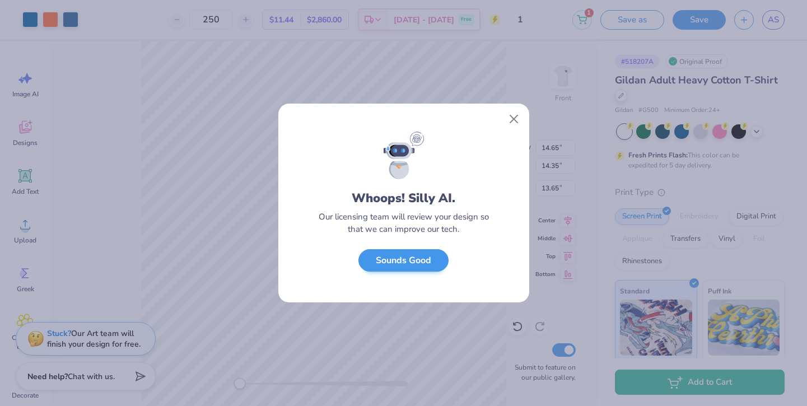
click at [400, 262] on button "Sounds Good" at bounding box center [404, 260] width 90 height 23
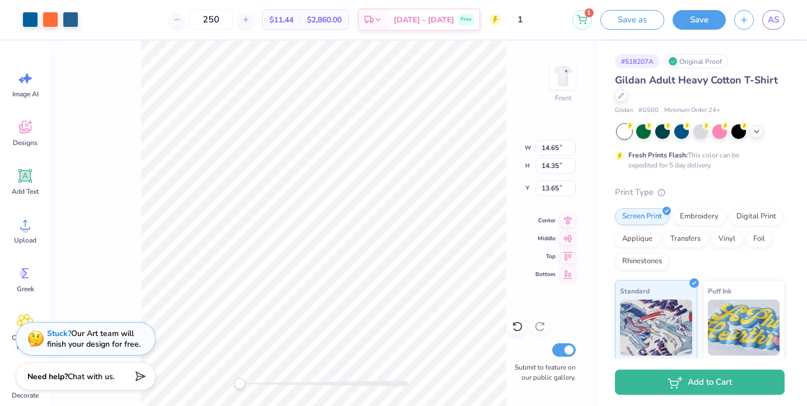
type input "6.33"
type input "6.21"
type input "21.79"
click at [34, 24] on div at bounding box center [30, 19] width 16 height 16
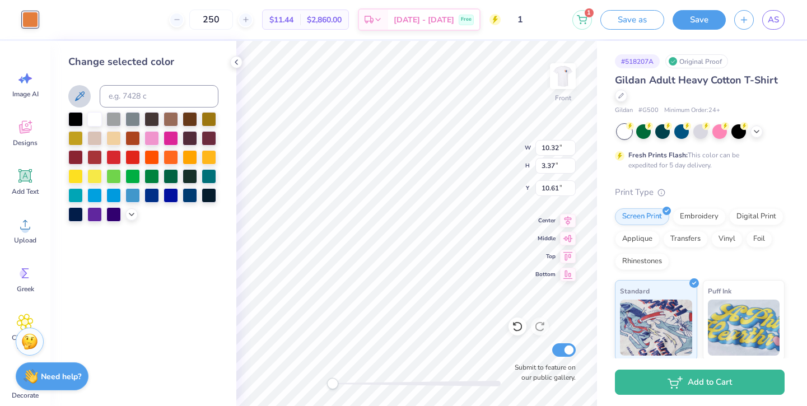
click at [87, 100] on button at bounding box center [79, 96] width 22 height 22
click at [30, 24] on div at bounding box center [30, 19] width 16 height 16
click at [84, 103] on icon at bounding box center [79, 96] width 13 height 13
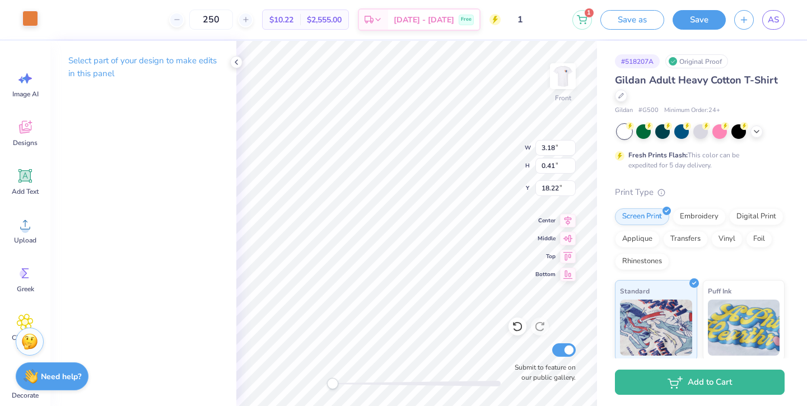
click at [28, 21] on div at bounding box center [30, 19] width 16 height 16
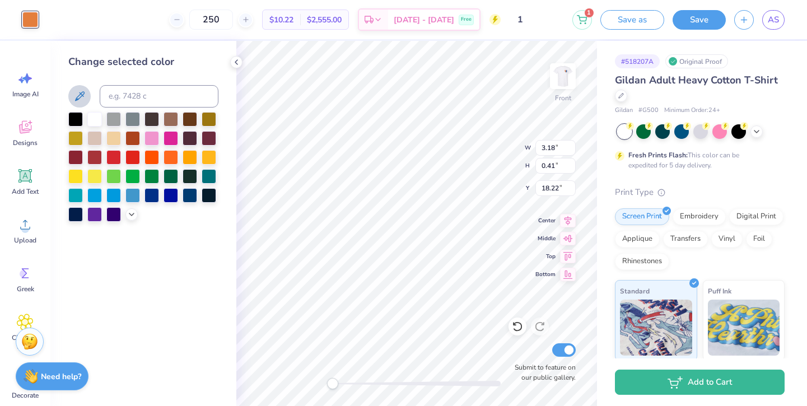
click at [81, 97] on icon at bounding box center [80, 96] width 10 height 10
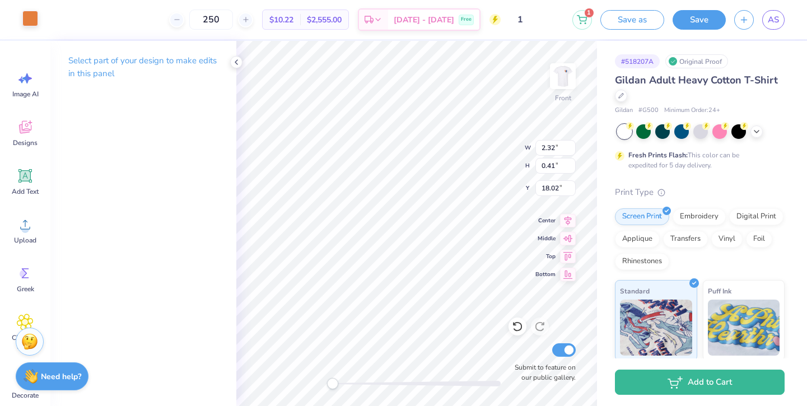
click at [26, 13] on div at bounding box center [30, 19] width 16 height 16
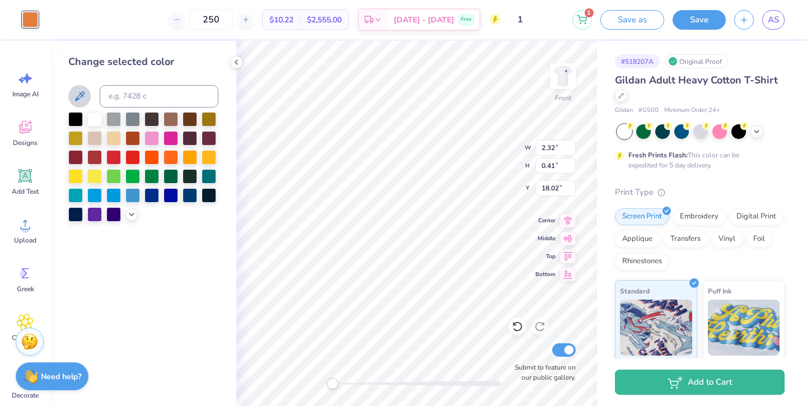
click at [85, 96] on icon at bounding box center [79, 96] width 13 height 13
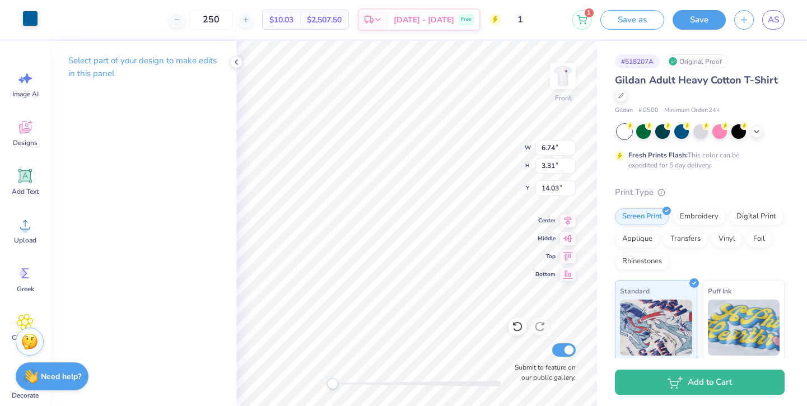
click at [31, 18] on div at bounding box center [30, 19] width 16 height 16
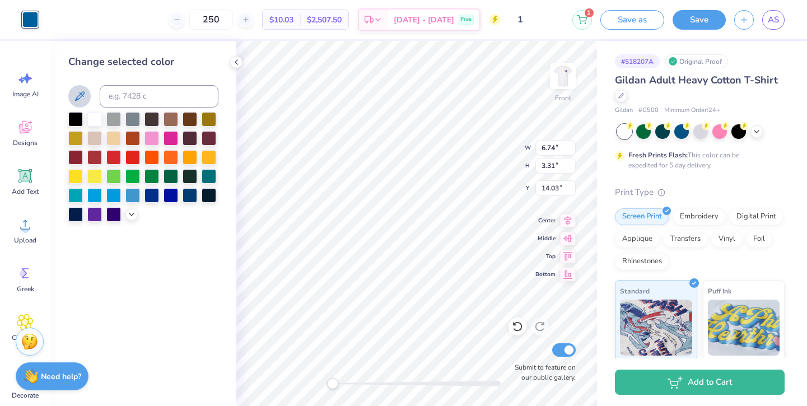
click at [78, 104] on button at bounding box center [79, 96] width 22 height 22
click at [80, 99] on icon at bounding box center [80, 96] width 10 height 10
type input "1.63"
type input "7.25"
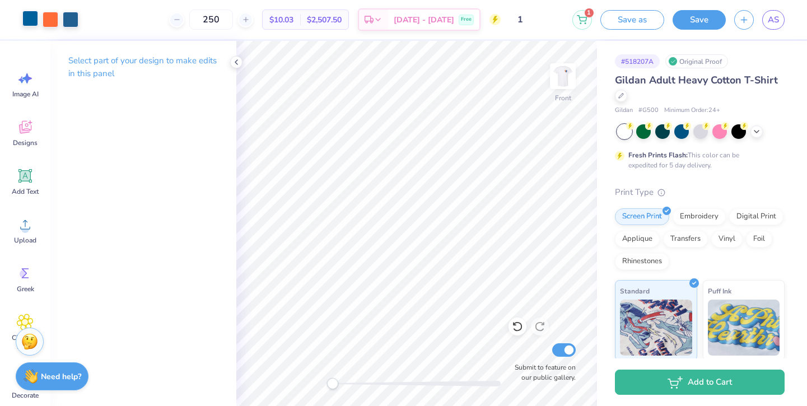
click at [29, 17] on div at bounding box center [30, 19] width 16 height 16
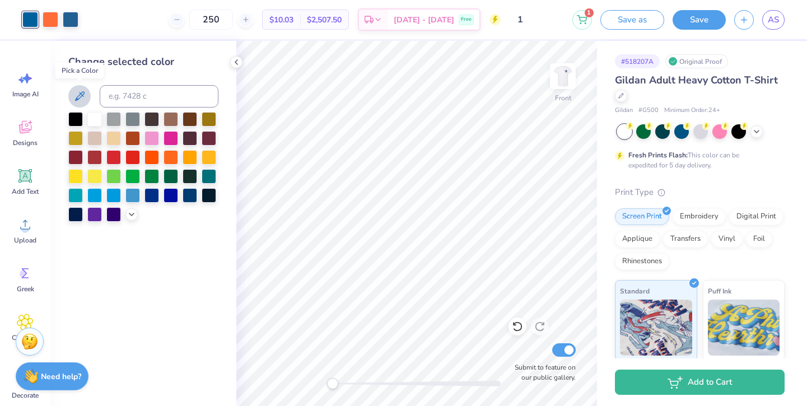
click at [81, 95] on icon at bounding box center [79, 96] width 13 height 13
click at [236, 63] on polyline at bounding box center [236, 62] width 2 height 4
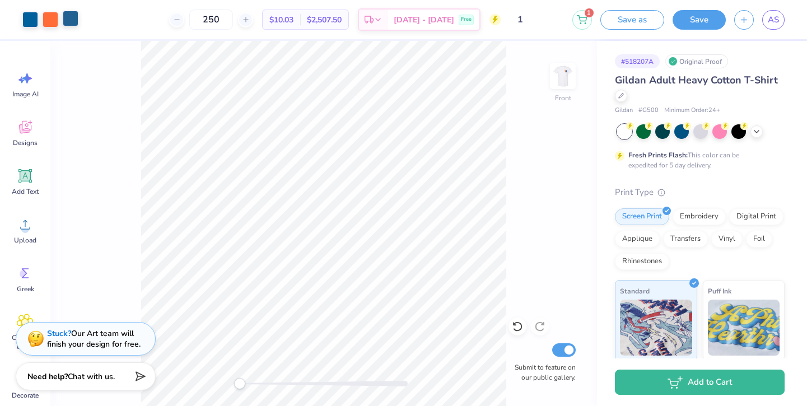
click at [75, 22] on div at bounding box center [71, 19] width 16 height 16
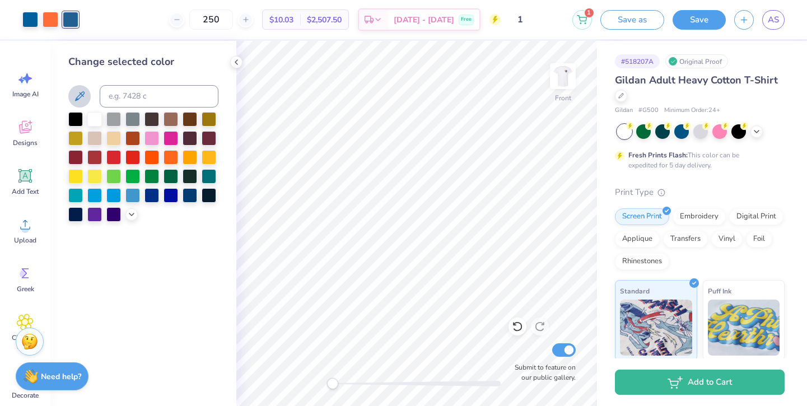
click at [76, 86] on button at bounding box center [79, 96] width 22 height 22
click at [80, 95] on icon at bounding box center [80, 96] width 10 height 10
click at [82, 105] on button at bounding box center [79, 96] width 22 height 22
click at [236, 64] on icon at bounding box center [236, 62] width 9 height 9
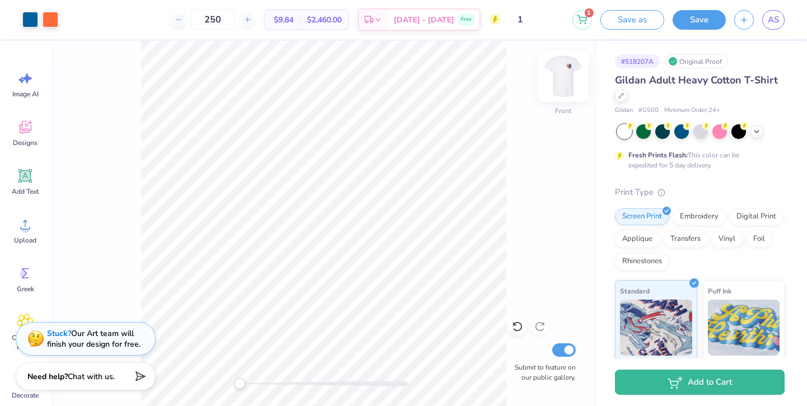
click at [568, 70] on img at bounding box center [563, 76] width 45 height 45
type input "3.64"
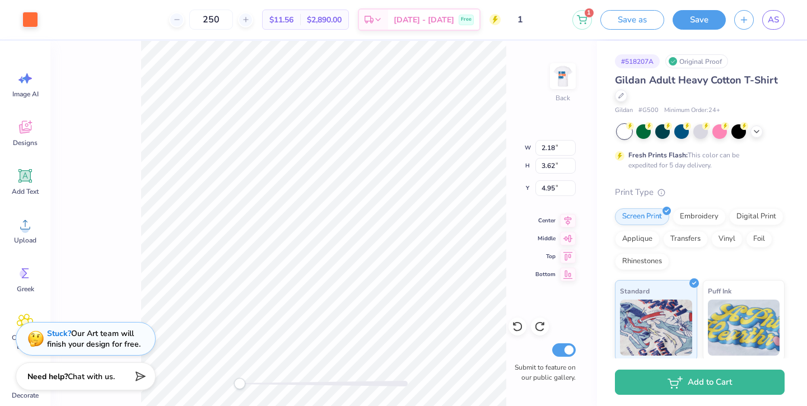
type input "4.33"
type input "16.07"
click at [263, 338] on div "Back Submit to feature on our public gallery." at bounding box center [323, 223] width 547 height 365
click at [174, 379] on div "Back Submit to feature on our public gallery." at bounding box center [323, 223] width 547 height 365
drag, startPoint x: 261, startPoint y: 381, endPoint x: 330, endPoint y: 381, distance: 68.9
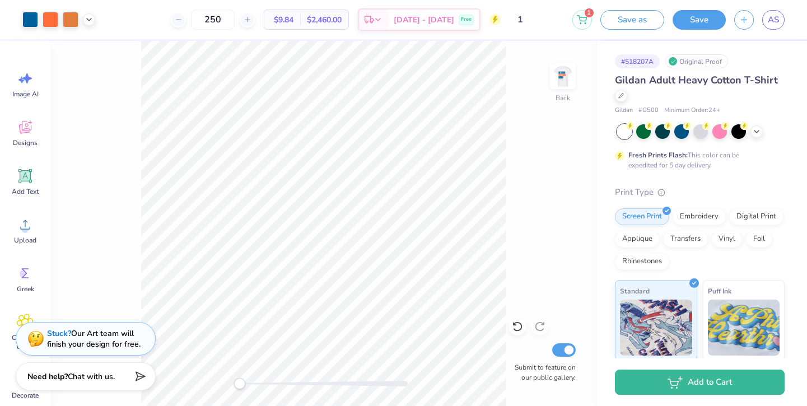
click at [330, 381] on div "Back Submit to feature on our public gallery." at bounding box center [323, 223] width 547 height 365
click at [326, 384] on div "Back Submit to feature on our public gallery." at bounding box center [323, 223] width 547 height 365
type input "15.86"
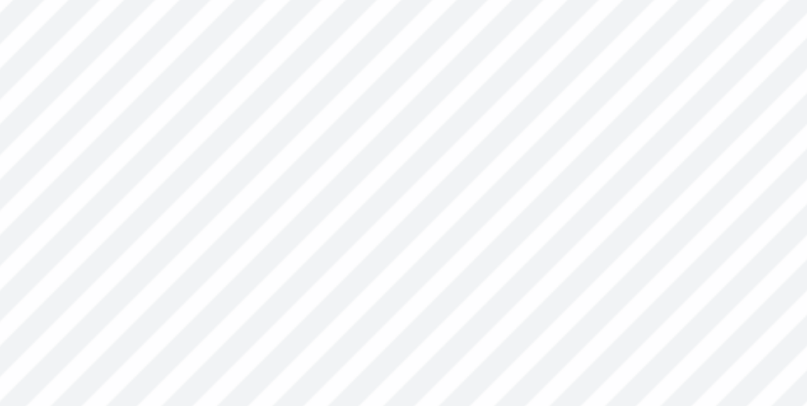
type input "0.22"
type input "0.35"
type input "15.88"
type input "0.17"
type input "0.26"
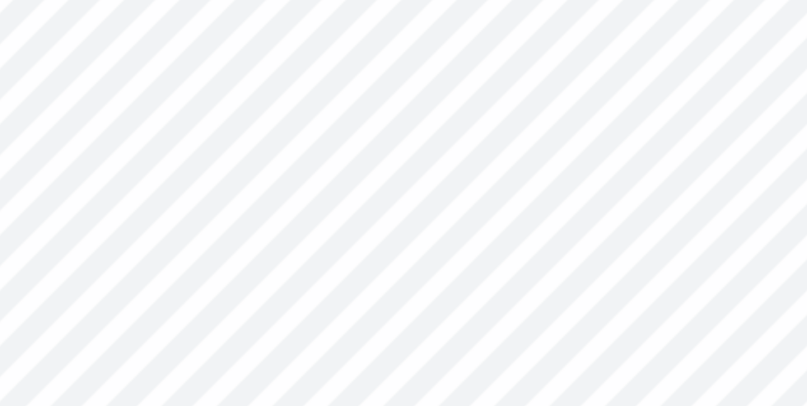
type input "15.97"
type input "1.80"
type input "2.99"
type input "16.70"
type input "1.84"
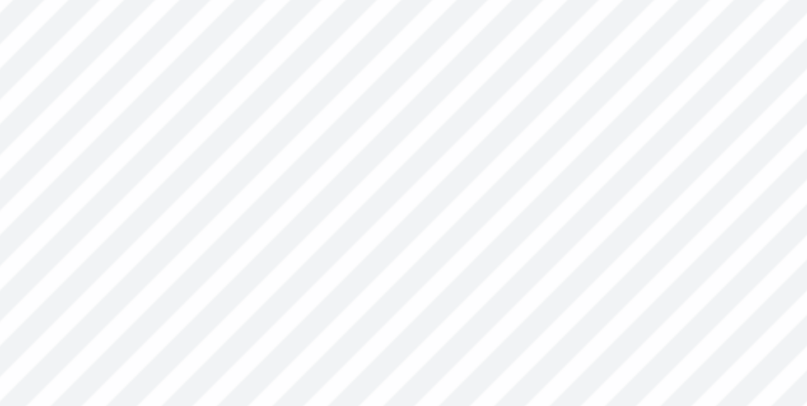
type input "2.95"
type input "16.71"
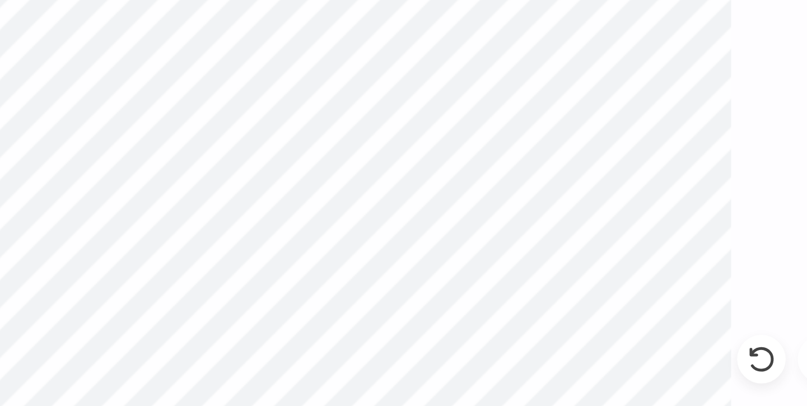
type input "1.82"
type input "3.02"
type input "16.46"
type input "1.87"
type input "3.01"
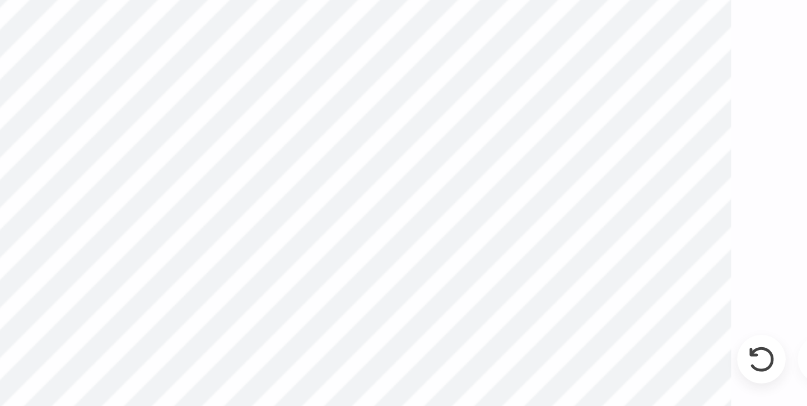
type input "16.47"
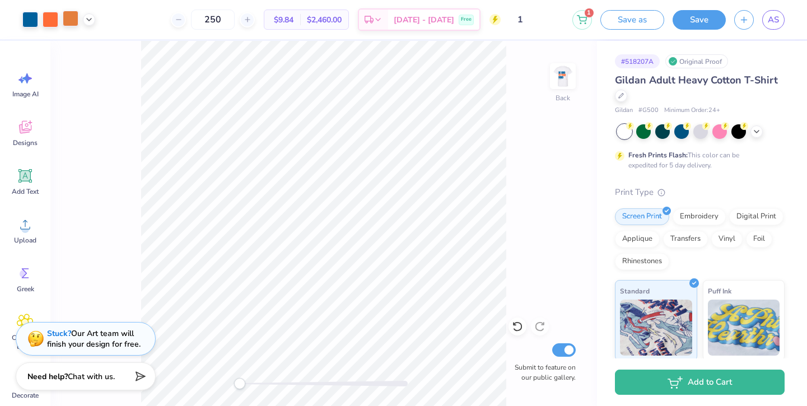
click at [69, 17] on div at bounding box center [71, 19] width 16 height 16
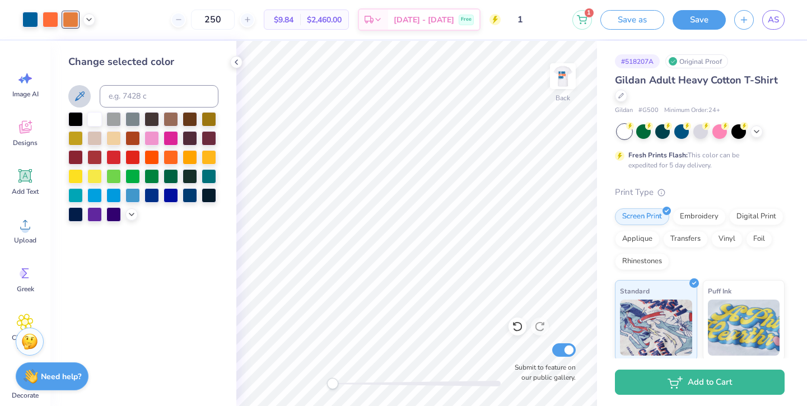
click at [71, 98] on button at bounding box center [79, 96] width 22 height 22
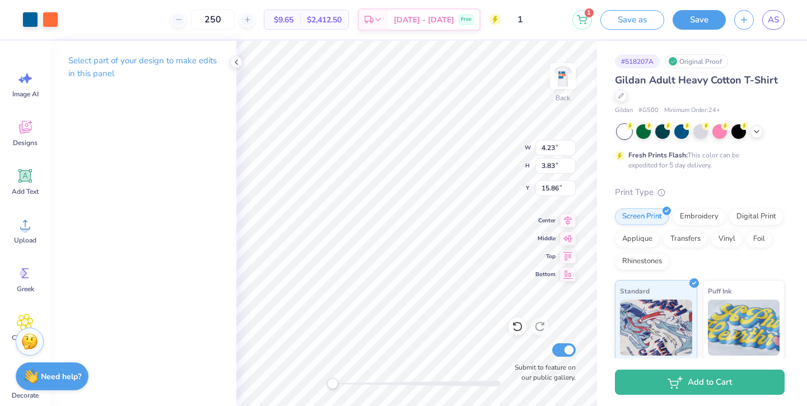
type input "3.00"
type input "4.00"
type input "3.62"
type input "3.00"
click at [564, 74] on img at bounding box center [563, 76] width 45 height 45
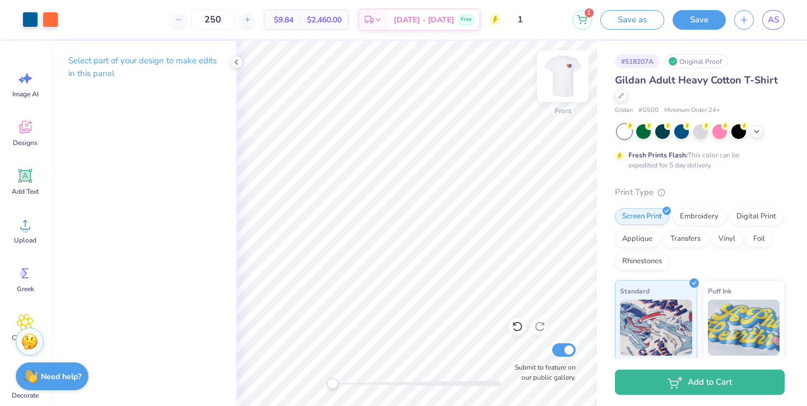
click at [564, 74] on img at bounding box center [563, 76] width 45 height 45
click at [564, 75] on img at bounding box center [563, 76] width 45 height 45
click at [564, 74] on img at bounding box center [563, 76] width 45 height 45
drag, startPoint x: 336, startPoint y: 382, endPoint x: 392, endPoint y: 382, distance: 55.5
click at [392, 382] on div "Accessibility label" at bounding box center [391, 383] width 11 height 11
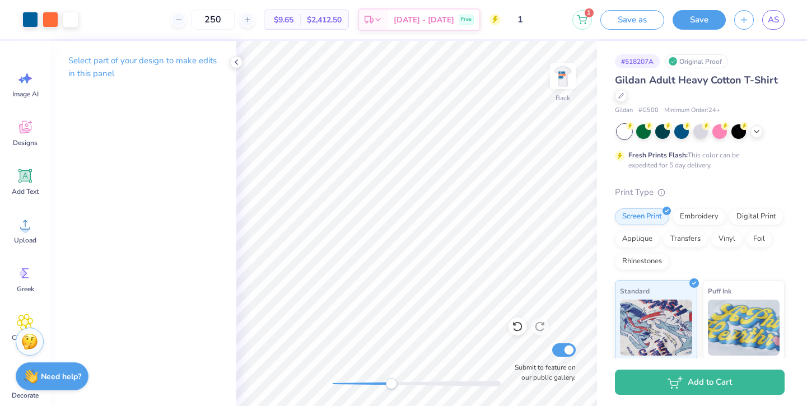
click at [322, 406] on html "Art colors 250 $9.65 Per Item $2,412.50 Total Est. Delivery Sep 22 - 25 Free De…" at bounding box center [403, 203] width 807 height 406
type input "0.13"
type input "0.27"
type input "3.18"
type input "0.24"
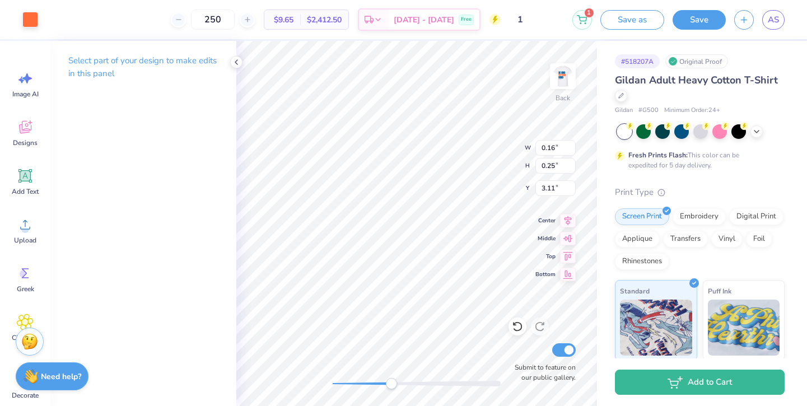
type input "0.26"
type input "3.32"
drag, startPoint x: 393, startPoint y: 386, endPoint x: 205, endPoint y: 386, distance: 187.7
click at [205, 386] on div "Art colors 250 $9.65 Per Item $2,412.50 Total Est. Delivery Sep 22 - 25 Free De…" at bounding box center [403, 203] width 807 height 406
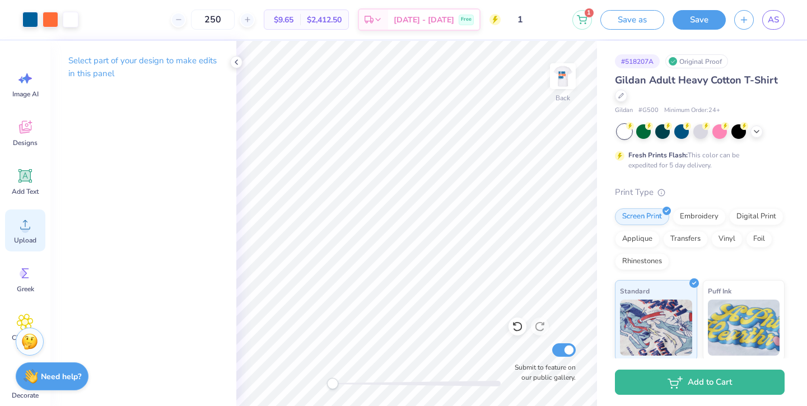
click at [34, 228] on div "Upload" at bounding box center [25, 231] width 40 height 42
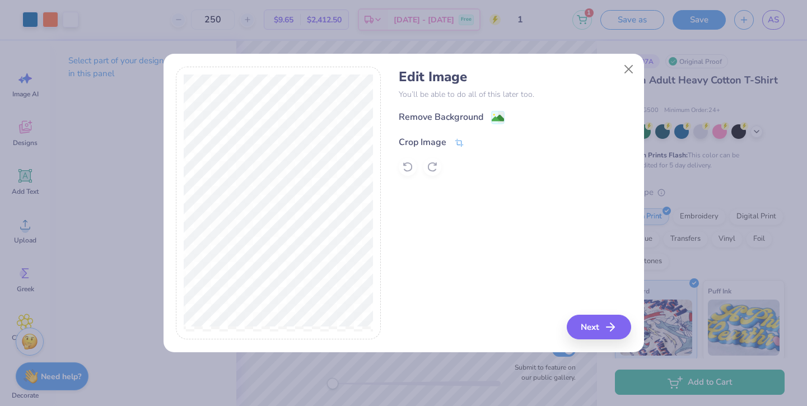
click at [426, 141] on div "Crop Image" at bounding box center [423, 142] width 48 height 13
click at [477, 138] on icon at bounding box center [478, 141] width 7 height 7
click at [441, 117] on div "Remove Background" at bounding box center [441, 118] width 85 height 13
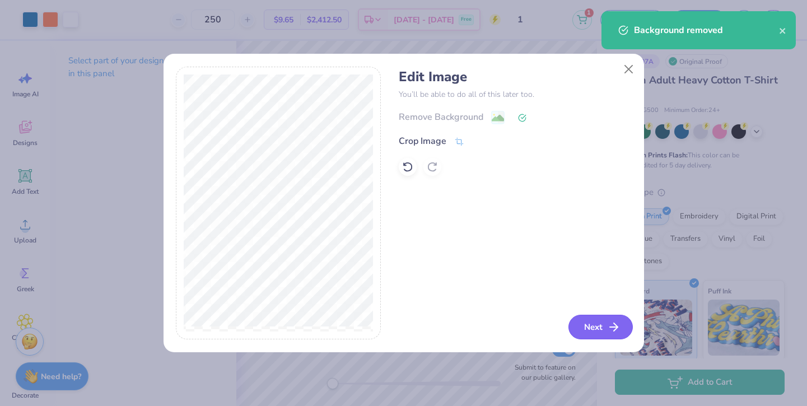
click at [598, 327] on button "Next" at bounding box center [601, 327] width 64 height 25
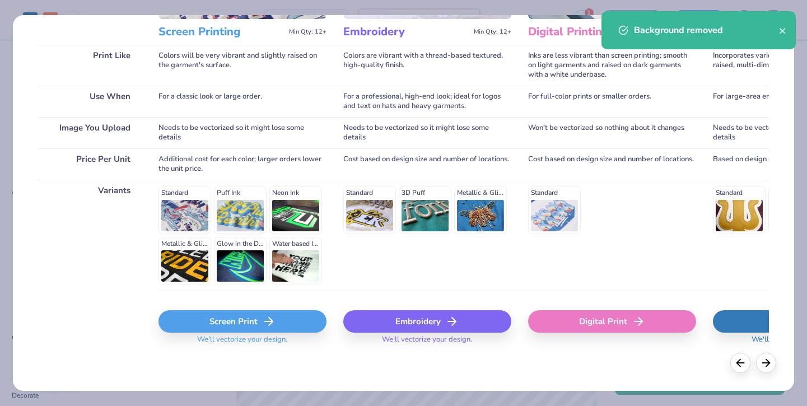
scroll to position [152, 0]
click at [244, 322] on div "Screen Print" at bounding box center [243, 322] width 168 height 22
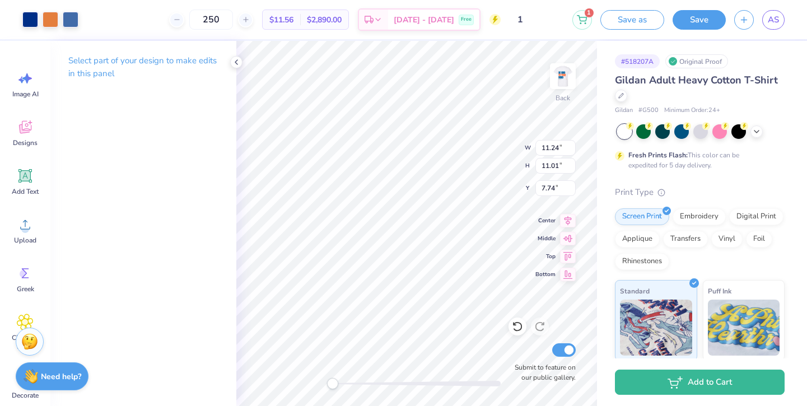
type input "4.13"
type input "8.75"
type input "9.22"
click at [35, 20] on div at bounding box center [30, 19] width 16 height 16
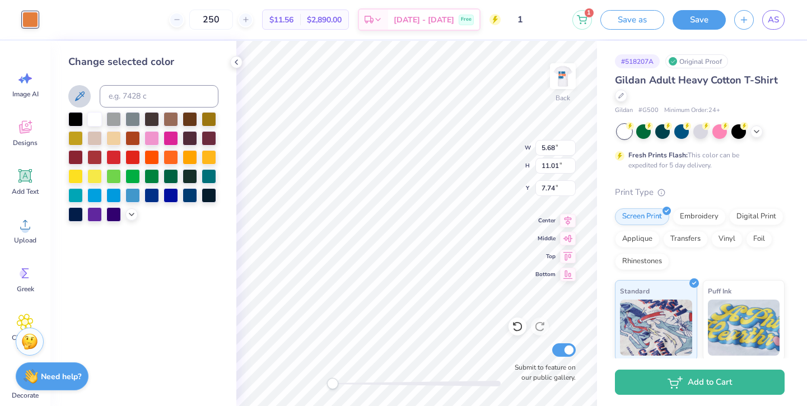
click at [85, 105] on button at bounding box center [79, 96] width 22 height 22
click at [82, 103] on icon at bounding box center [79, 96] width 13 height 13
click at [78, 99] on icon at bounding box center [80, 96] width 10 height 10
click at [231, 63] on div at bounding box center [236, 62] width 12 height 12
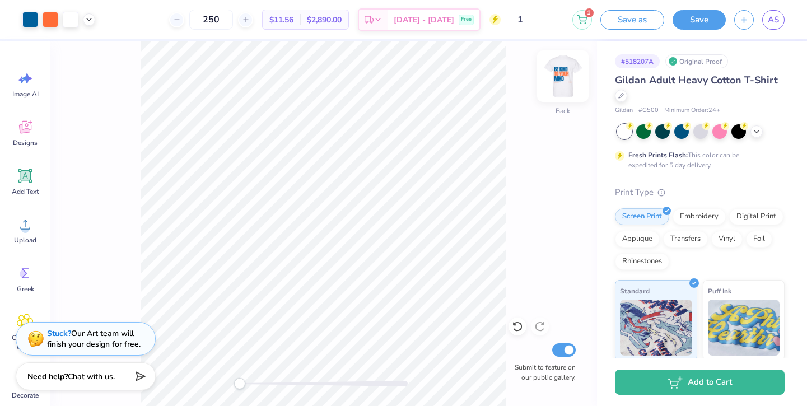
click at [564, 73] on img at bounding box center [563, 76] width 45 height 45
click at [561, 76] on img at bounding box center [563, 76] width 45 height 45
type input "2.28"
type input "3.37"
type input "5.54"
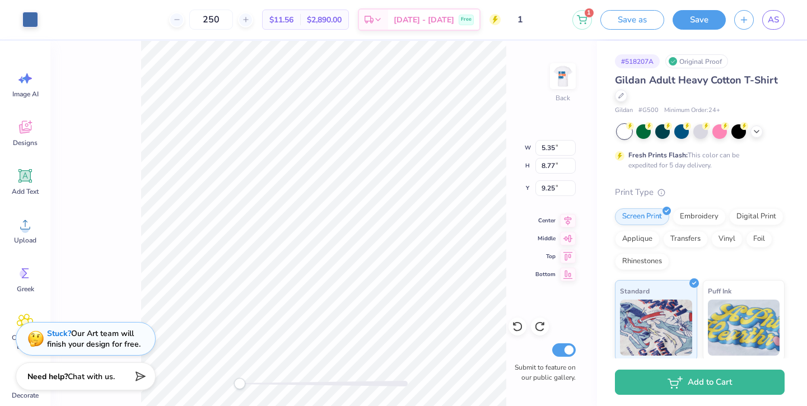
type input "9.34"
click at [34, 24] on div at bounding box center [30, 19] width 16 height 16
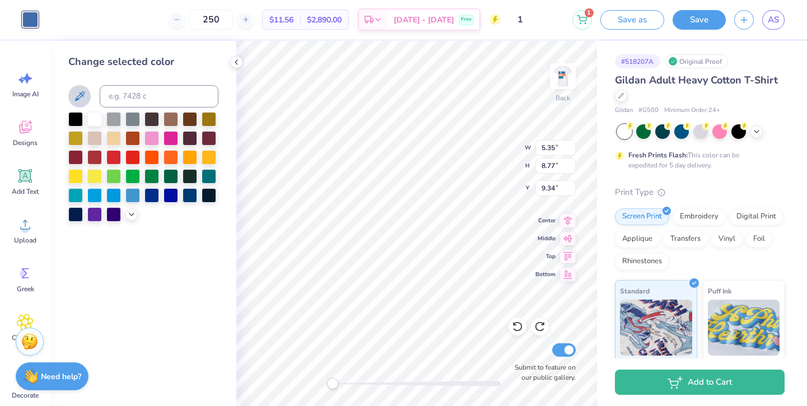
click at [76, 92] on icon at bounding box center [79, 96] width 13 height 13
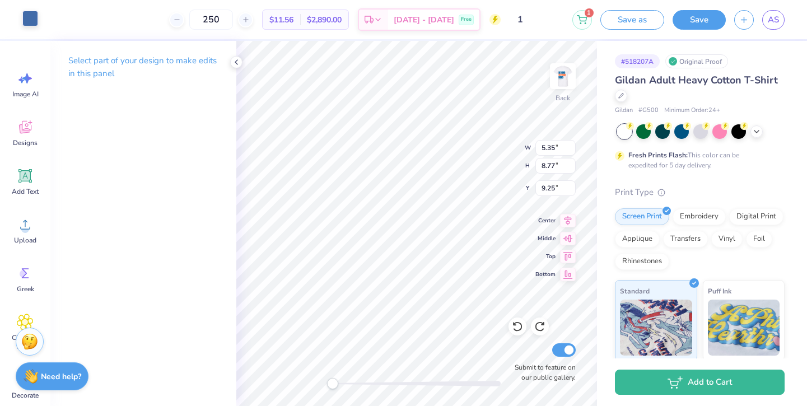
click at [31, 21] on div at bounding box center [30, 19] width 16 height 16
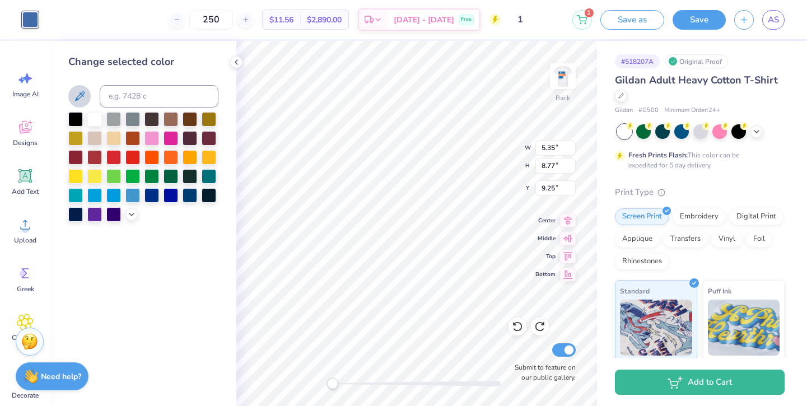
click at [77, 96] on icon at bounding box center [79, 96] width 13 height 13
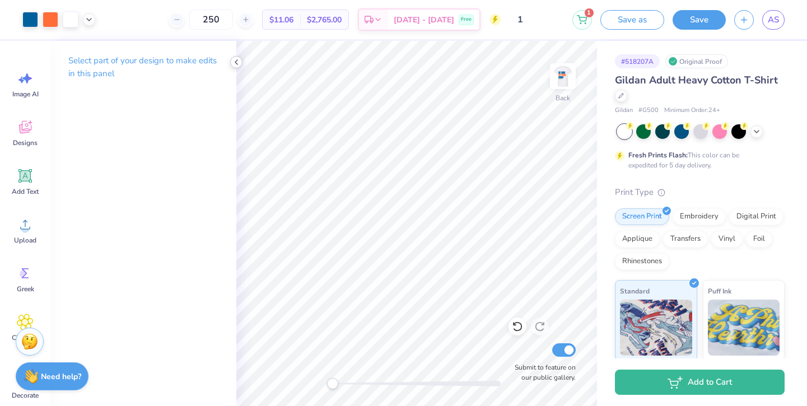
click at [236, 60] on icon at bounding box center [236, 62] width 9 height 9
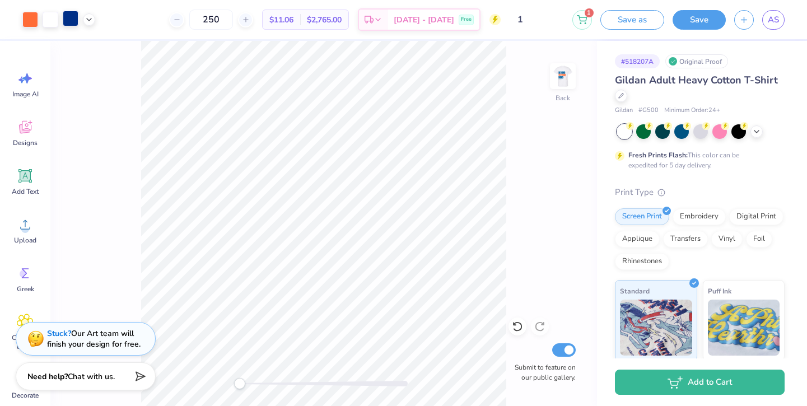
click at [70, 18] on div at bounding box center [71, 19] width 16 height 16
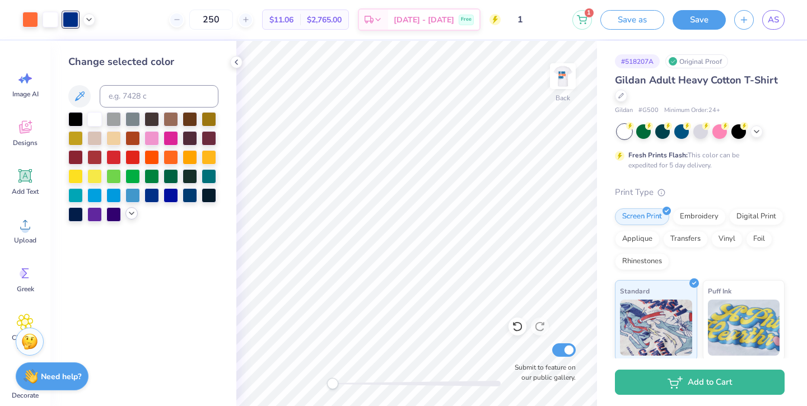
click at [130, 215] on polyline at bounding box center [131, 213] width 4 height 2
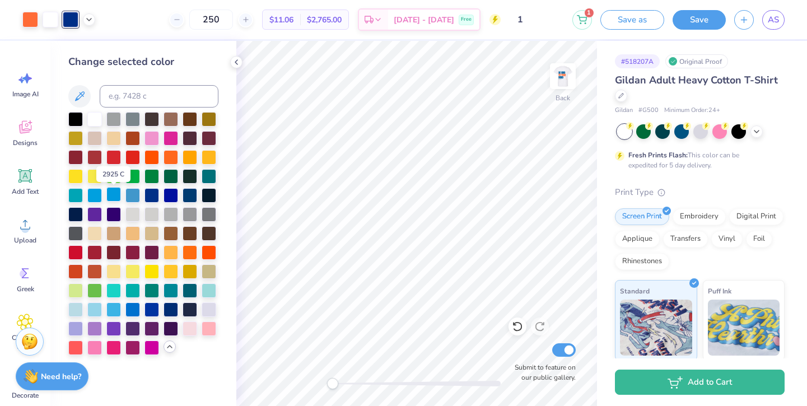
click at [112, 192] on div at bounding box center [113, 194] width 15 height 15
click at [151, 196] on div at bounding box center [152, 194] width 15 height 15
click at [573, 82] on img at bounding box center [563, 76] width 45 height 45
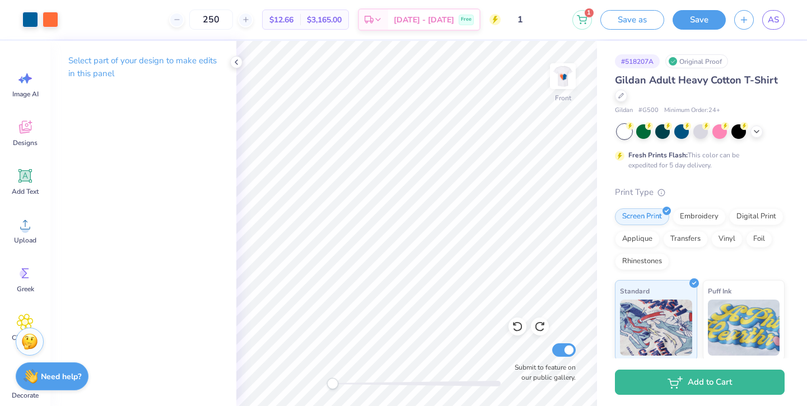
click at [573, 82] on img at bounding box center [563, 76] width 22 height 22
type input "4.68"
type input "4.58"
type input "3.00"
type input "4.18"
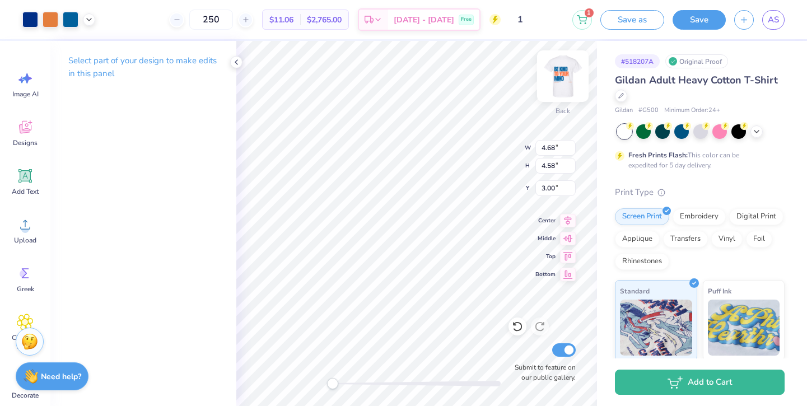
type input "4.09"
type input "3.00"
click at [568, 80] on img at bounding box center [563, 76] width 45 height 45
click at [568, 80] on img at bounding box center [563, 76] width 22 height 22
type input "3.85"
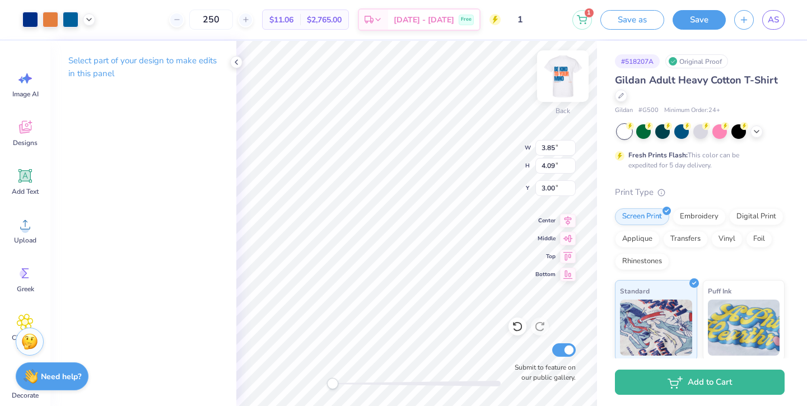
type input "3.77"
click at [563, 72] on img at bounding box center [563, 76] width 45 height 45
click at [563, 72] on img at bounding box center [563, 76] width 22 height 22
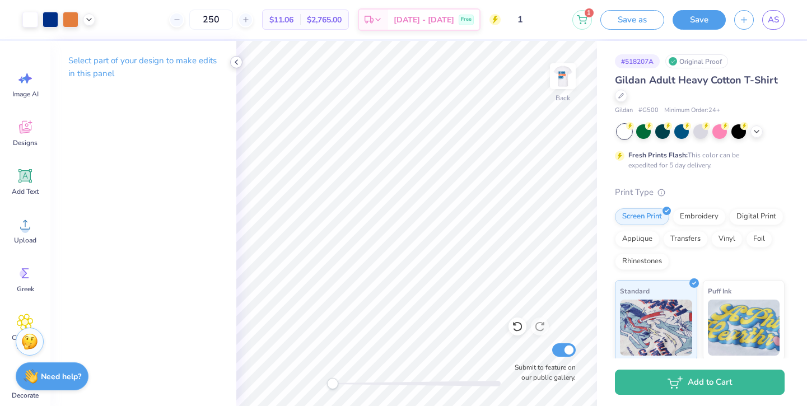
click at [238, 66] on icon at bounding box center [236, 62] width 9 height 9
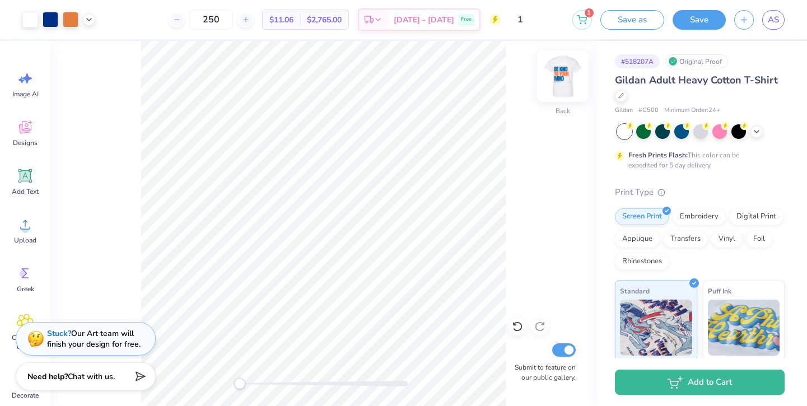
click at [567, 64] on div at bounding box center [563, 76] width 52 height 52
click at [563, 68] on img at bounding box center [563, 76] width 45 height 45
click at [563, 68] on img at bounding box center [563, 76] width 22 height 22
click at [568, 71] on img at bounding box center [563, 76] width 45 height 45
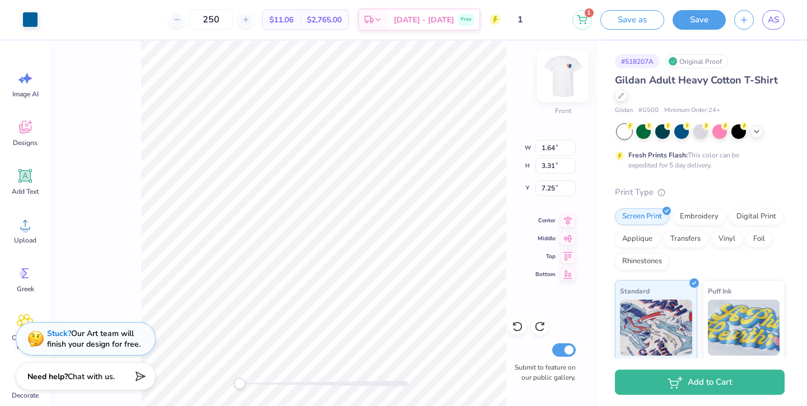
click at [574, 67] on img at bounding box center [563, 76] width 45 height 45
type input "1.66"
type input "3.37"
type input "5.54"
click at [31, 26] on div at bounding box center [30, 19] width 16 height 16
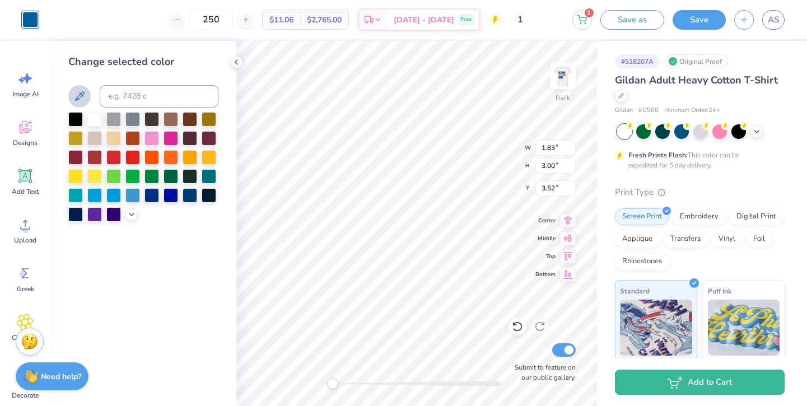
click at [82, 98] on icon at bounding box center [79, 96] width 13 height 13
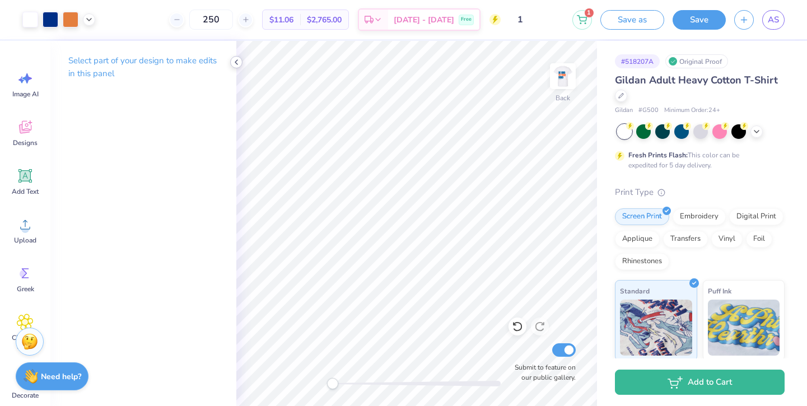
click at [238, 62] on icon at bounding box center [236, 62] width 9 height 9
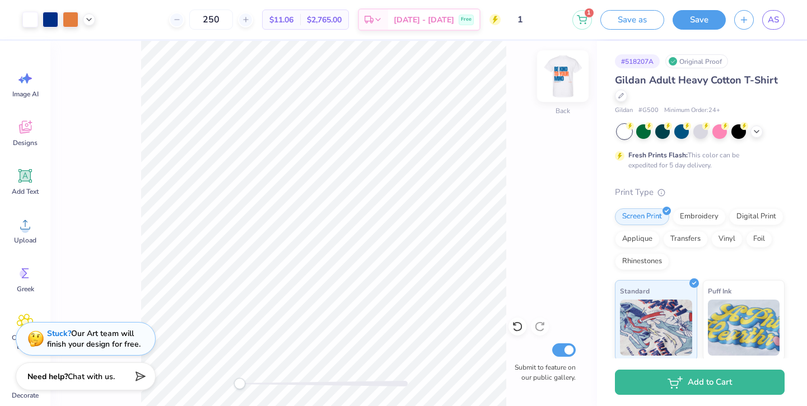
click at [563, 70] on img at bounding box center [563, 76] width 45 height 45
click at [563, 70] on img at bounding box center [563, 76] width 22 height 22
click at [563, 70] on img at bounding box center [563, 76] width 45 height 45
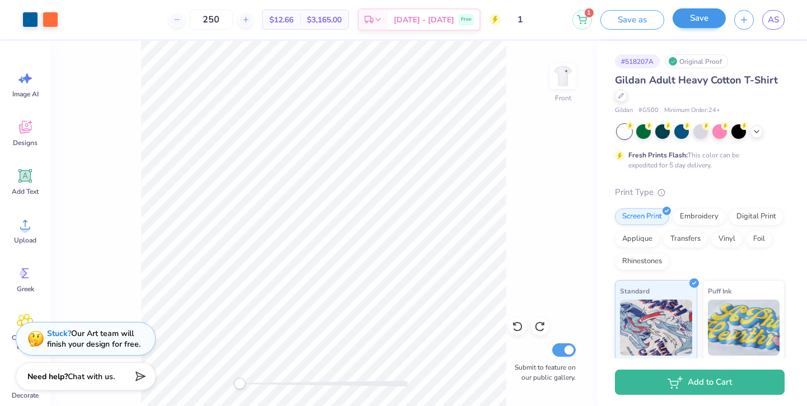
click at [713, 25] on button "Save" at bounding box center [699, 18] width 53 height 20
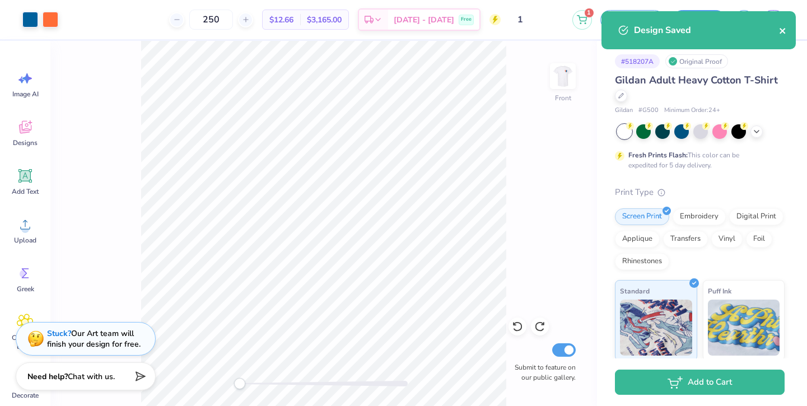
click at [782, 32] on icon "close" at bounding box center [783, 31] width 6 height 6
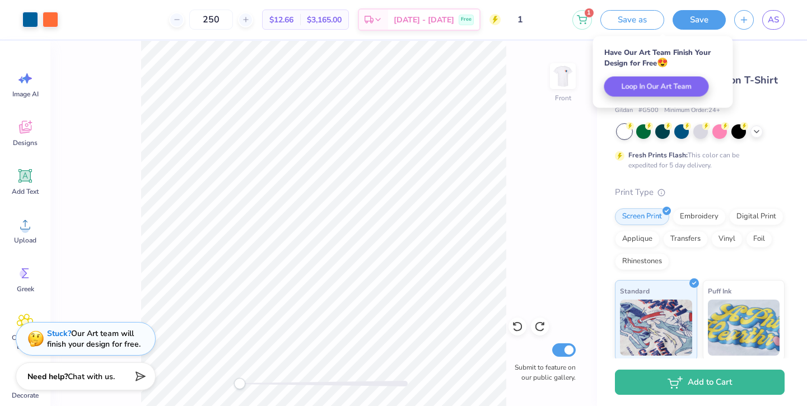
click at [750, 55] on div "# 518207A Original Proof" at bounding box center [700, 61] width 170 height 14
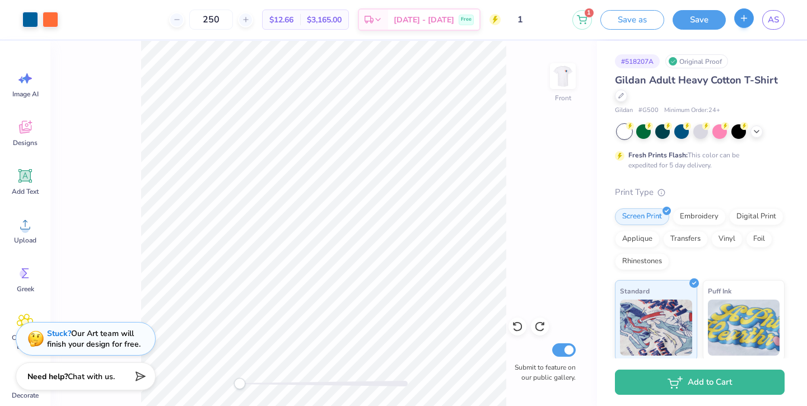
click at [737, 23] on button "button" at bounding box center [745, 18] width 20 height 20
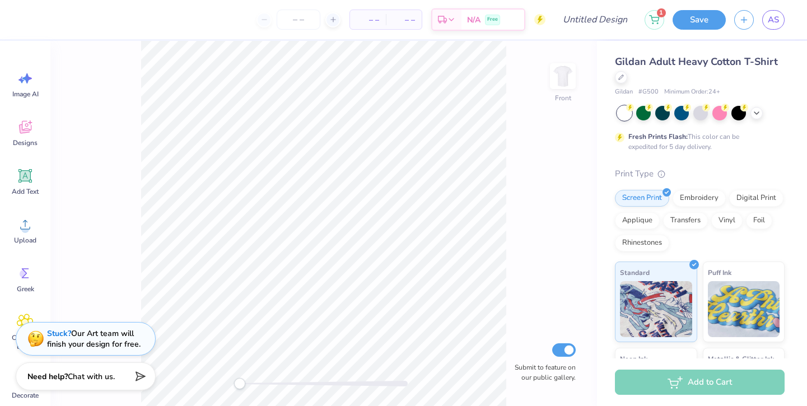
click at [761, 18] on div "AS" at bounding box center [760, 20] width 50 height 20
click at [771, 20] on span "AS" at bounding box center [773, 19] width 11 height 13
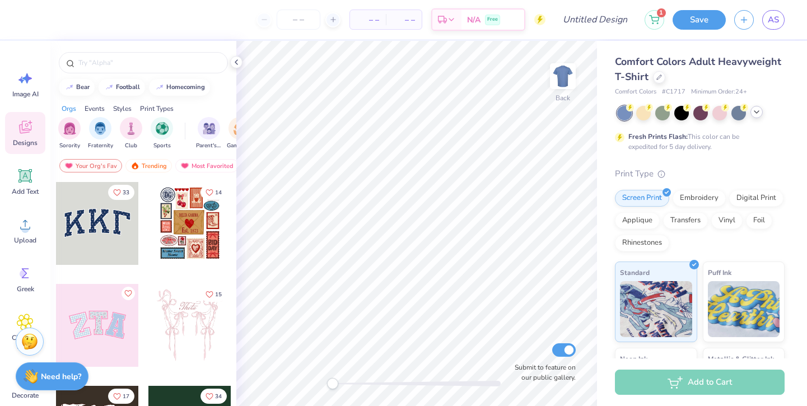
click at [758, 113] on icon at bounding box center [756, 112] width 9 height 9
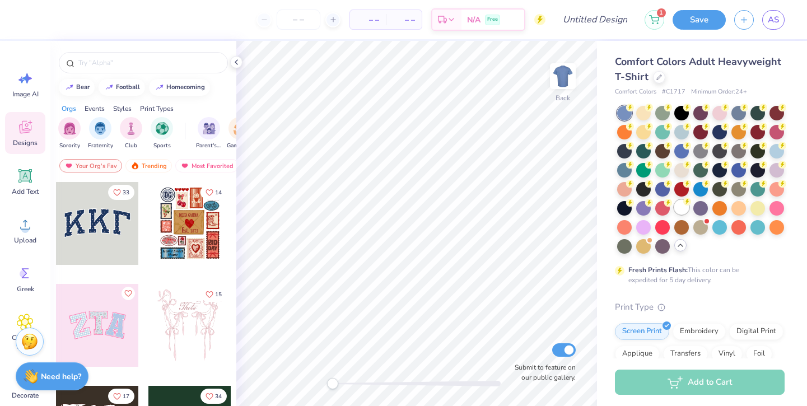
click at [684, 207] on div at bounding box center [682, 207] width 15 height 15
click at [234, 61] on icon at bounding box center [236, 62] width 9 height 9
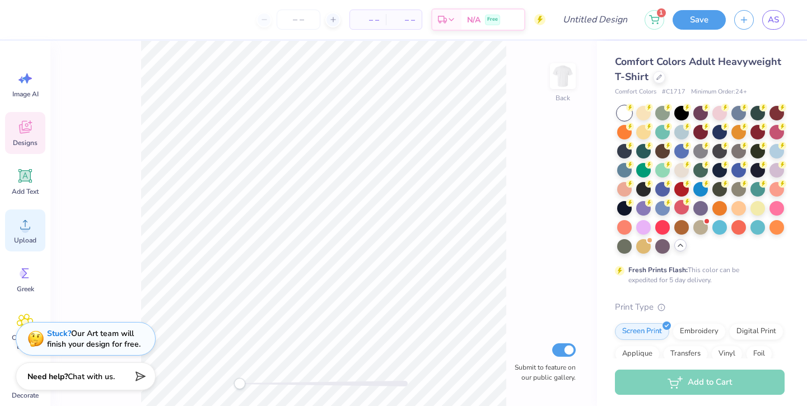
click at [13, 233] on div "Upload" at bounding box center [25, 231] width 40 height 42
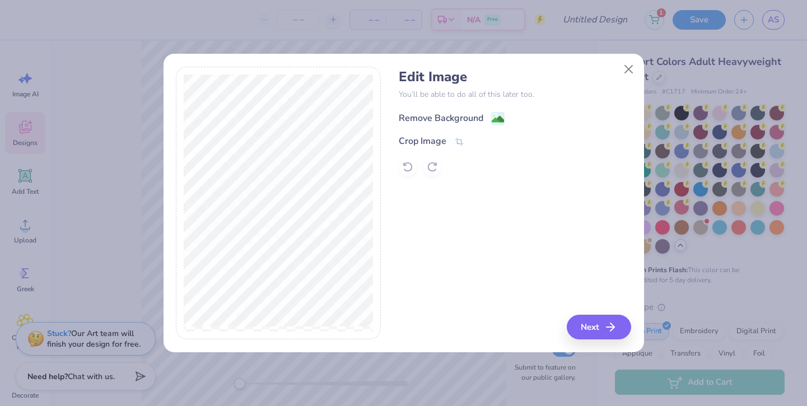
click at [454, 116] on div "Remove Background" at bounding box center [441, 118] width 85 height 13
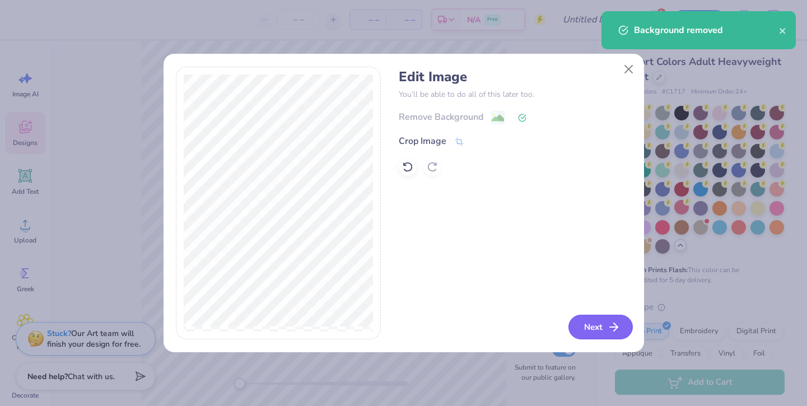
click at [601, 338] on button "Next" at bounding box center [601, 327] width 64 height 25
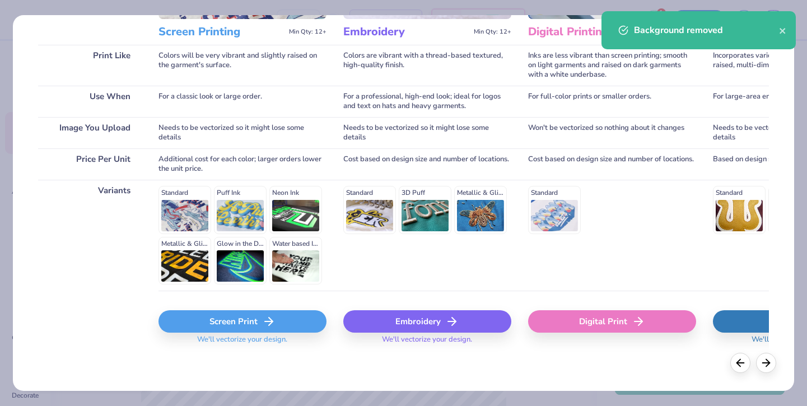
click at [281, 324] on div "Screen Print" at bounding box center [243, 321] width 168 height 22
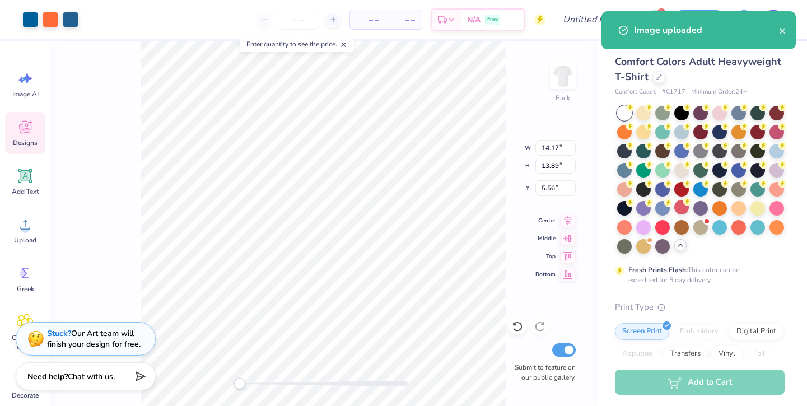
click at [296, 0] on div "– – Per Item – – Total Est. Delivery N/A Free" at bounding box center [316, 19] width 459 height 39
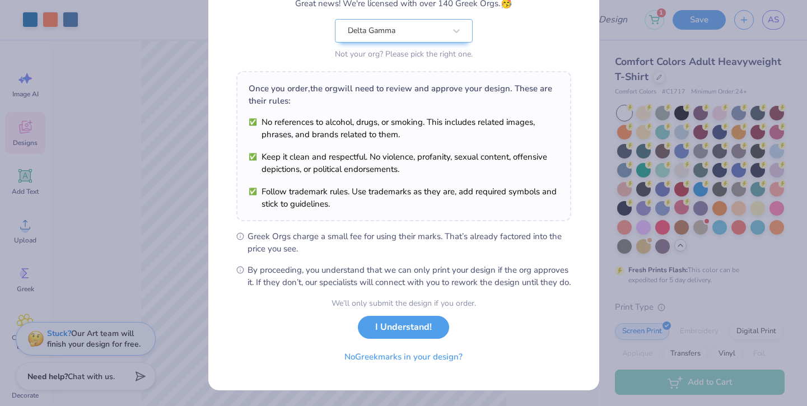
scroll to position [118, 0]
click at [364, 361] on button "No Greek marks in your design?" at bounding box center [403, 354] width 137 height 23
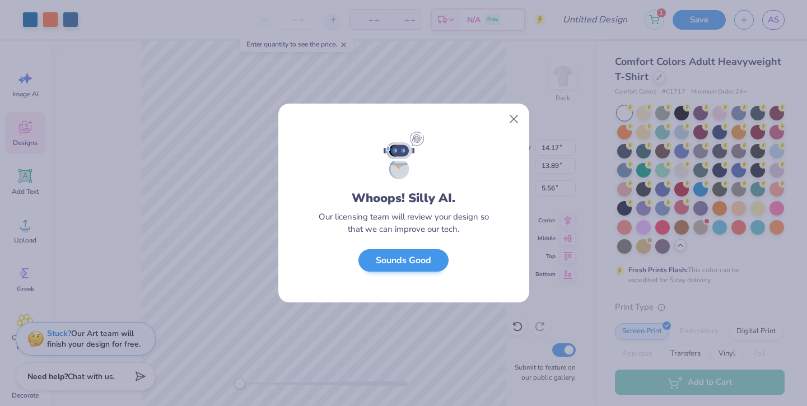
scroll to position [0, 0]
click at [401, 264] on button "Sounds Good" at bounding box center [404, 260] width 90 height 23
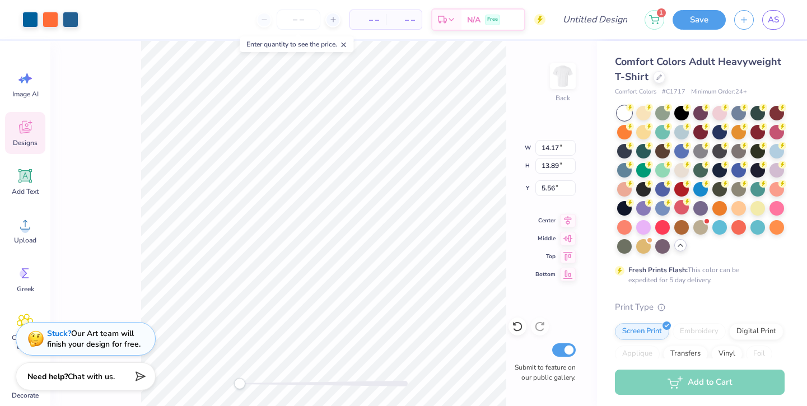
type input "4.20"
type input "4.12"
type input "15.33"
type input "3.82"
type input "3.74"
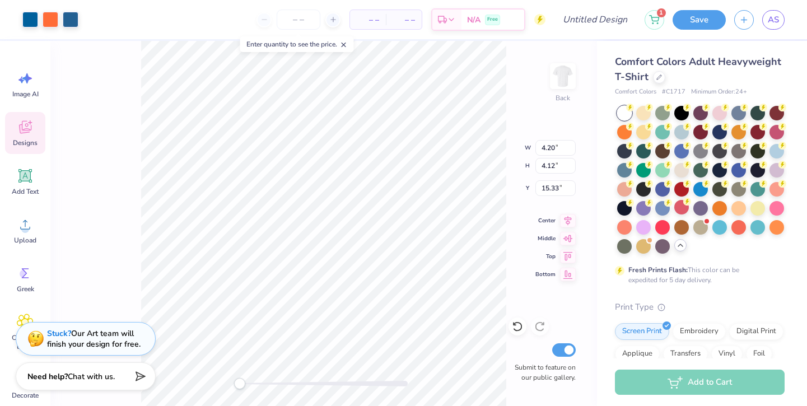
type input "3.37"
type input "3.51"
type input "3.44"
click at [565, 80] on img at bounding box center [563, 76] width 45 height 45
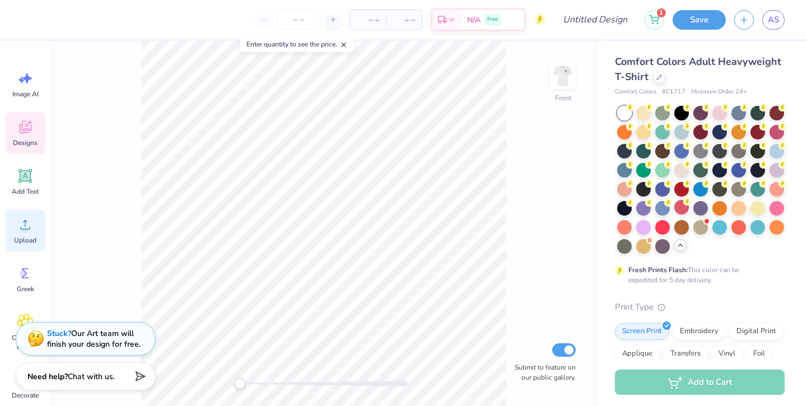
click at [29, 237] on span "Upload" at bounding box center [25, 240] width 22 height 9
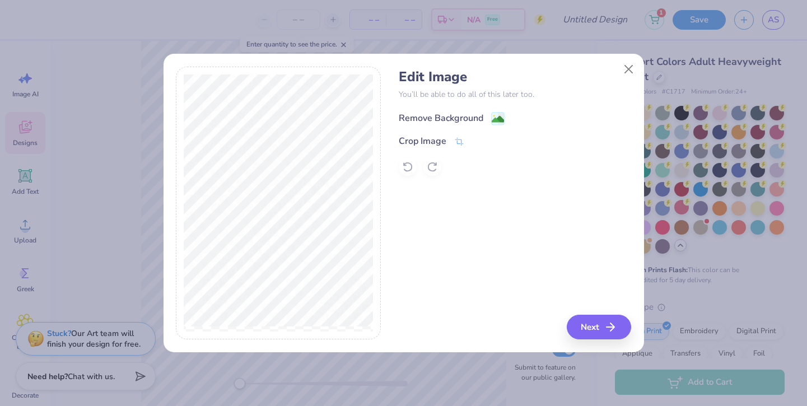
click at [466, 113] on div "Remove Background" at bounding box center [441, 118] width 85 height 13
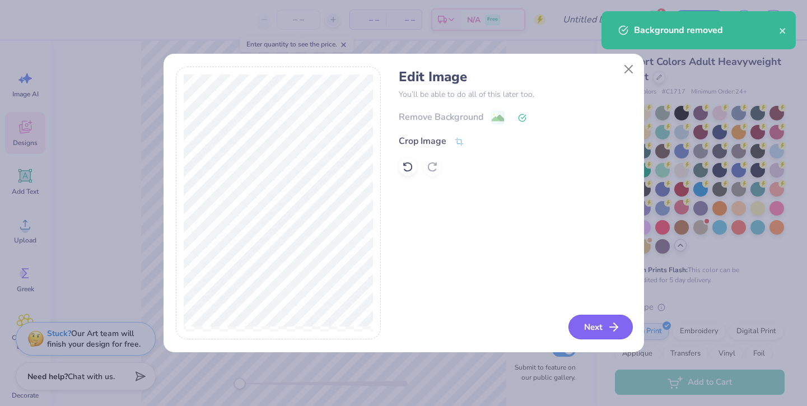
click at [586, 323] on button "Next" at bounding box center [601, 327] width 64 height 25
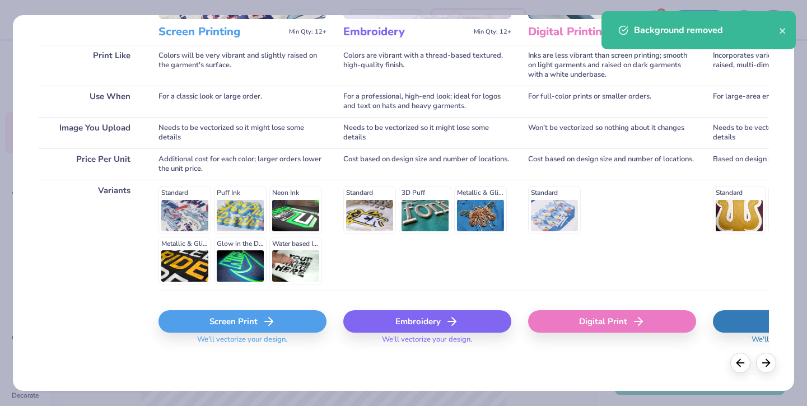
click at [224, 323] on div "Screen Print" at bounding box center [243, 321] width 168 height 22
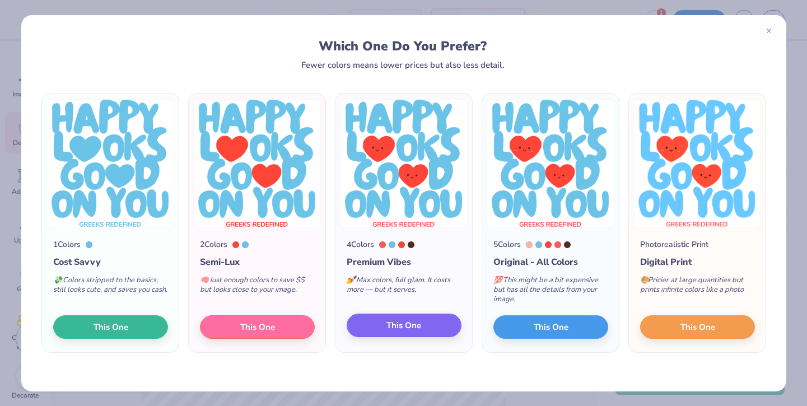
click at [412, 322] on span "This One" at bounding box center [404, 325] width 35 height 13
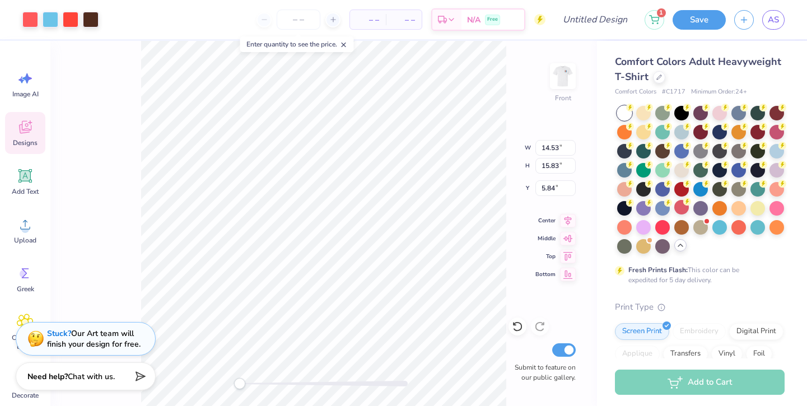
type input "12.38"
type input "13.48"
type input "8.18"
click at [559, 84] on img at bounding box center [563, 76] width 45 height 45
click at [558, 76] on img at bounding box center [563, 76] width 45 height 45
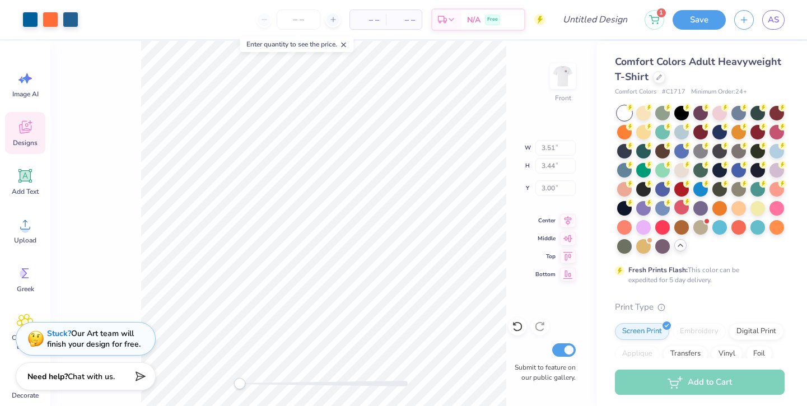
type input "3.57"
type input "3.50"
type input "5.39"
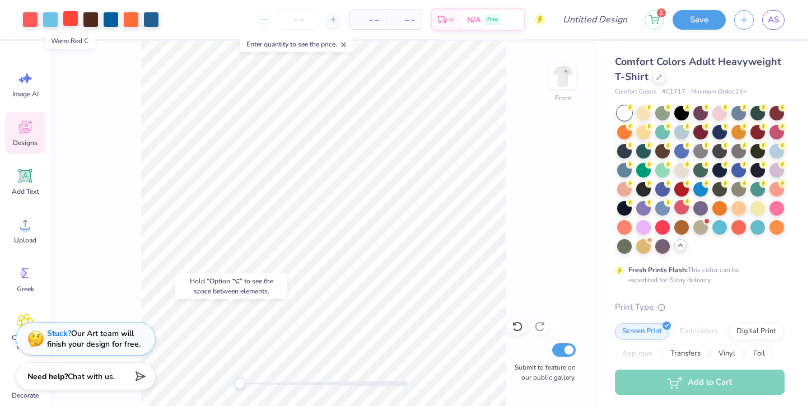
click at [73, 19] on div at bounding box center [71, 19] width 16 height 16
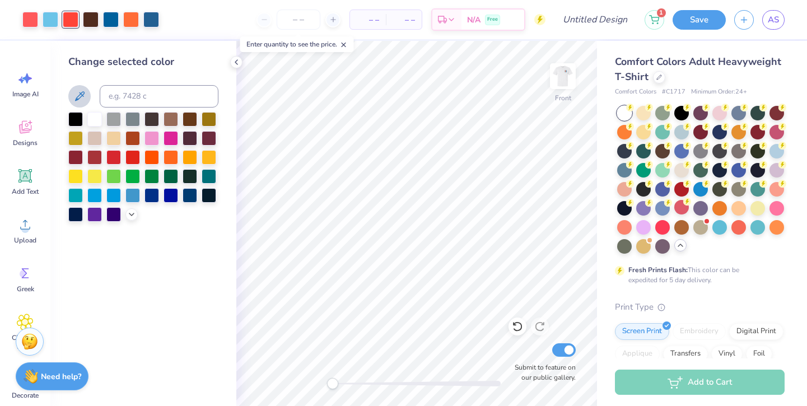
click at [81, 94] on icon at bounding box center [80, 96] width 10 height 10
click at [27, 23] on div at bounding box center [30, 19] width 16 height 16
click at [80, 97] on icon at bounding box center [79, 96] width 13 height 13
click at [75, 17] on div at bounding box center [71, 19] width 16 height 16
click at [77, 120] on div at bounding box center [75, 118] width 15 height 15
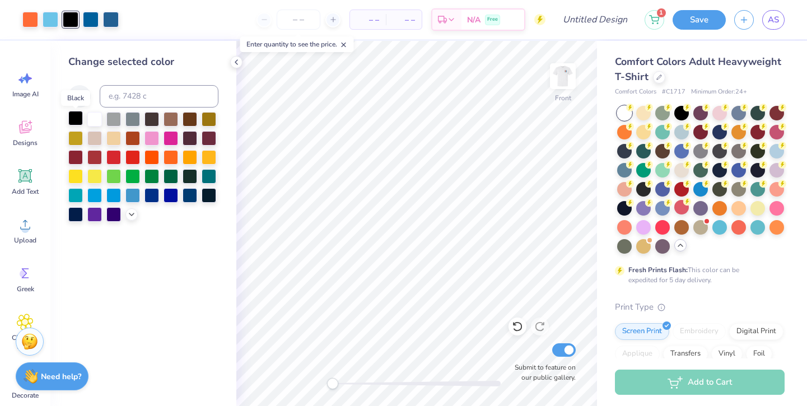
click at [77, 120] on div at bounding box center [75, 118] width 15 height 15
click at [95, 119] on div at bounding box center [94, 118] width 15 height 15
click at [43, 15] on div at bounding box center [51, 19] width 16 height 16
click at [78, 99] on icon at bounding box center [80, 96] width 10 height 10
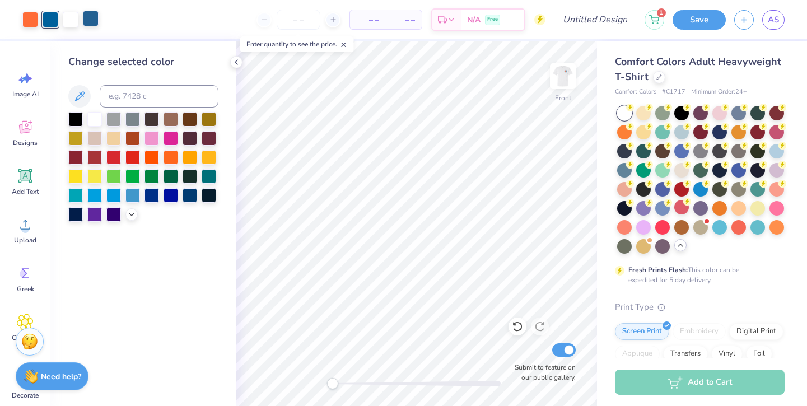
click at [94, 21] on div at bounding box center [91, 19] width 16 height 16
click at [78, 103] on icon at bounding box center [79, 96] width 13 height 13
click at [68, 16] on div at bounding box center [71, 19] width 16 height 16
click at [77, 123] on div at bounding box center [75, 118] width 15 height 15
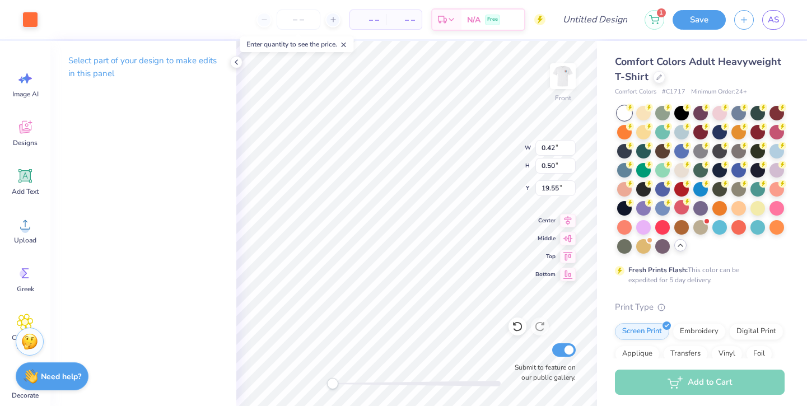
type input "0.42"
type input "0.50"
type input "19.55"
type input "20.02"
click at [566, 76] on img at bounding box center [563, 76] width 45 height 45
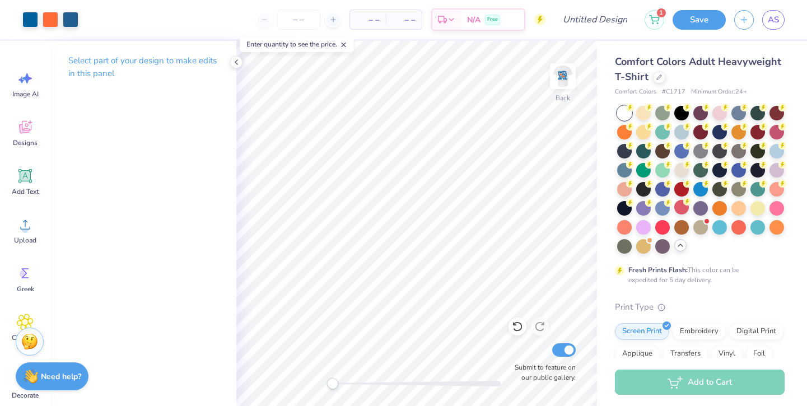
click at [566, 76] on img at bounding box center [563, 76] width 22 height 22
drag, startPoint x: 332, startPoint y: 382, endPoint x: 371, endPoint y: 381, distance: 39.8
click at [372, 381] on div "Accessibility label" at bounding box center [368, 383] width 11 height 11
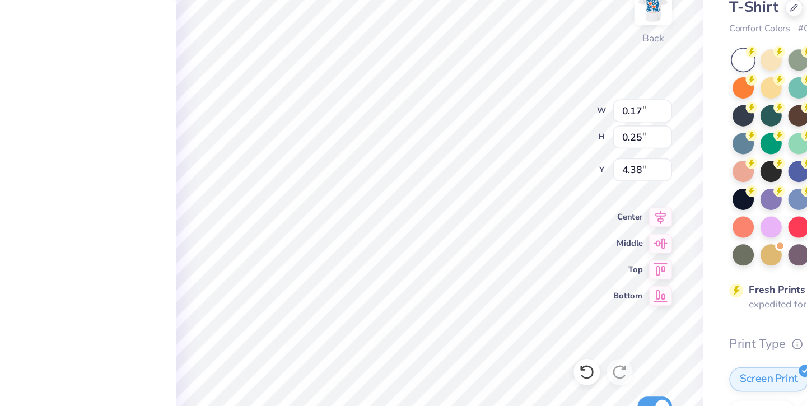
type input "0.37"
type input "0.28"
type input "0.50"
type input "0.38"
type input "4.25"
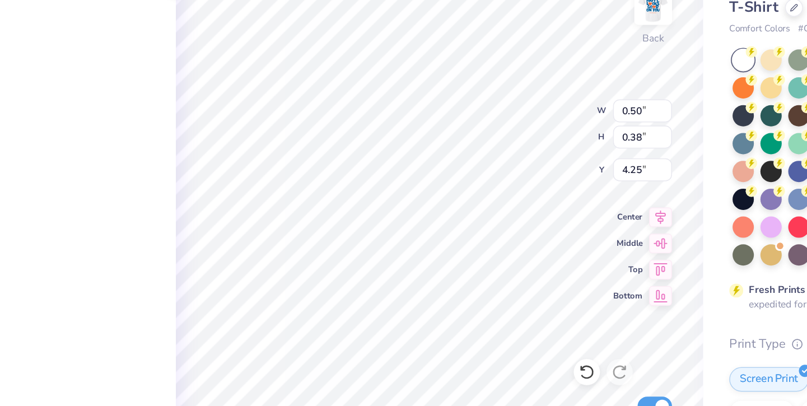
type input "0.16"
type input "0.23"
type input "4.38"
type input "0.32"
type input "4.40"
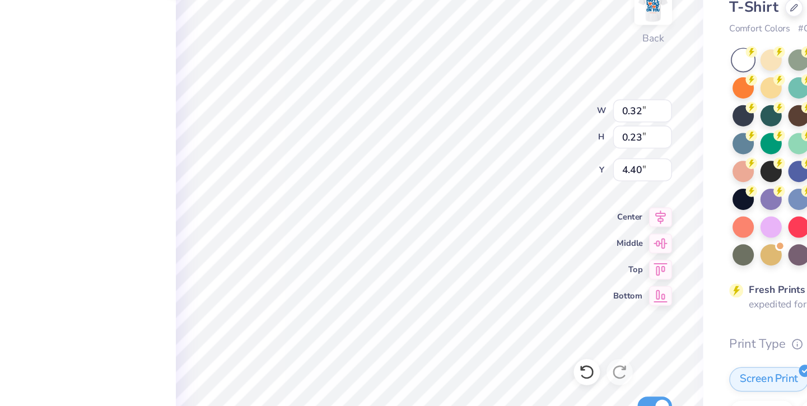
type input "0.42"
type input "0.30"
type input "4.31"
type input "2.36"
type input "1.97"
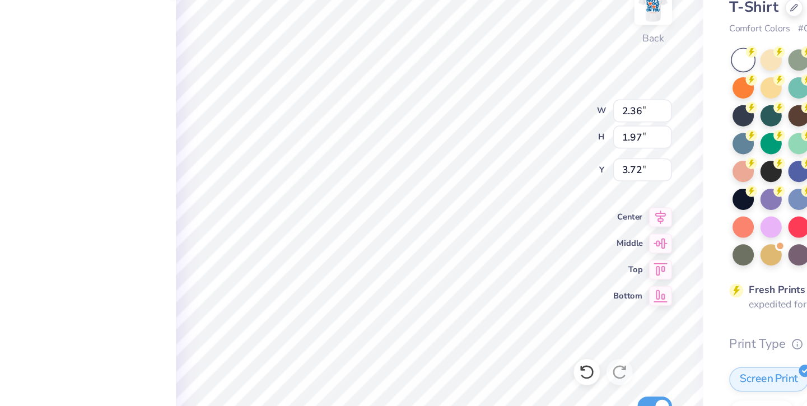
type input "3.84"
type input "0.37"
type input "0.38"
type input "3.60"
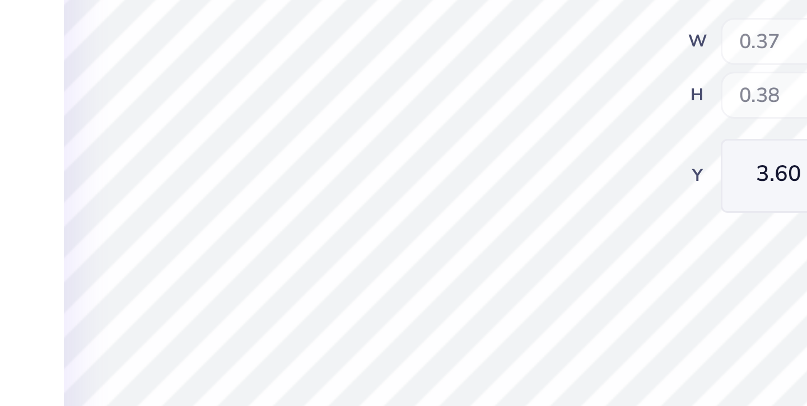
type input "0.31"
type input "0.30"
type input "3.14"
type input "0.20"
type input "0.26"
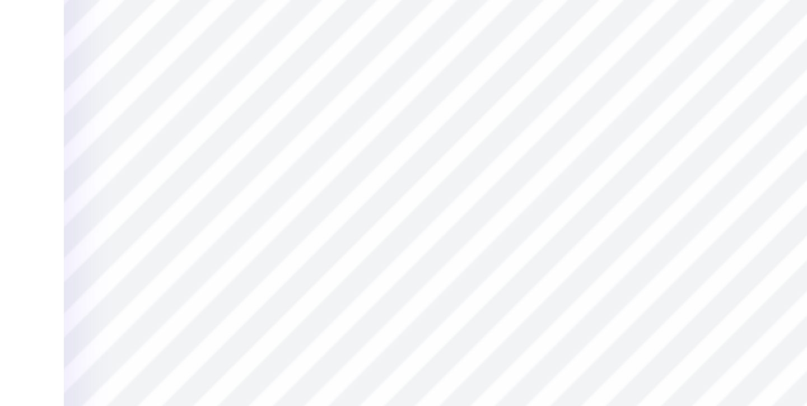
type input "3.01"
type input "0.24"
type input "0.32"
type input "3.31"
type input "0.32"
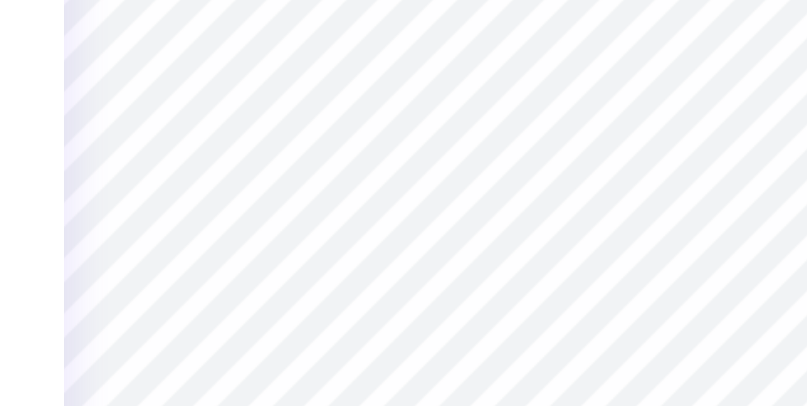
type input "0.36"
type input "3.21"
type input "0.36"
type input "0.33"
type input "3.69"
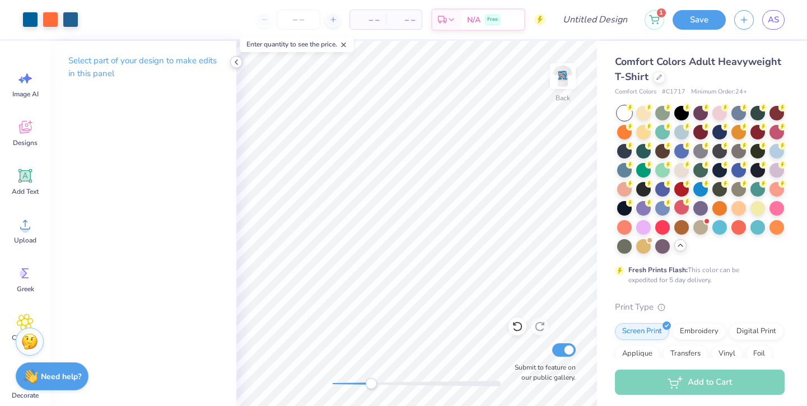
click at [235, 62] on icon at bounding box center [236, 62] width 9 height 9
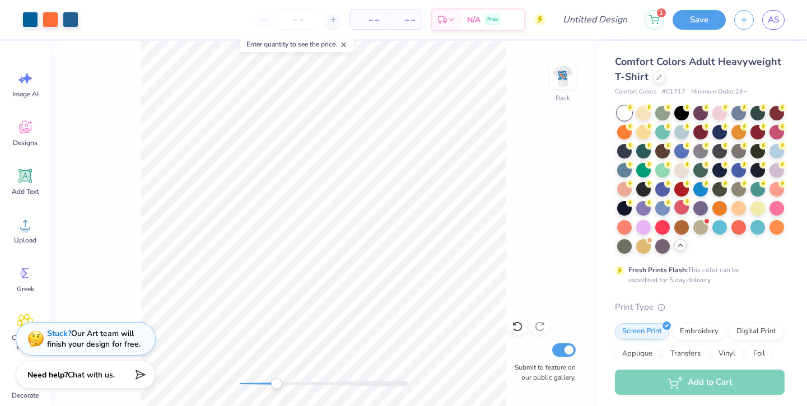
drag, startPoint x: 277, startPoint y: 382, endPoint x: 142, endPoint y: 382, distance: 134.5
click at [142, 382] on div "Art colors – – Per Item – – Total Est. Delivery N/A Free Design Title 1 Save AS…" at bounding box center [403, 203] width 807 height 406
click at [562, 80] on img at bounding box center [563, 76] width 45 height 45
click at [562, 80] on img at bounding box center [563, 76] width 22 height 22
drag, startPoint x: 240, startPoint y: 384, endPoint x: 336, endPoint y: 384, distance: 95.8
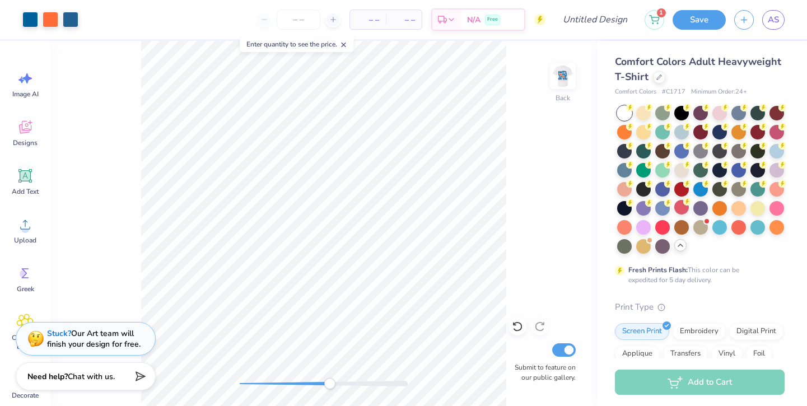
click at [336, 384] on div "Accessibility label" at bounding box center [329, 383] width 11 height 11
type input "2.38"
type input "1.99"
type input "3.79"
click at [183, 382] on div "Back Submit to feature on our public gallery." at bounding box center [323, 223] width 547 height 365
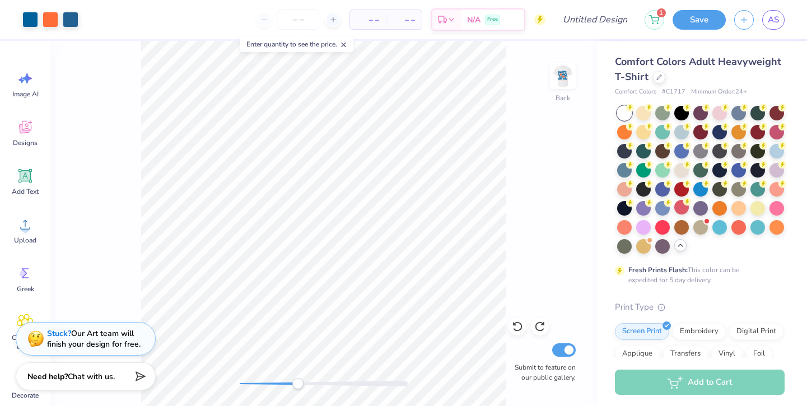
drag, startPoint x: 243, startPoint y: 380, endPoint x: 298, endPoint y: 380, distance: 55.5
click at [298, 380] on div "Accessibility label" at bounding box center [297, 383] width 11 height 11
type input "0.21"
type input "0.30"
type input "4.31"
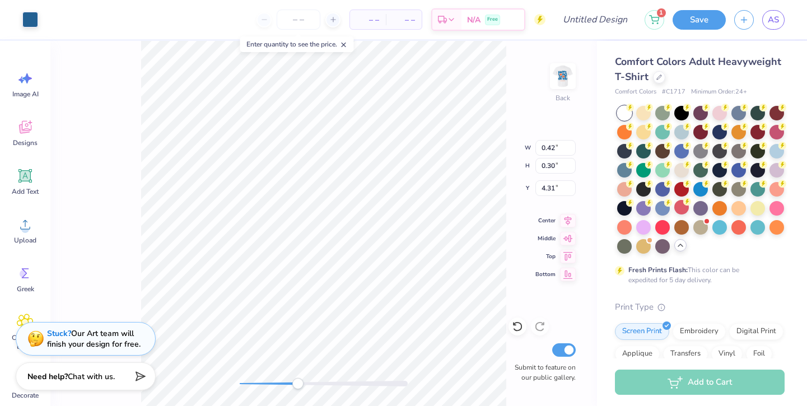
type input "0.45"
type input "0.32"
type input "4.25"
drag, startPoint x: 295, startPoint y: 384, endPoint x: 123, endPoint y: 383, distance: 172.0
click at [123, 383] on div "Art colors – – Per Item – – Total Est. Delivery N/A Free Design Title 1 Save AS…" at bounding box center [403, 203] width 807 height 406
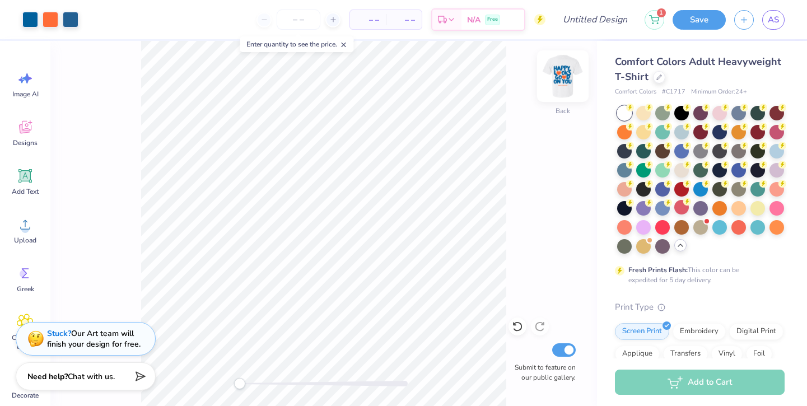
click at [556, 95] on img at bounding box center [563, 76] width 45 height 45
click at [288, 20] on input "number" at bounding box center [299, 20] width 44 height 20
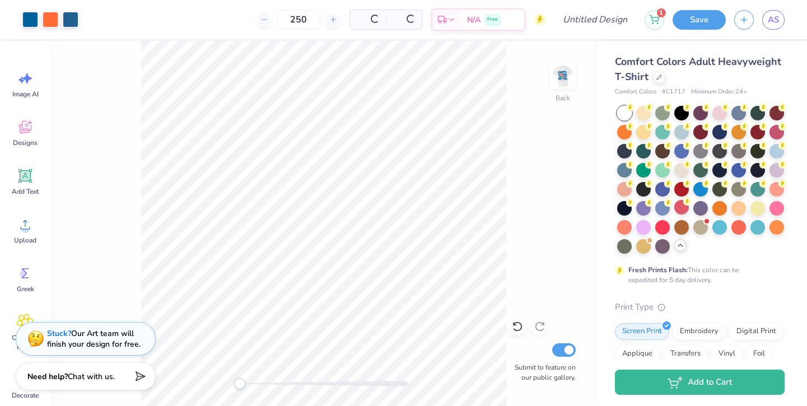
type input "250"
click at [662, 84] on div "Comfort Colors Adult Heavyweight T-Shirt" at bounding box center [700, 69] width 170 height 30
click at [661, 78] on icon at bounding box center [660, 76] width 6 height 6
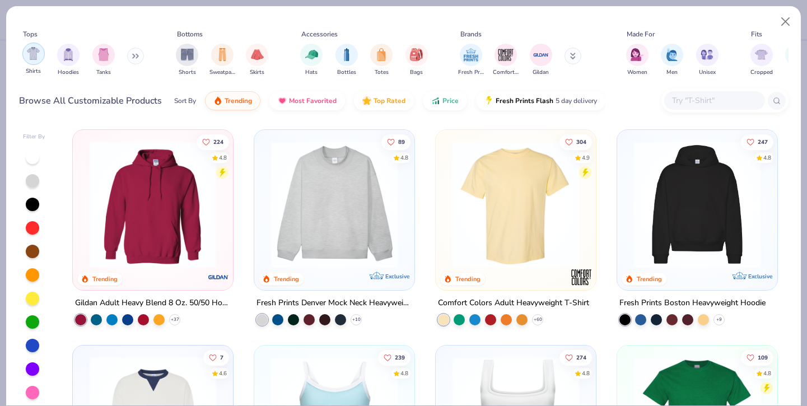
click at [31, 55] on img "filter for Shirts" at bounding box center [33, 53] width 13 height 13
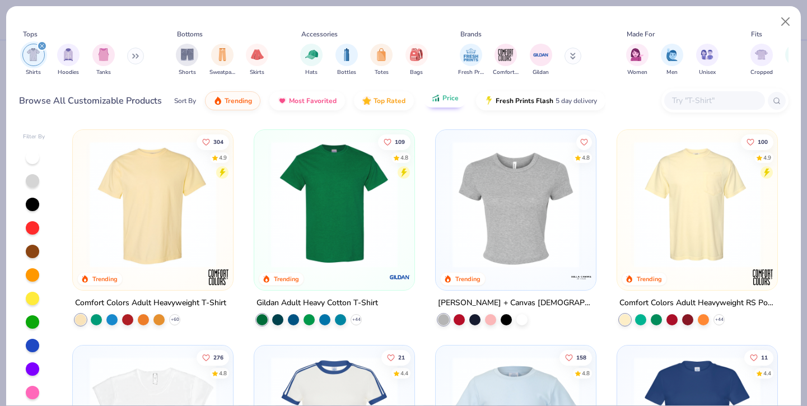
click at [446, 103] on button "Price" at bounding box center [445, 98] width 44 height 19
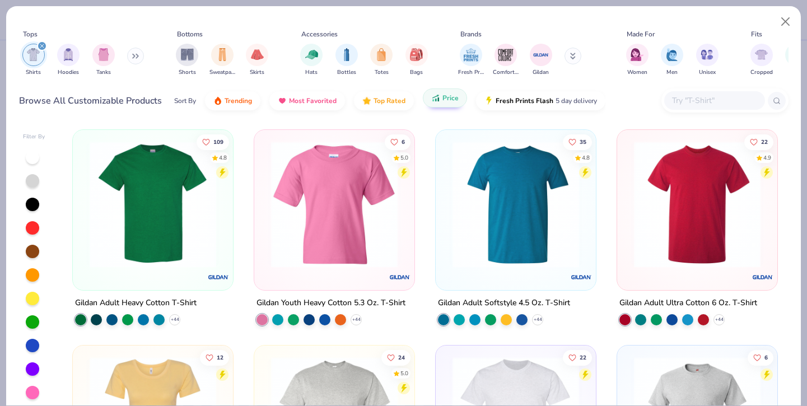
click at [445, 101] on span "Price" at bounding box center [451, 98] width 16 height 9
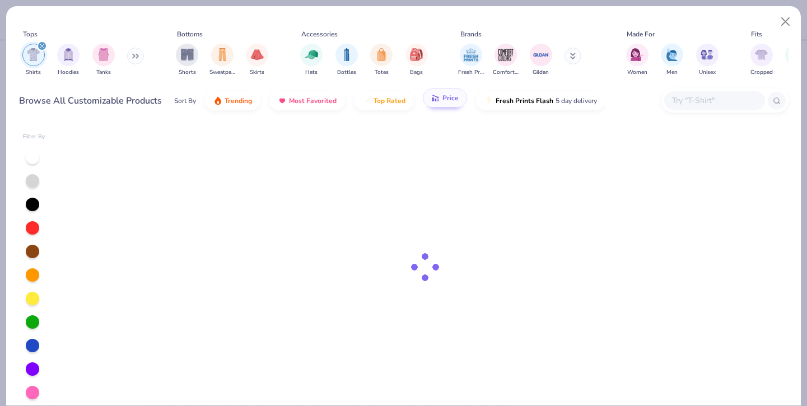
click at [445, 101] on span "Price" at bounding box center [451, 98] width 16 height 9
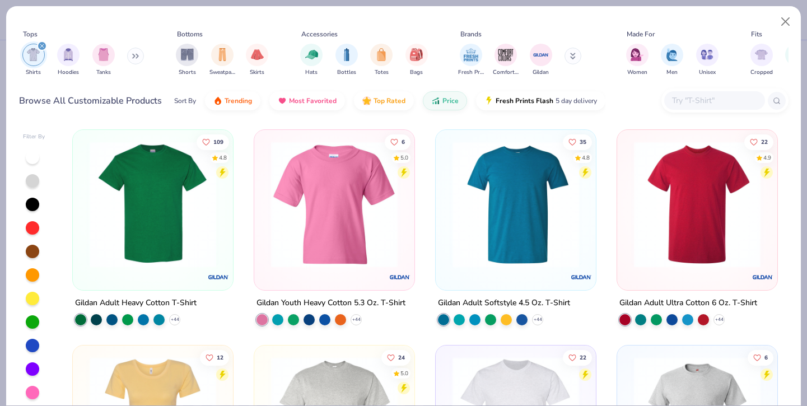
click at [194, 272] on div at bounding box center [152, 207] width 149 height 143
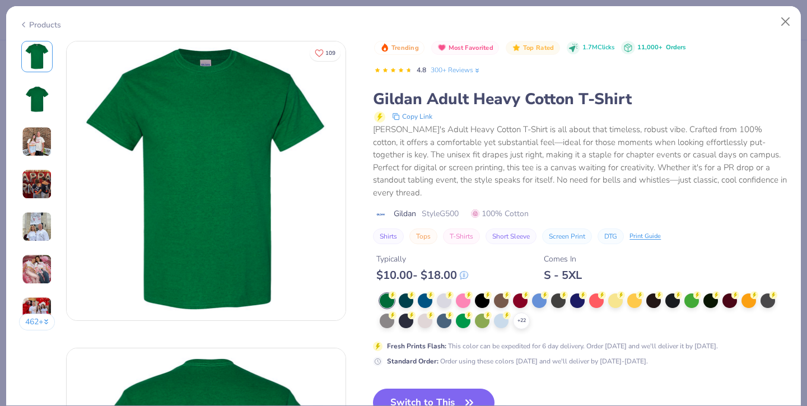
click at [532, 305] on div "+ 22" at bounding box center [584, 312] width 408 height 36
click at [522, 317] on icon at bounding box center [521, 321] width 9 height 9
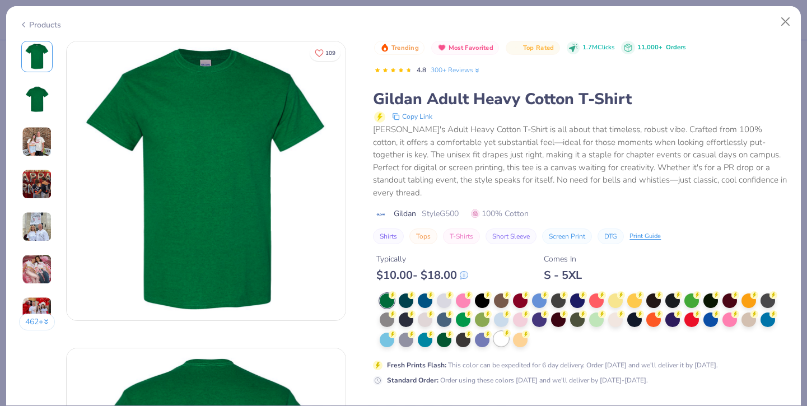
click at [504, 332] on div at bounding box center [501, 339] width 15 height 15
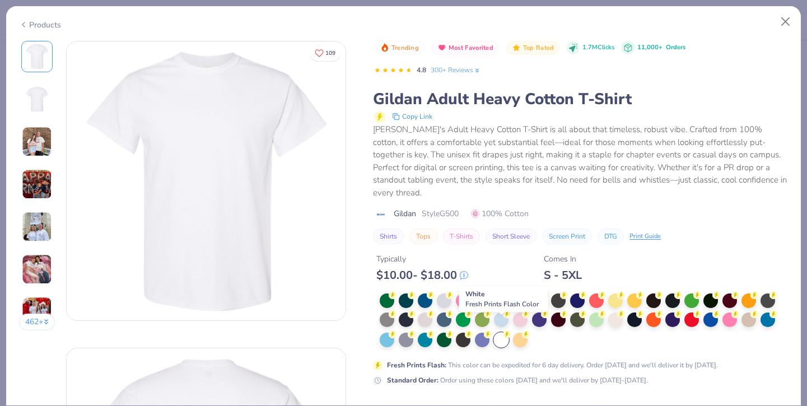
scroll to position [83, 0]
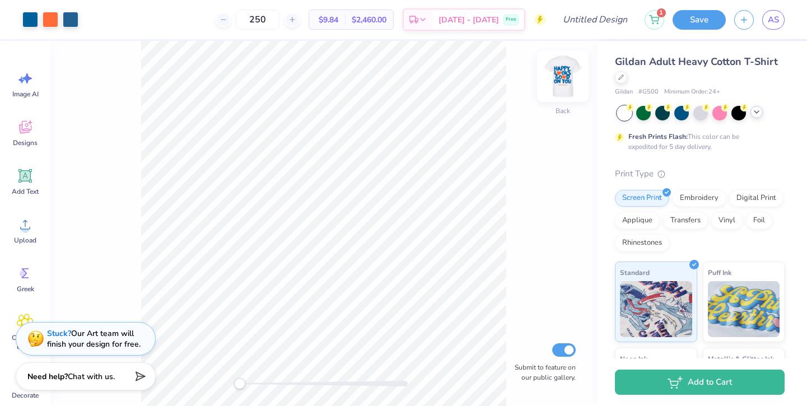
click at [561, 77] on img at bounding box center [563, 76] width 45 height 45
click at [561, 77] on img at bounding box center [563, 76] width 22 height 22
type input "3.00"
type input "3.74"
type input "3.34"
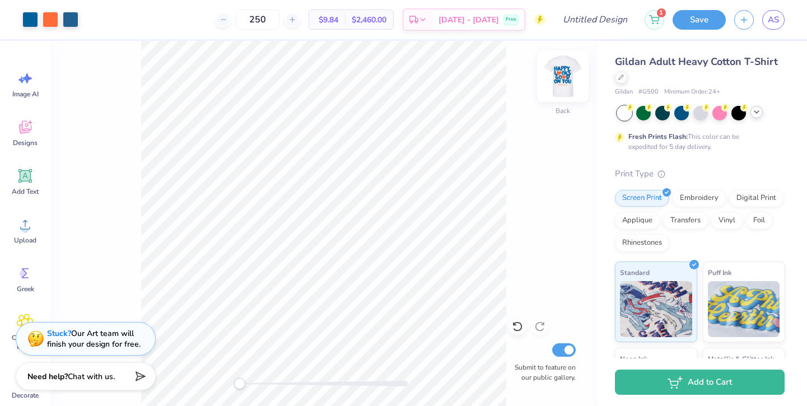
click at [570, 83] on img at bounding box center [563, 76] width 45 height 45
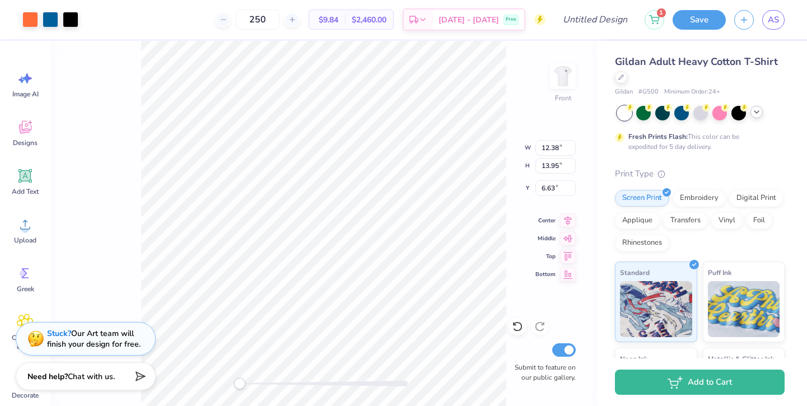
type input "12.51"
type input "14.11"
type input "6.48"
click at [569, 217] on icon at bounding box center [568, 218] width 16 height 13
click at [558, 78] on img at bounding box center [563, 76] width 45 height 45
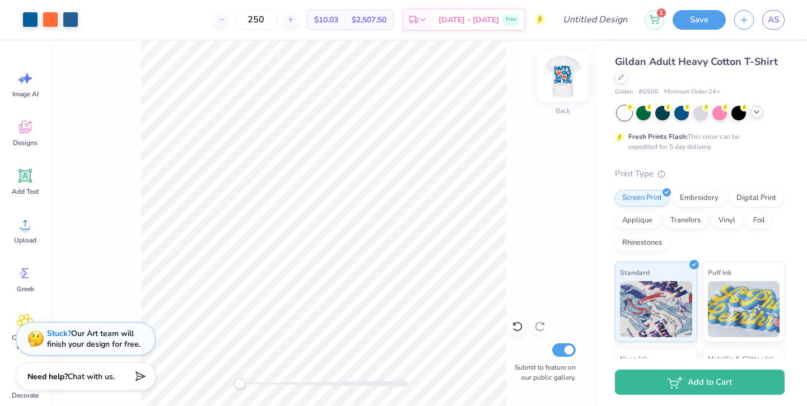
click at [559, 78] on img at bounding box center [563, 76] width 45 height 45
click at [559, 78] on img at bounding box center [563, 76] width 22 height 22
drag, startPoint x: 239, startPoint y: 383, endPoint x: 300, endPoint y: 383, distance: 61.1
click at [301, 383] on div "Accessibility label" at bounding box center [300, 383] width 11 height 11
click at [179, 375] on div "Back Submit to feature on our public gallery." at bounding box center [323, 223] width 547 height 365
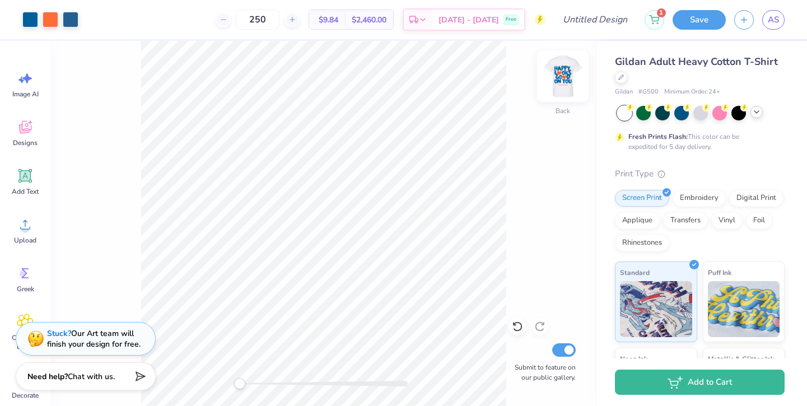
click at [566, 84] on img at bounding box center [563, 76] width 45 height 45
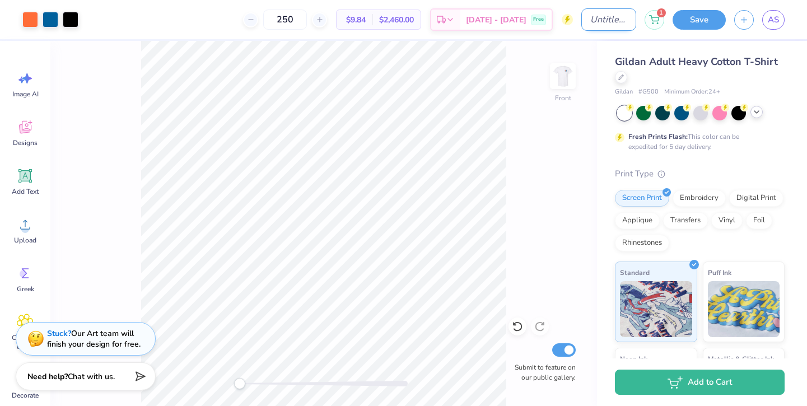
click at [584, 24] on input "Design Title" at bounding box center [609, 19] width 55 height 22
type input "happy"
click at [707, 20] on button "Save" at bounding box center [699, 18] width 53 height 20
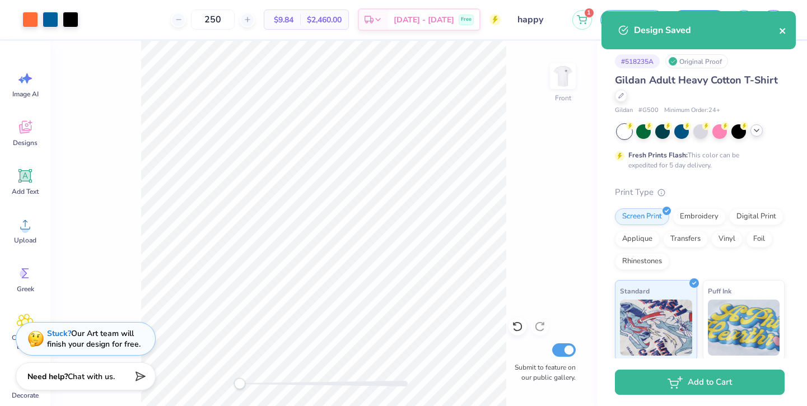
click at [786, 26] on button "close" at bounding box center [783, 30] width 8 height 13
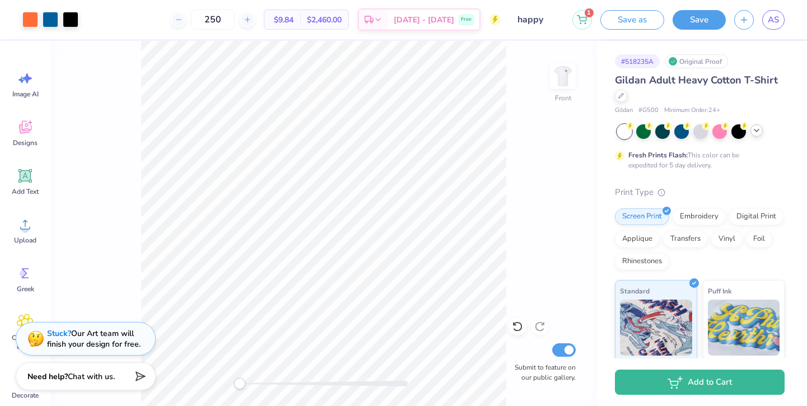
click at [776, 16] on div "Design Saved" at bounding box center [699, 34] width 199 height 51
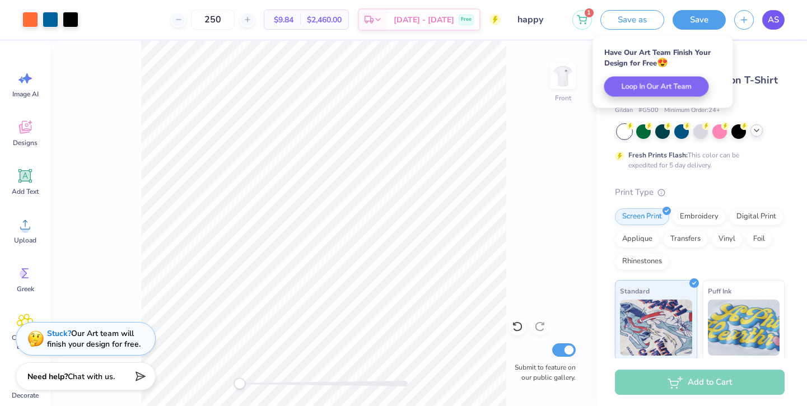
click at [772, 22] on span "AS" at bounding box center [773, 19] width 11 height 13
